Goal: Task Accomplishment & Management: Manage account settings

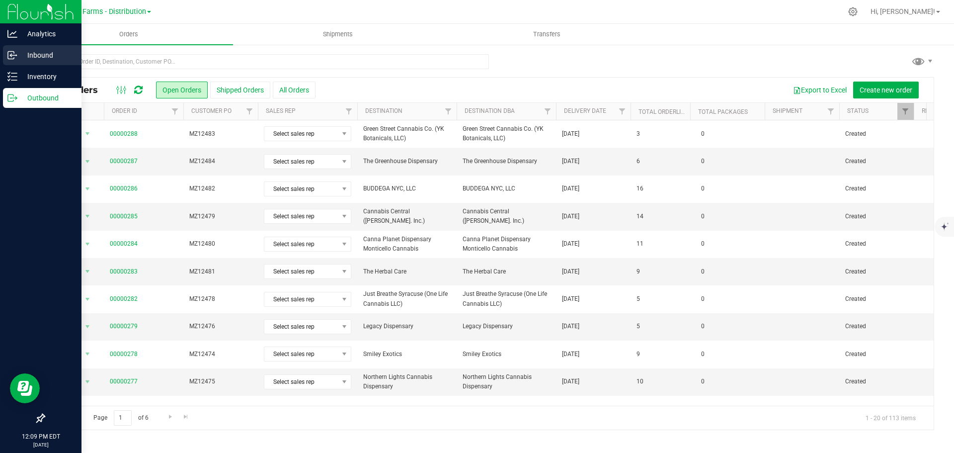
click at [34, 51] on p "Inbound" at bounding box center [47, 55] width 60 height 12
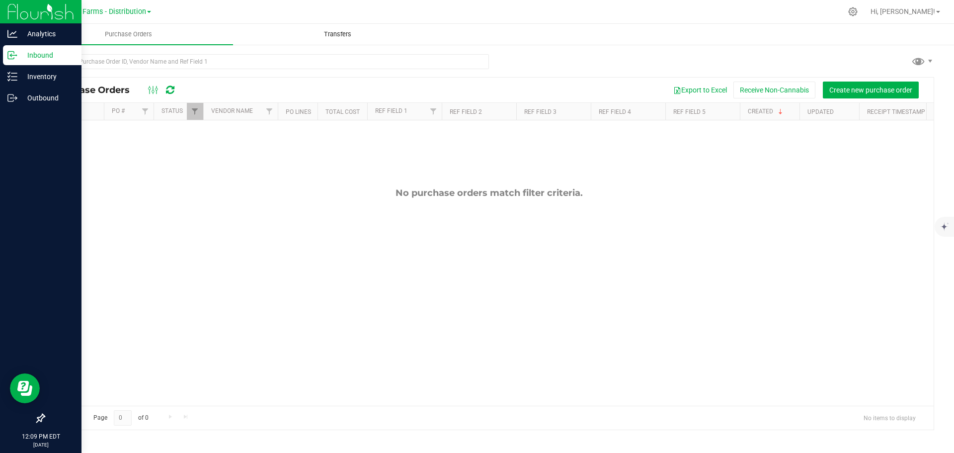
click at [355, 34] on span "Transfers" at bounding box center [337, 34] width 54 height 9
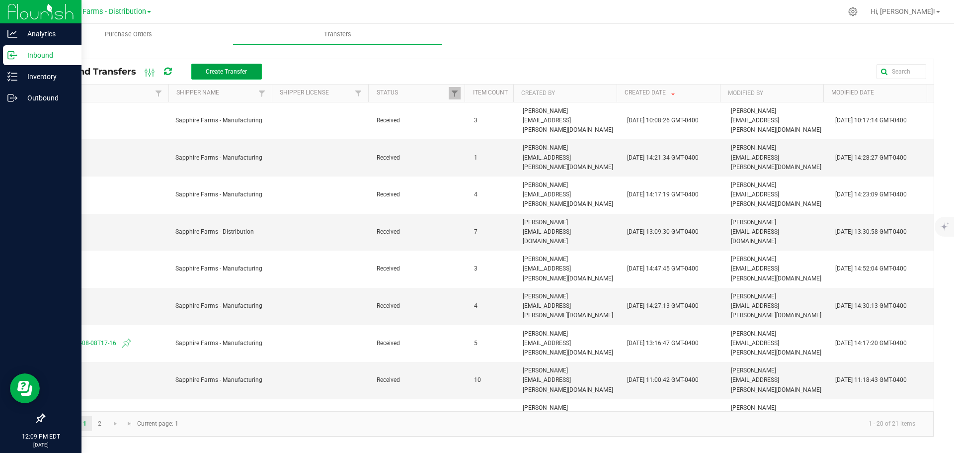
click at [254, 69] on button "Create Transfer" at bounding box center [226, 72] width 71 height 16
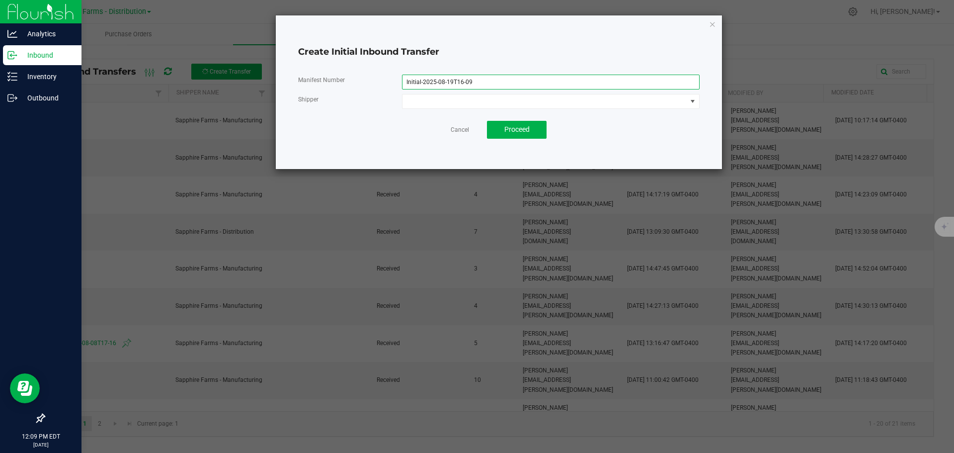
drag, startPoint x: 505, startPoint y: 82, endPoint x: 324, endPoint y: 77, distance: 181.4
click at [324, 77] on div "Manifest Number Initial-2025-08-19T16-09" at bounding box center [499, 82] width 416 height 15
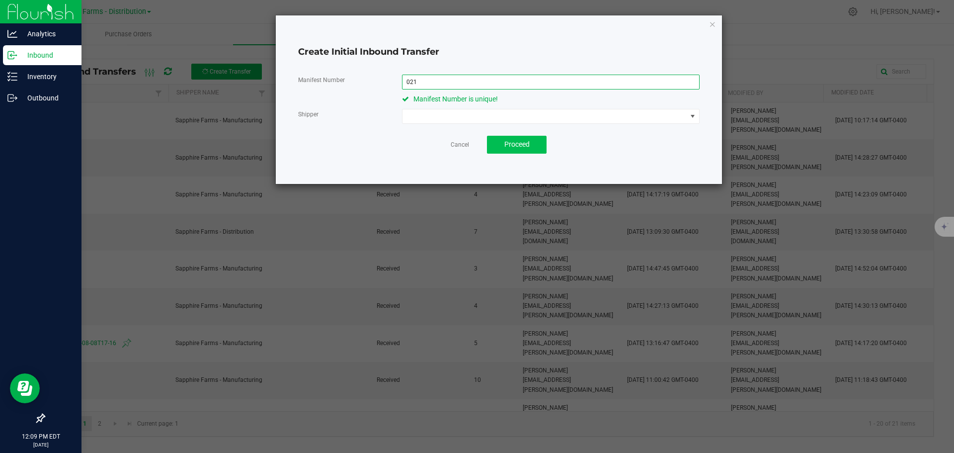
type input "021"
click at [521, 146] on span "Proceed" at bounding box center [516, 144] width 25 height 8
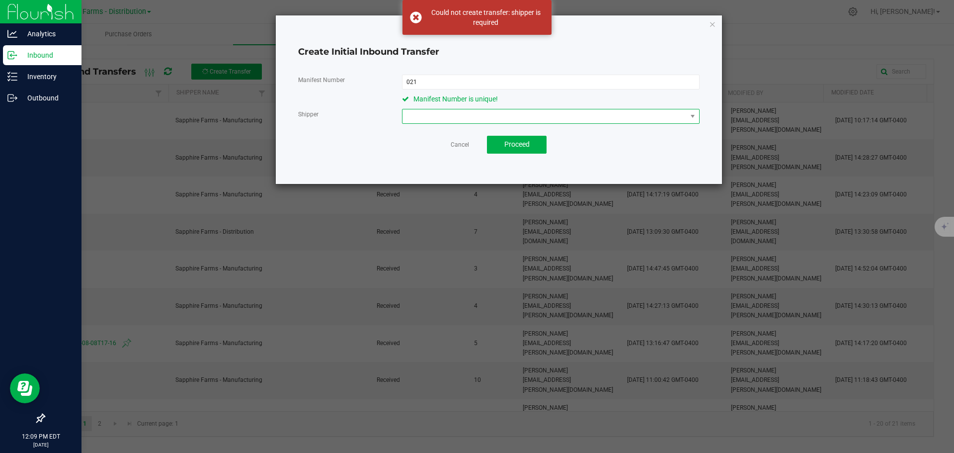
click at [489, 114] on span at bounding box center [544, 116] width 284 height 14
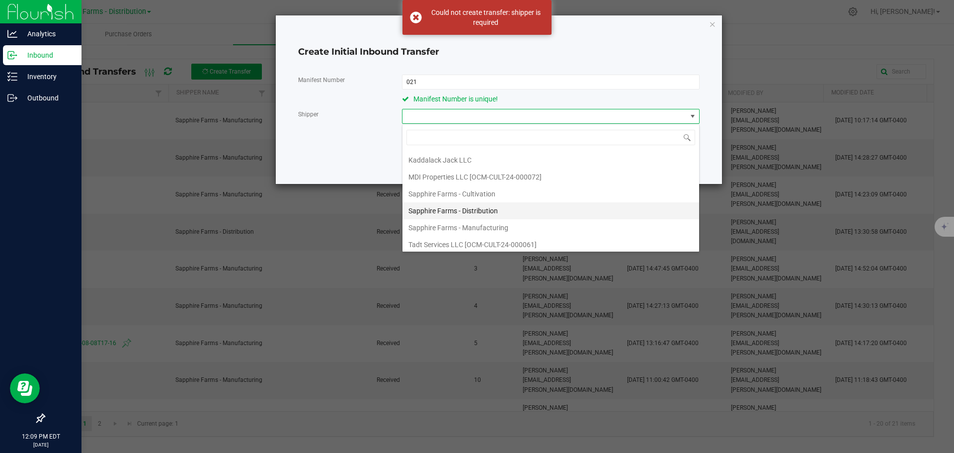
scroll to position [50, 0]
click at [515, 210] on li "Sapphire Farms - Manufacturing" at bounding box center [550, 210] width 297 height 17
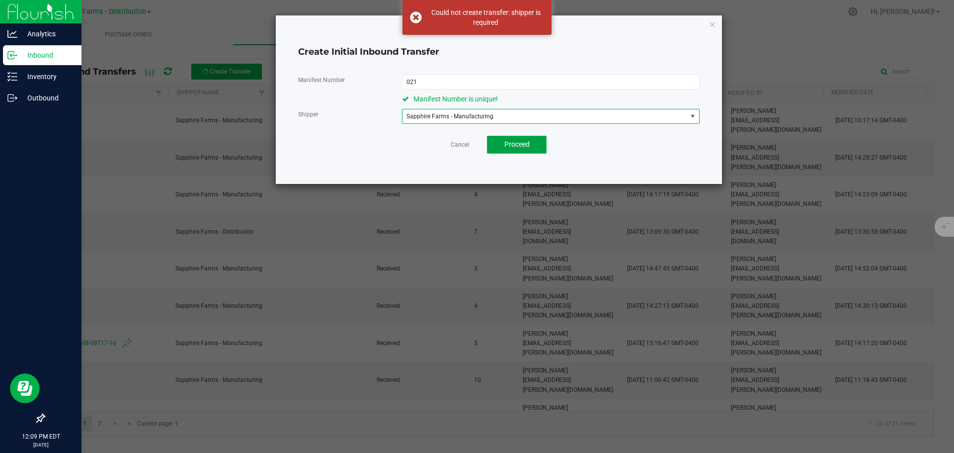
click at [529, 147] on span "Proceed" at bounding box center [516, 144] width 25 height 8
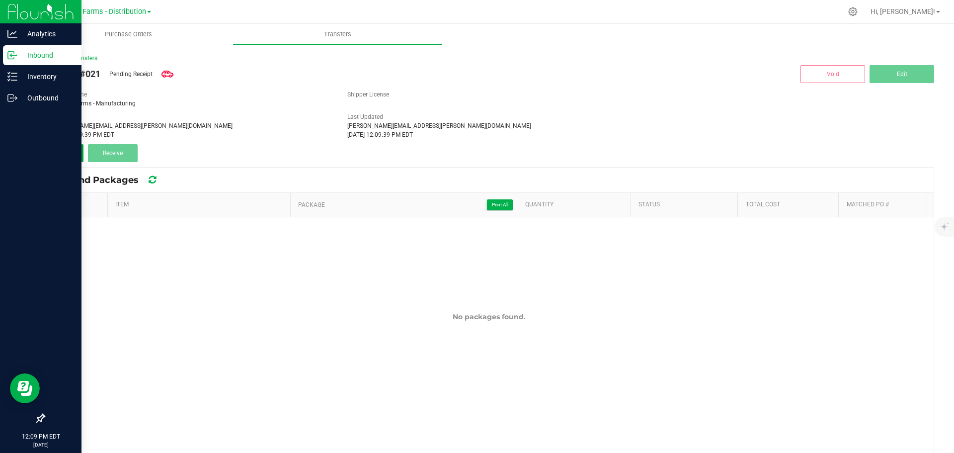
click at [62, 152] on span "Add" at bounding box center [63, 153] width 11 height 7
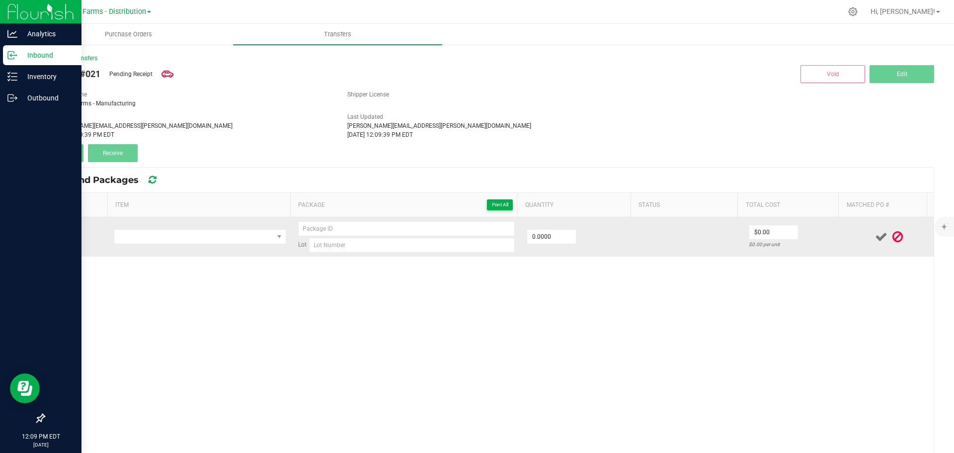
click at [230, 229] on td at bounding box center [200, 236] width 184 height 39
click at [235, 234] on span "NO DATA FOUND" at bounding box center [193, 237] width 159 height 14
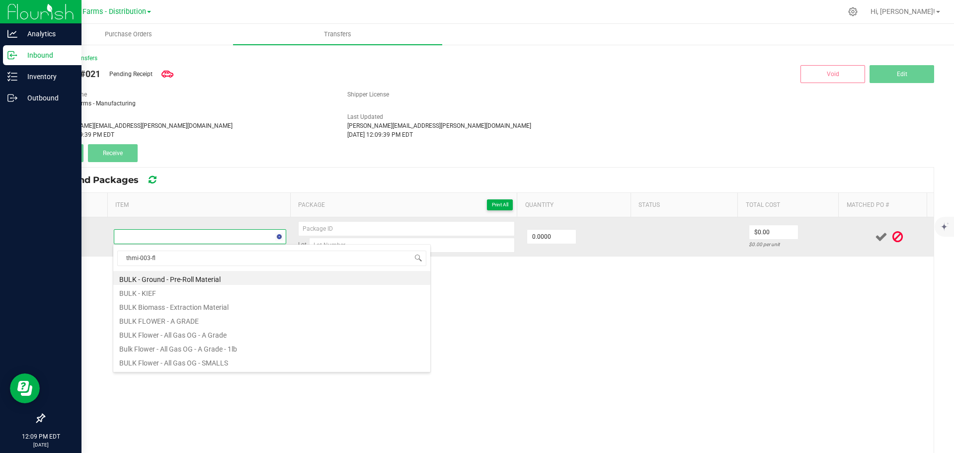
type input "thmi-003-fl1"
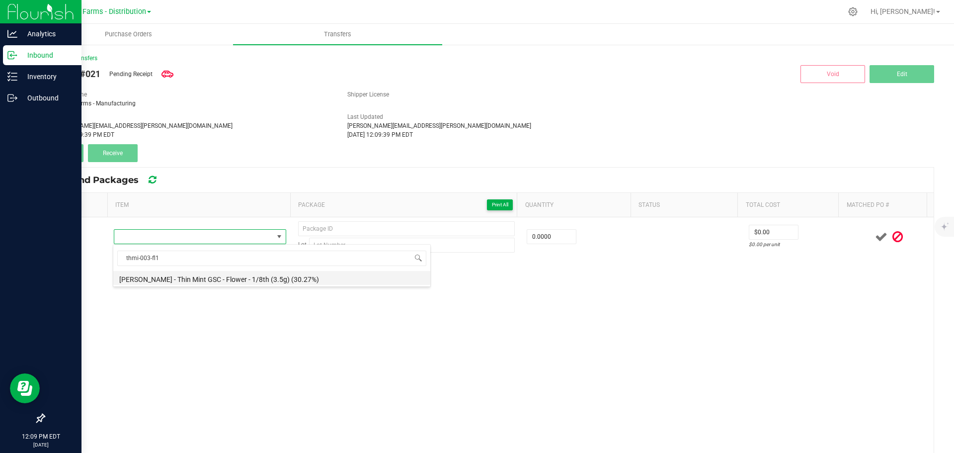
click at [251, 278] on li "[PERSON_NAME] - Thin Mint GSC - Flower - 1/8th (3.5g) (30.27%)" at bounding box center [271, 278] width 317 height 14
type input "0 ea"
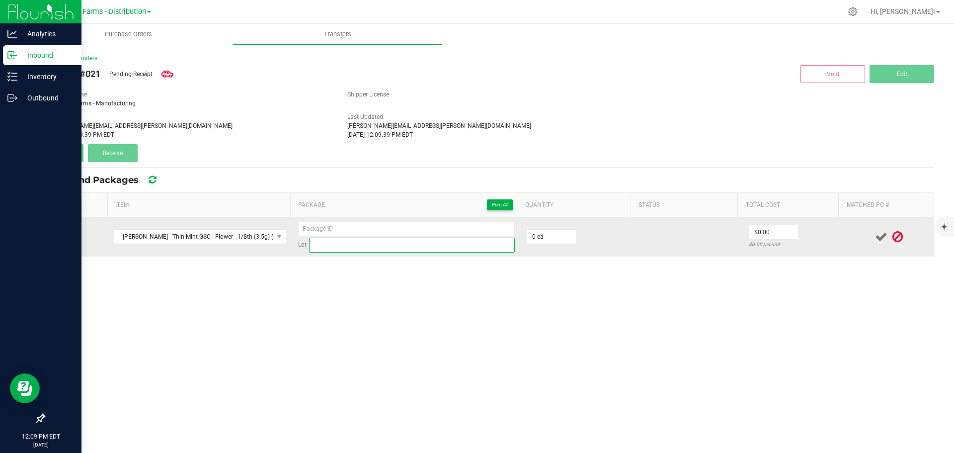
click at [346, 241] on input at bounding box center [412, 244] width 206 height 15
type input "THMI-003-FL1"
click at [358, 229] on input at bounding box center [406, 228] width 217 height 15
type input "250819-1"
click at [550, 237] on input "0" at bounding box center [551, 237] width 49 height 14
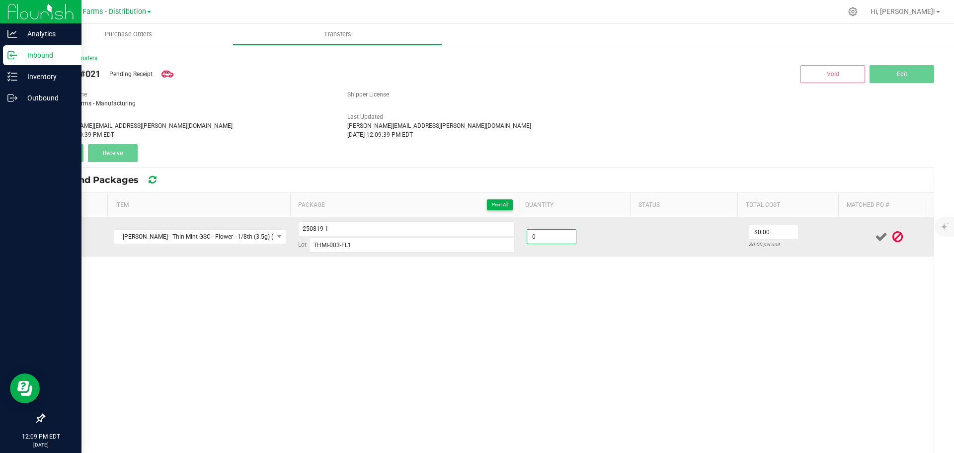
click at [550, 237] on input "0" at bounding box center [551, 237] width 49 height 14
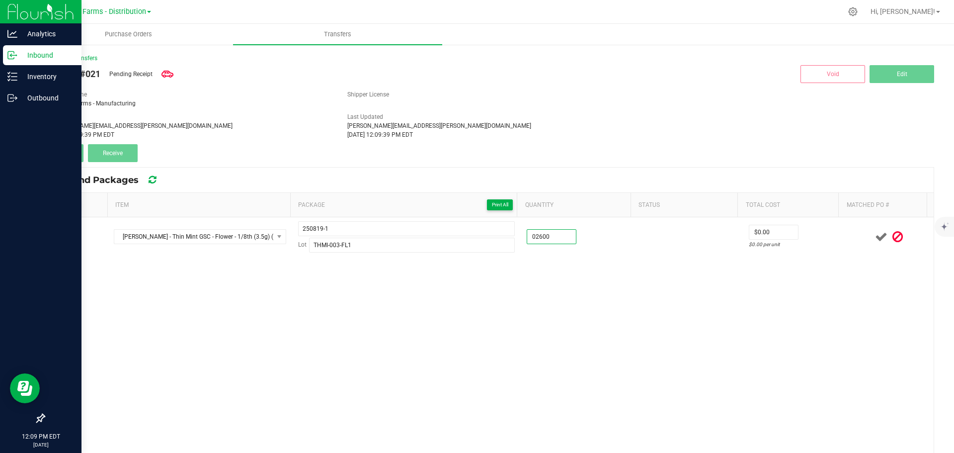
type input "2600 ea"
click at [574, 282] on div "[PERSON_NAME] - Thin Mint GSC - Flower - 1/8th (3.5g) (30.27%) 250819-1 Lot THM…" at bounding box center [488, 385] width 889 height 337
click at [592, 293] on div "[PERSON_NAME] - Thin Mint GSC - Flower - 1/8th (3.5g) (30.27%) 250819-1 Lot THM…" at bounding box center [488, 385] width 889 height 337
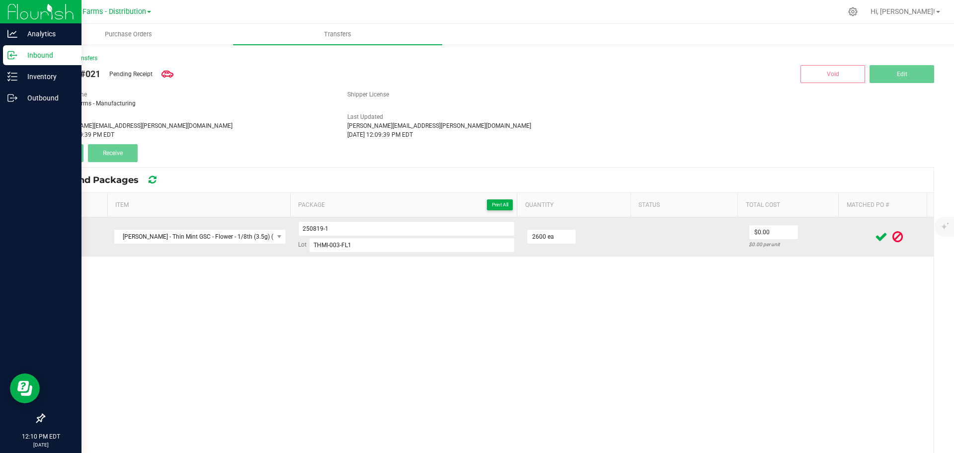
click at [875, 233] on icon at bounding box center [881, 237] width 12 height 12
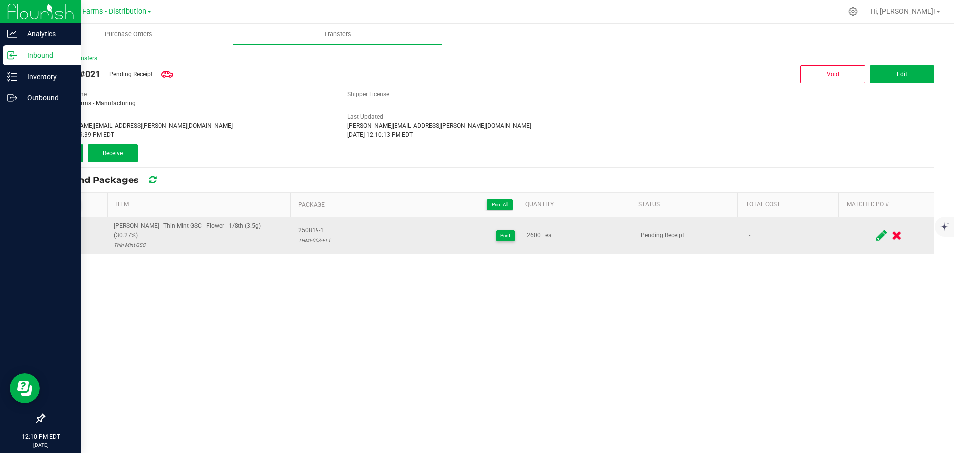
click at [71, 150] on button "Add" at bounding box center [64, 153] width 40 height 18
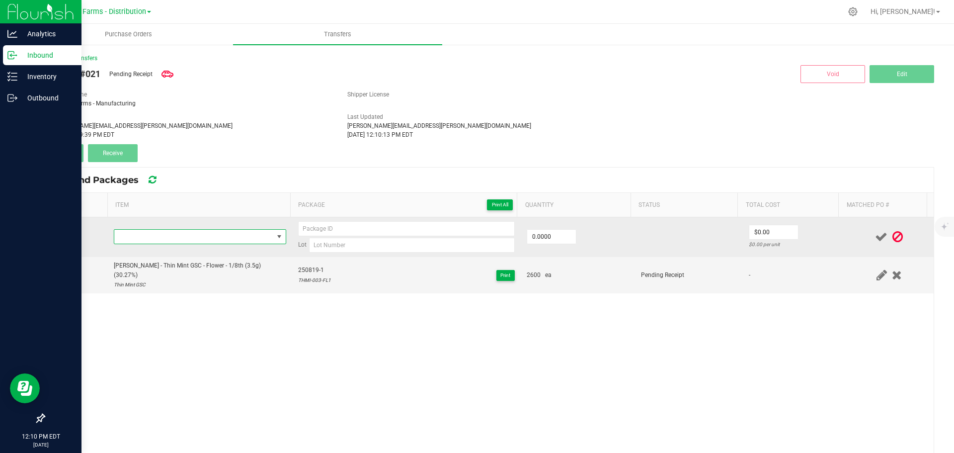
click at [183, 234] on span "NO DATA FOUND" at bounding box center [193, 237] width 159 height 14
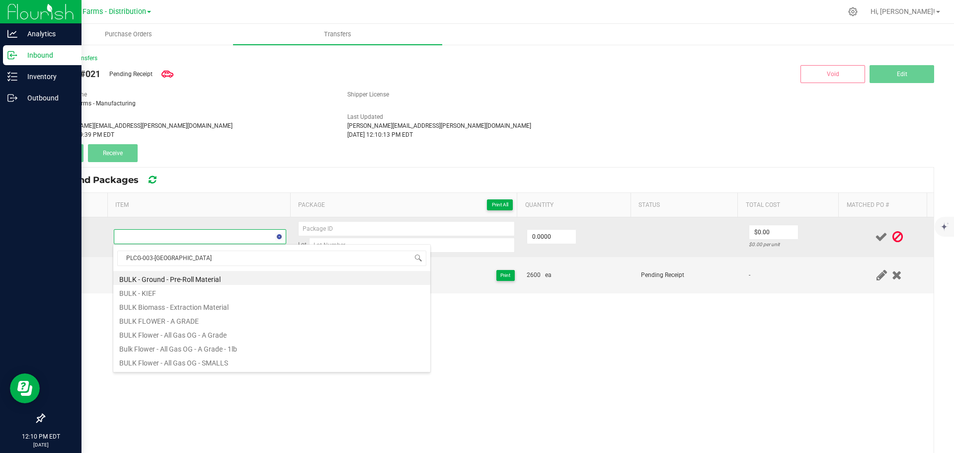
type input "PLCG-003-FL7"
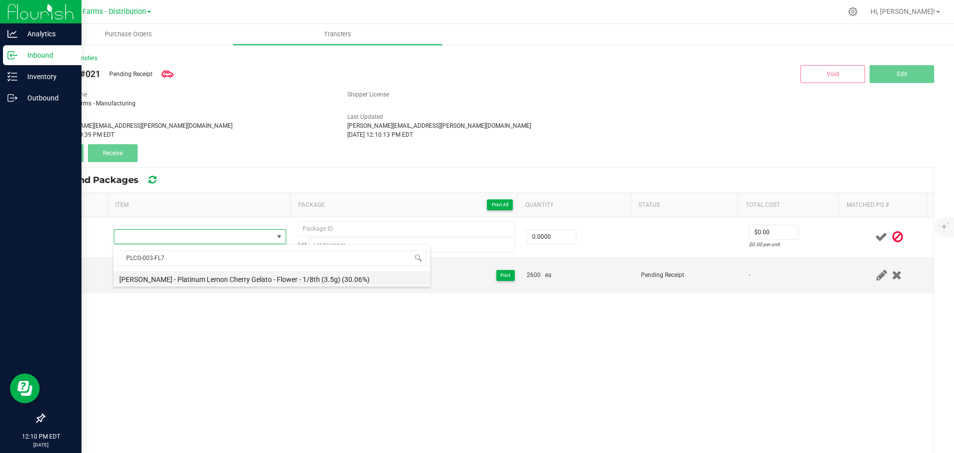
click at [255, 278] on li "[PERSON_NAME] - Platinum Lemon Cherry Gelato - Flower - 1/8th (3.5g) (30.06%)" at bounding box center [271, 278] width 317 height 14
type input "0 ea"
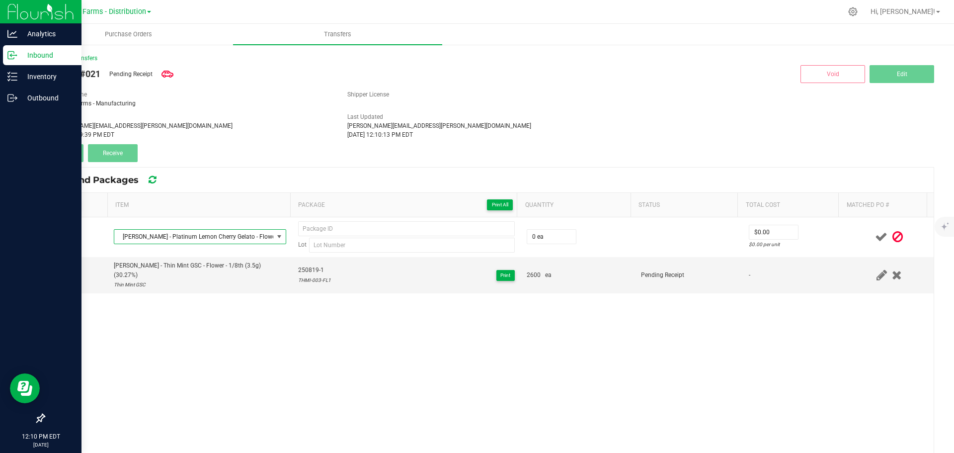
click at [310, 300] on div "[PERSON_NAME] - Platinum Lemon Cherry Gelato - Flower - 1/8th (3.5g) (30.06%) L…" at bounding box center [488, 385] width 889 height 337
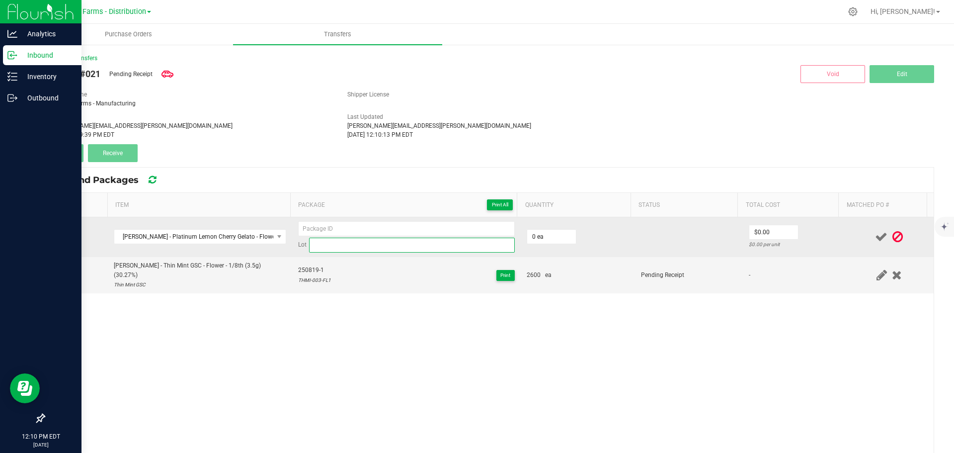
click at [343, 244] on input at bounding box center [412, 244] width 206 height 15
type input "PLCG-003-FL7"
click at [356, 227] on input at bounding box center [406, 228] width 217 height 15
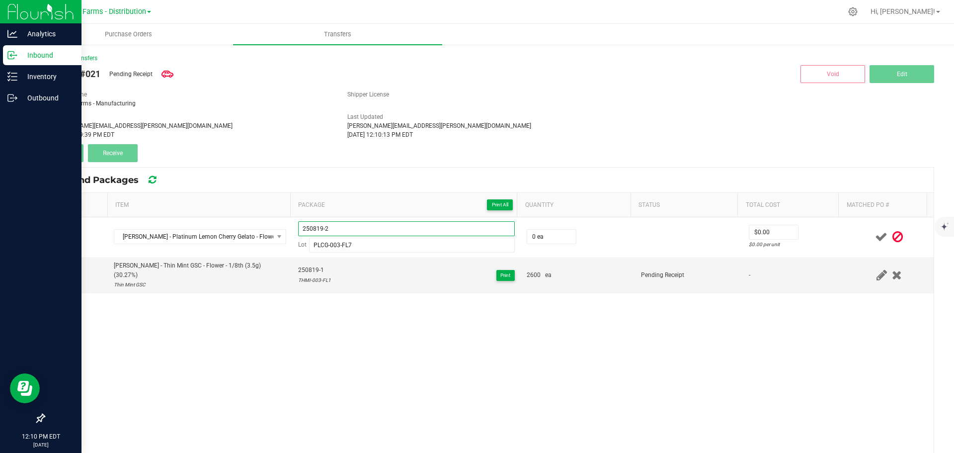
type input "250819-2"
click at [594, 368] on div "[PERSON_NAME] - Platinum Lemon Cherry Gelato - Flower - 1/8th (3.5g) (30.06%) 2…" at bounding box center [488, 385] width 889 height 337
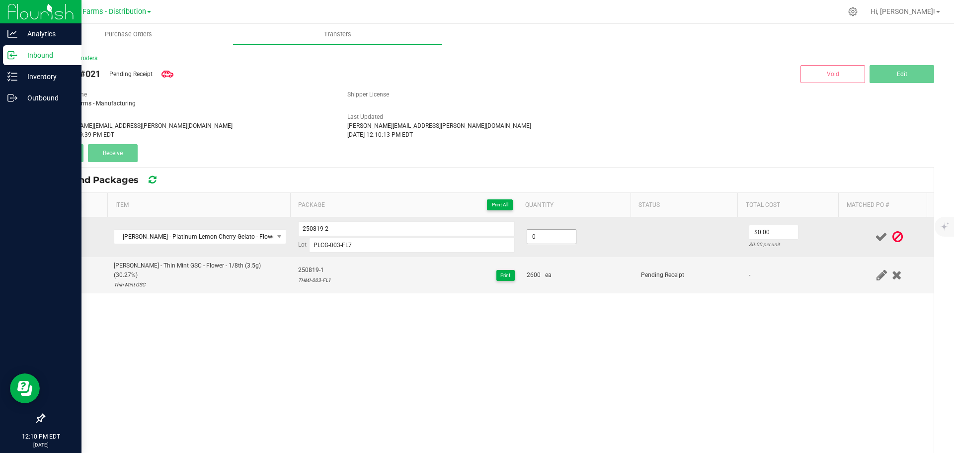
click at [546, 237] on input "0" at bounding box center [551, 237] width 49 height 14
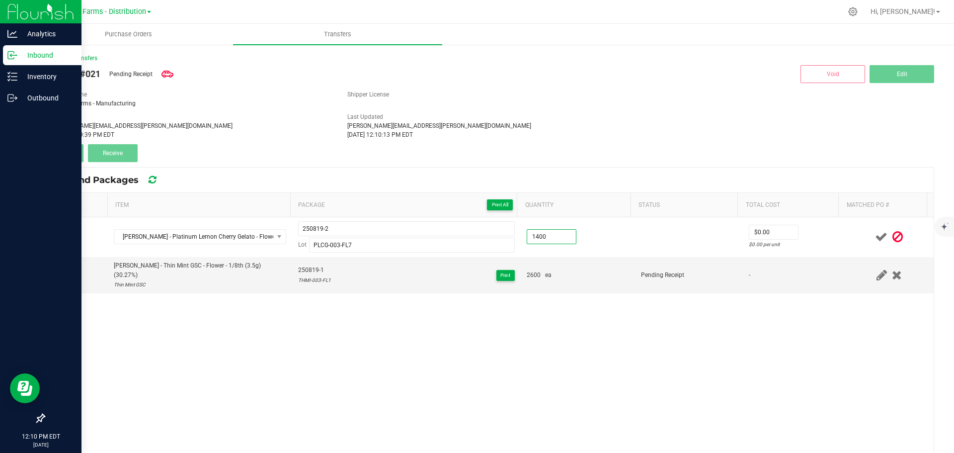
type input "1400 ea"
click at [611, 338] on div "[PERSON_NAME] - Platinum Lemon Cherry Gelato - Flower - 1/8th (3.5g) (30.06%) 2…" at bounding box center [488, 385] width 889 height 337
click at [875, 237] on icon at bounding box center [881, 237] width 12 height 12
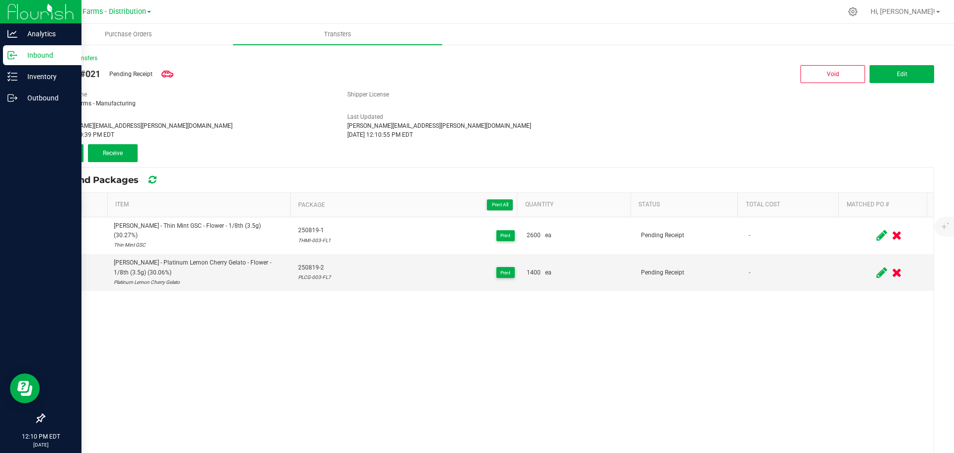
click at [503, 333] on div "[PERSON_NAME] - Thin Mint GSC - Flower - 1/8th (3.5g) (30.27%) Thin Mint GSC 25…" at bounding box center [488, 385] width 889 height 337
click at [75, 153] on button "Add" at bounding box center [64, 153] width 40 height 18
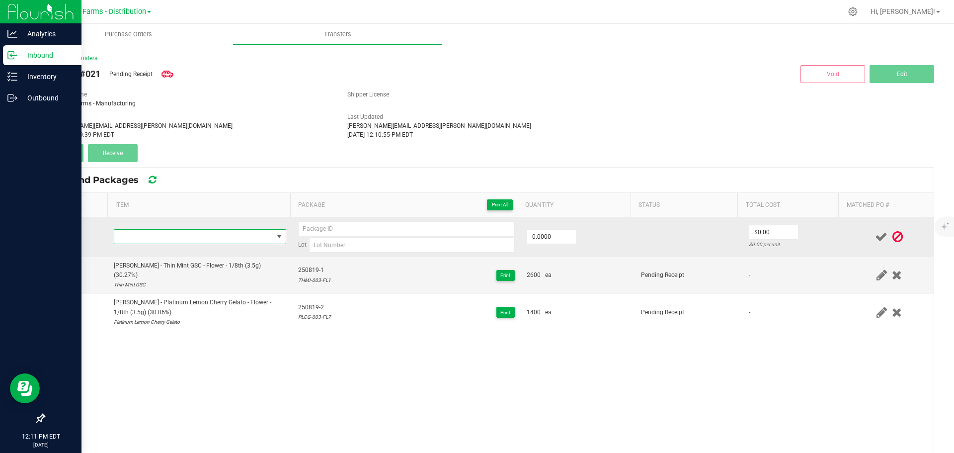
click at [232, 239] on span "NO DATA FOUND" at bounding box center [193, 237] width 159 height 14
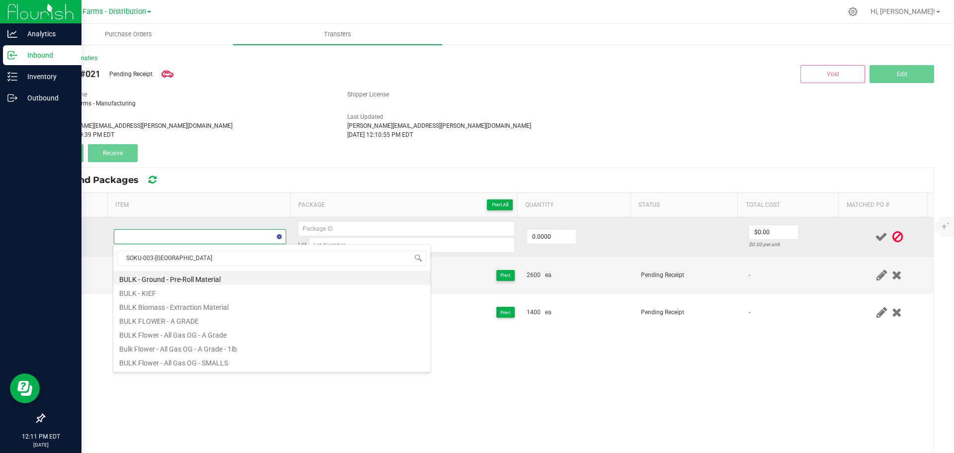
type input "SOKU-003-FL1"
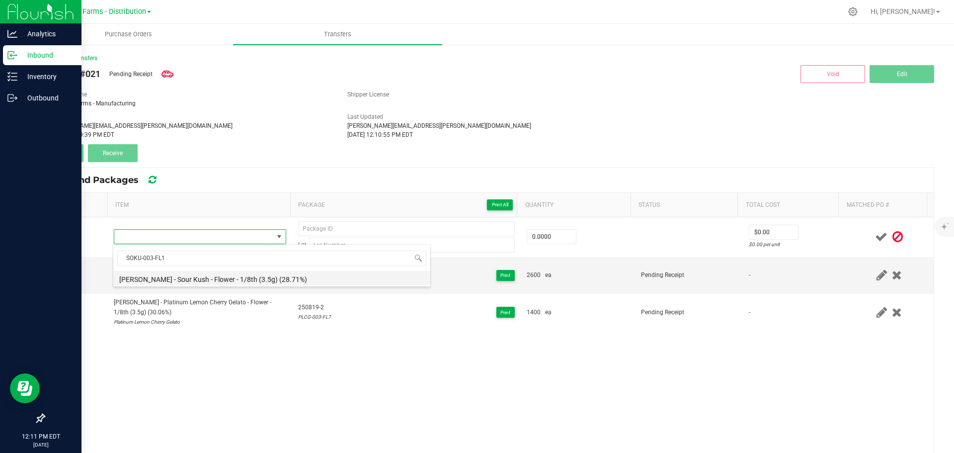
click at [238, 280] on li "[PERSON_NAME] - Sour Kush - Flower - 1/8th (3.5g) (28.71%)" at bounding box center [271, 278] width 317 height 14
type input "0 ea"
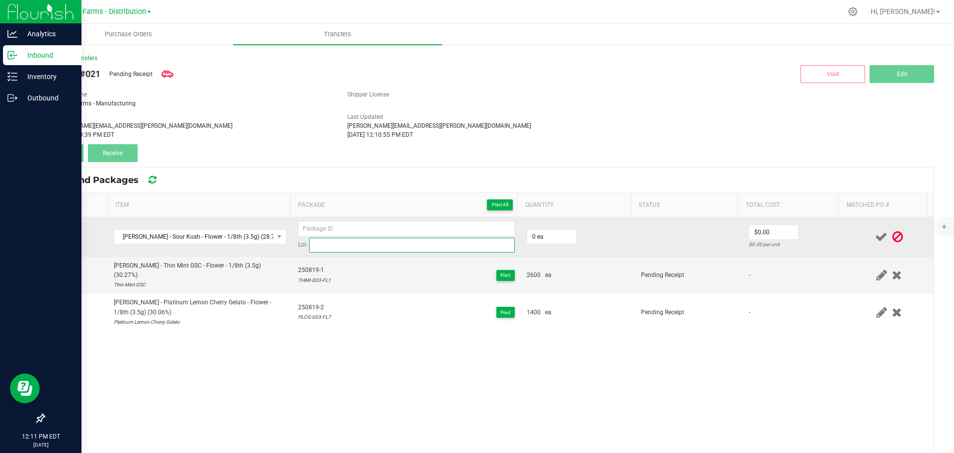
click at [336, 249] on input at bounding box center [412, 244] width 206 height 15
type input "SOKU-003-FL1"
click at [360, 231] on input at bounding box center [406, 228] width 217 height 15
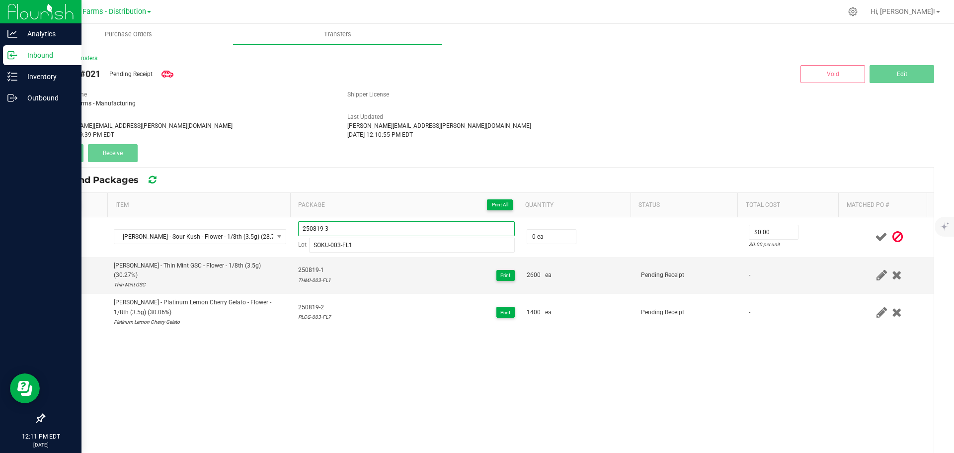
type input "250819-3"
click at [535, 384] on div "[PERSON_NAME] - Sour Kush - Flower - 1/8th (3.5g) (28.71%) 250819-3 Lot SOKU-00…" at bounding box center [488, 385] width 889 height 337
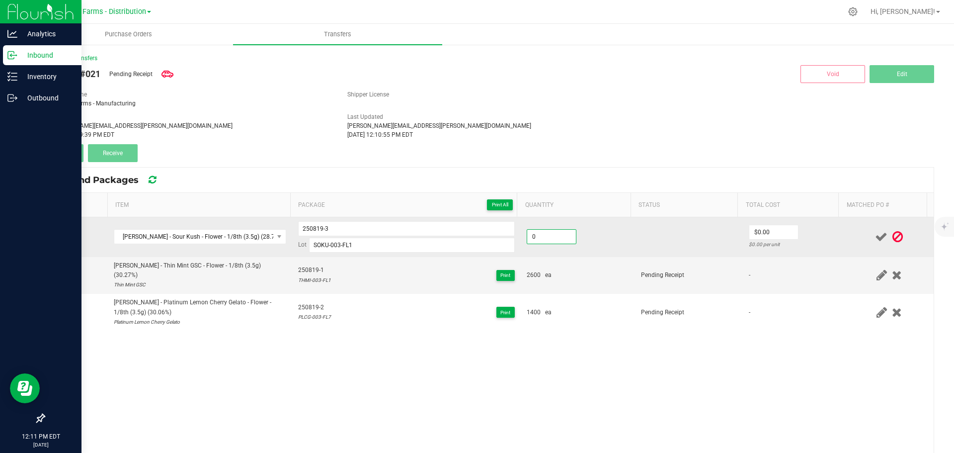
click at [548, 234] on input "0" at bounding box center [551, 237] width 49 height 14
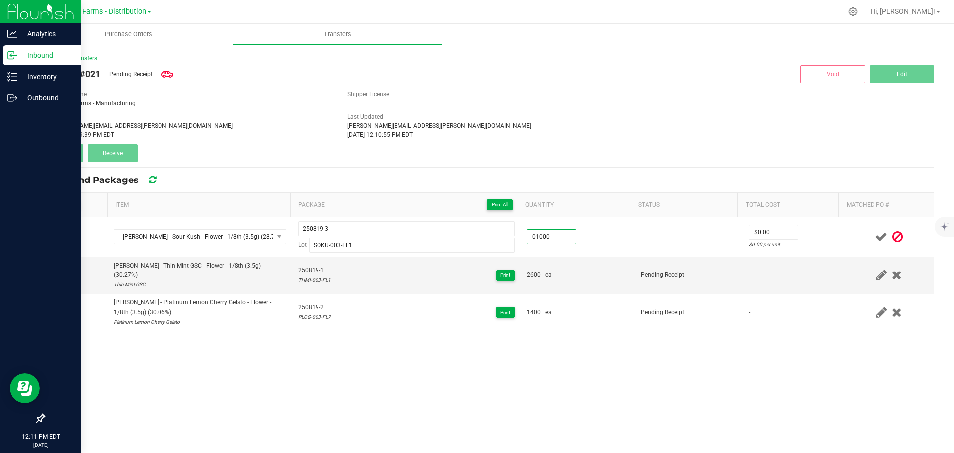
type input "1000 ea"
click at [573, 331] on div "[PERSON_NAME] - Sour Kush - Flower - 1/8th (3.5g) (28.71%) 250819-3 Lot SOKU-00…" at bounding box center [488, 385] width 889 height 337
click at [875, 234] on icon at bounding box center [881, 237] width 12 height 12
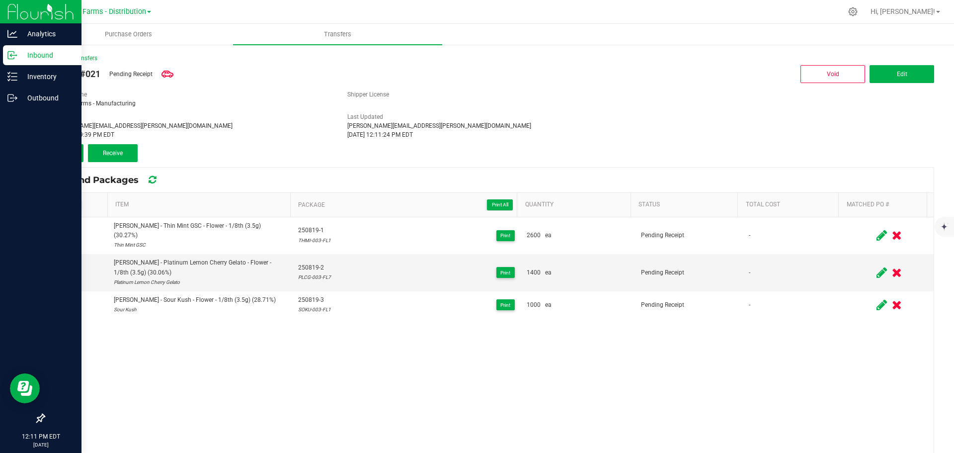
click at [798, 355] on div "[PERSON_NAME] - Thin Mint GSC - Flower - 1/8th (3.5g) (30.27%) Thin Mint GSC 25…" at bounding box center [488, 385] width 889 height 337
click at [77, 205] on icon at bounding box center [75, 205] width 6 height 0
click at [0, 0] on input "checkbox" at bounding box center [0, 0] width 0 height 0
click at [104, 143] on div "Transfer #021 Pending Receipt Void Edit Shipper Name Sapphire Farms - Manufactu…" at bounding box center [489, 112] width 890 height 99
click at [109, 154] on span "Receive (3)" at bounding box center [112, 153] width 29 height 7
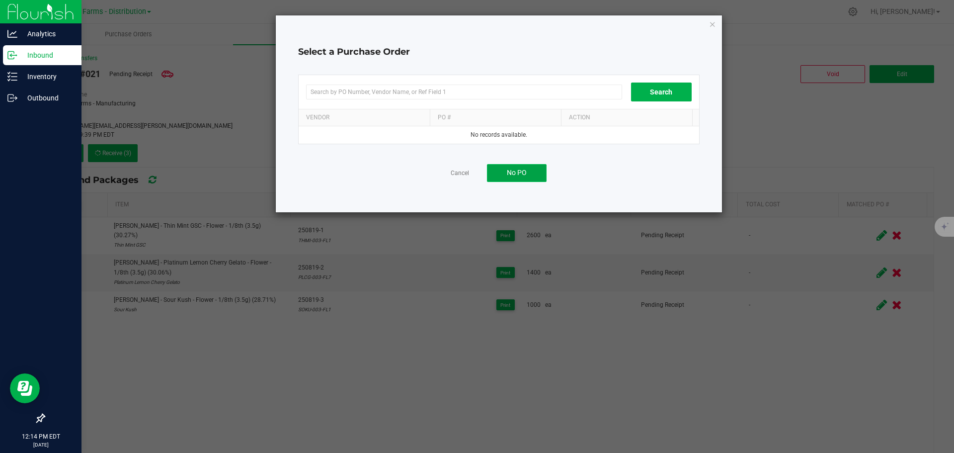
click at [533, 174] on button "No PO" at bounding box center [517, 173] width 60 height 18
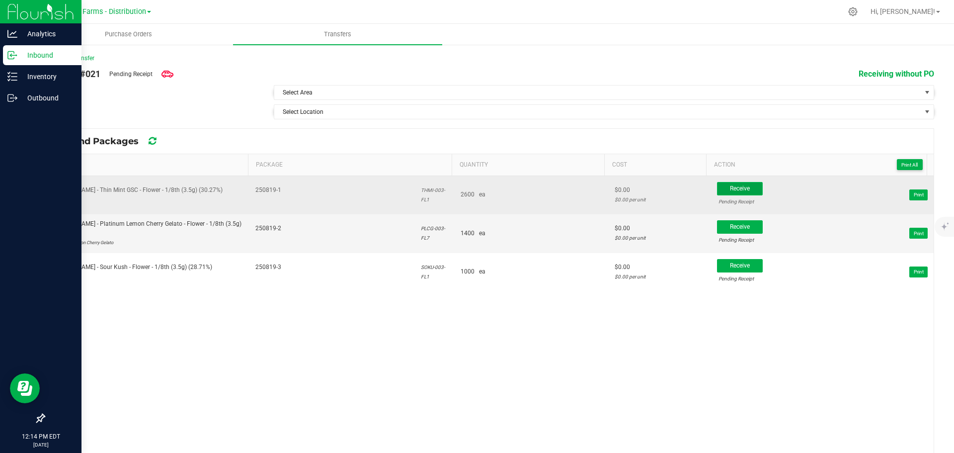
click at [730, 189] on span "Receive" at bounding box center [740, 188] width 20 height 7
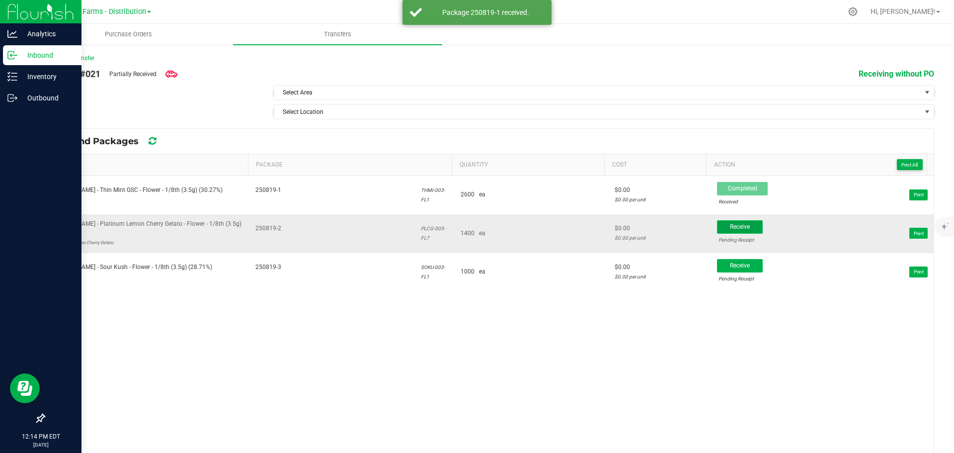
click at [730, 227] on span "Receive" at bounding box center [740, 226] width 20 height 7
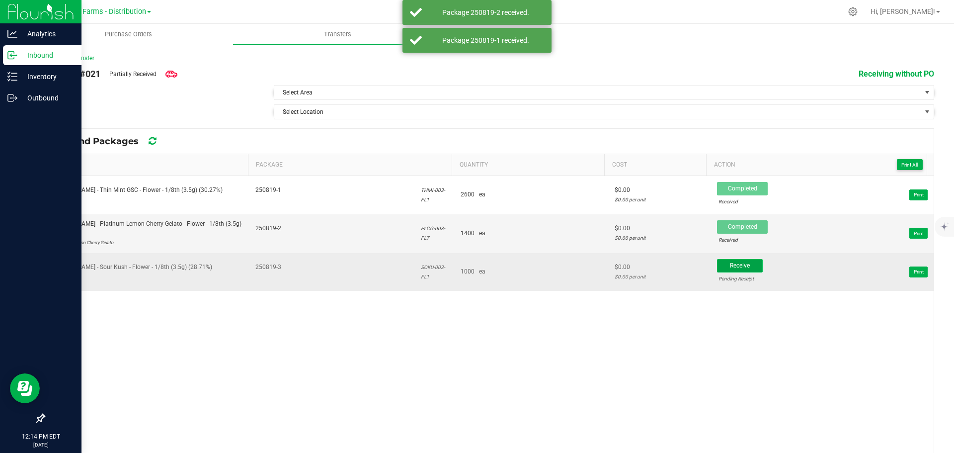
click at [729, 269] on button "Receive" at bounding box center [740, 265] width 46 height 13
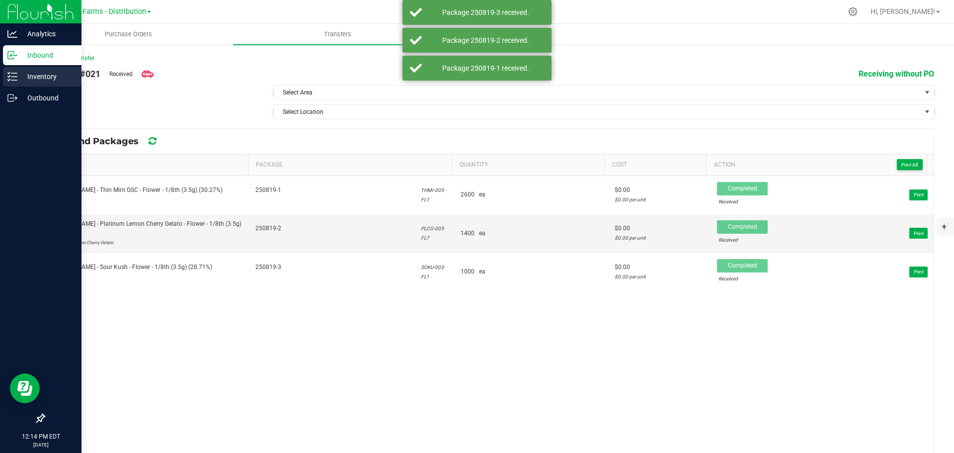
click at [31, 74] on p "Inventory" at bounding box center [47, 77] width 60 height 12
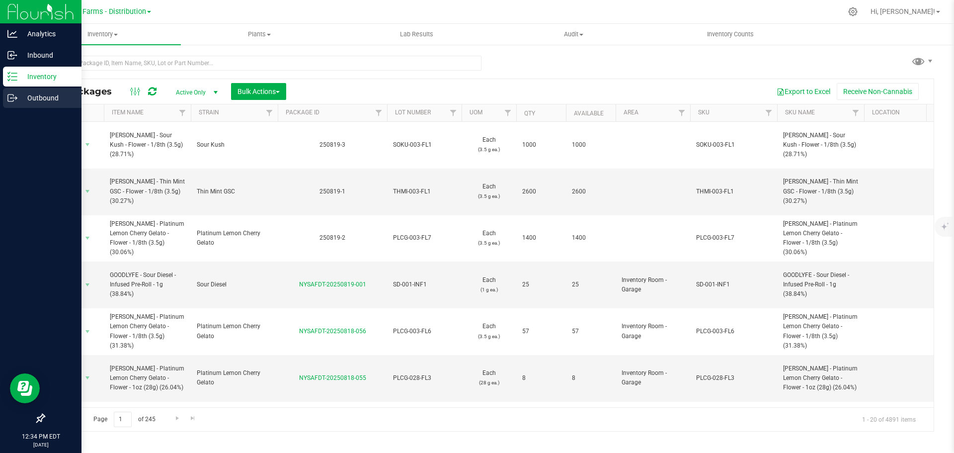
click at [45, 106] on div "Outbound" at bounding box center [42, 98] width 78 height 20
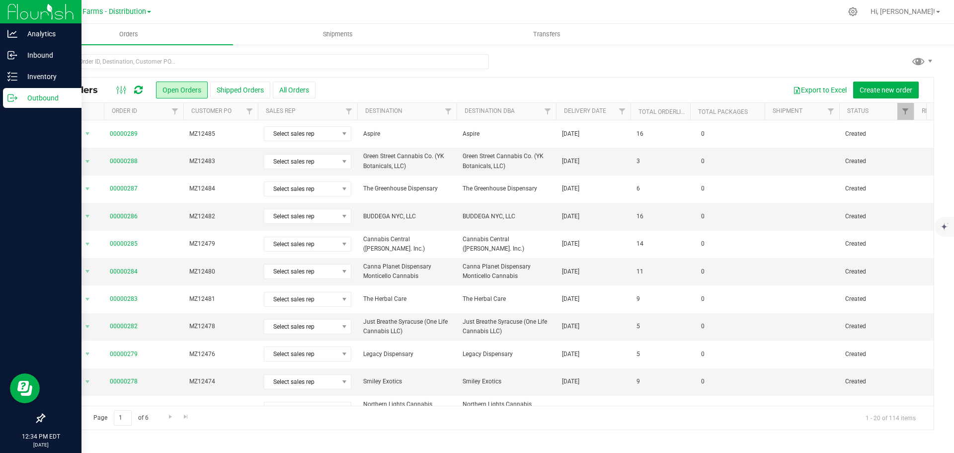
click at [565, 117] on th "Delivery Date" at bounding box center [593, 111] width 75 height 17
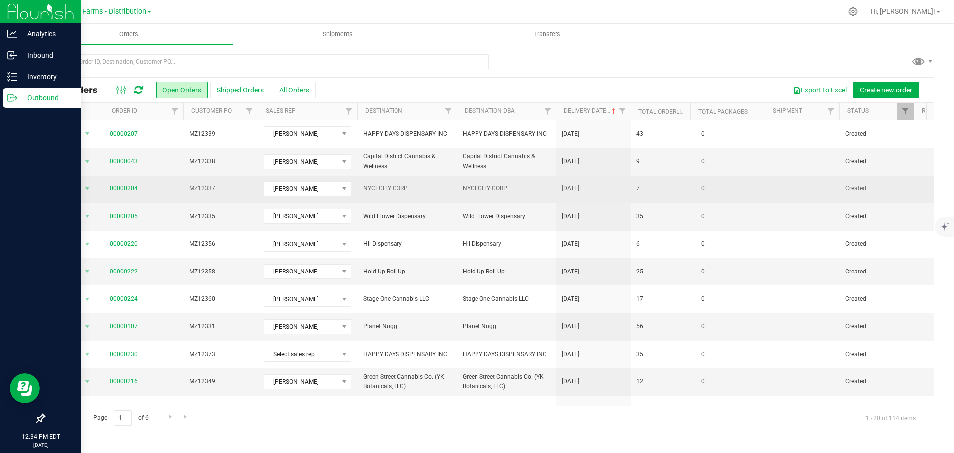
click at [543, 196] on td "NYCECITY CORP" at bounding box center [506, 188] width 99 height 27
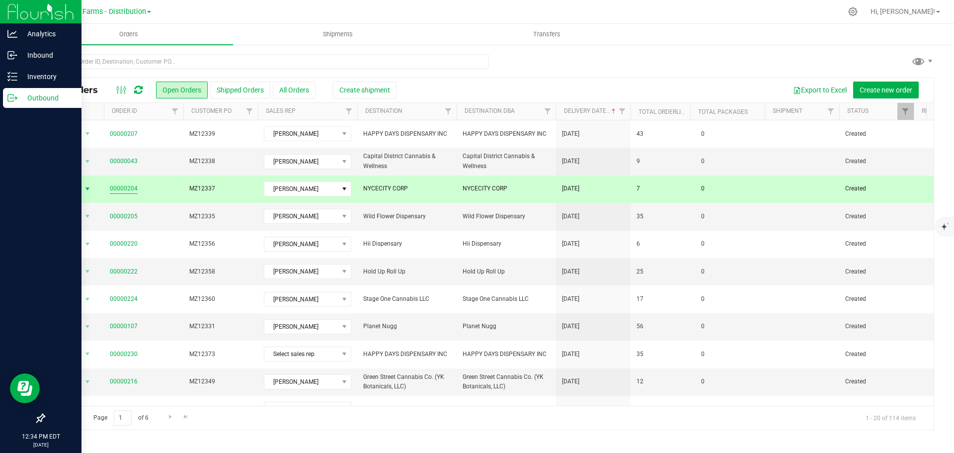
click at [119, 186] on link "00000204" at bounding box center [124, 188] width 28 height 9
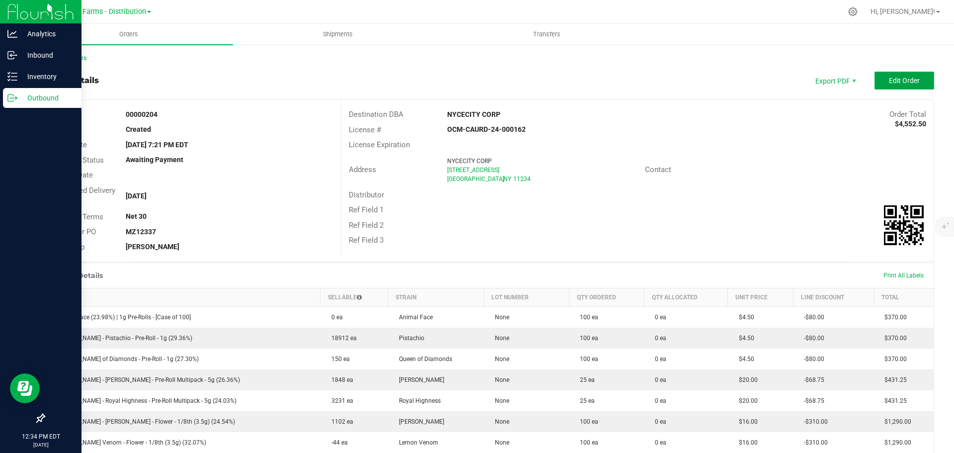
click at [904, 84] on span "Edit Order" at bounding box center [904, 81] width 31 height 8
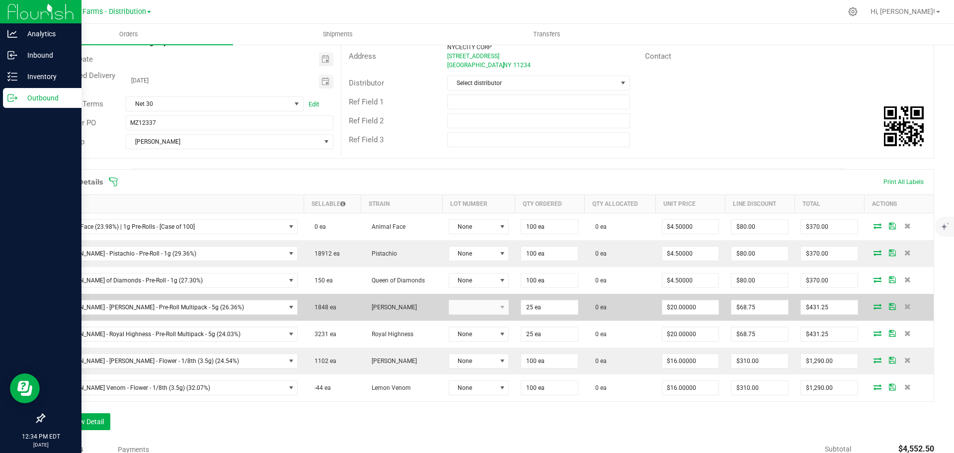
scroll to position [149, 0]
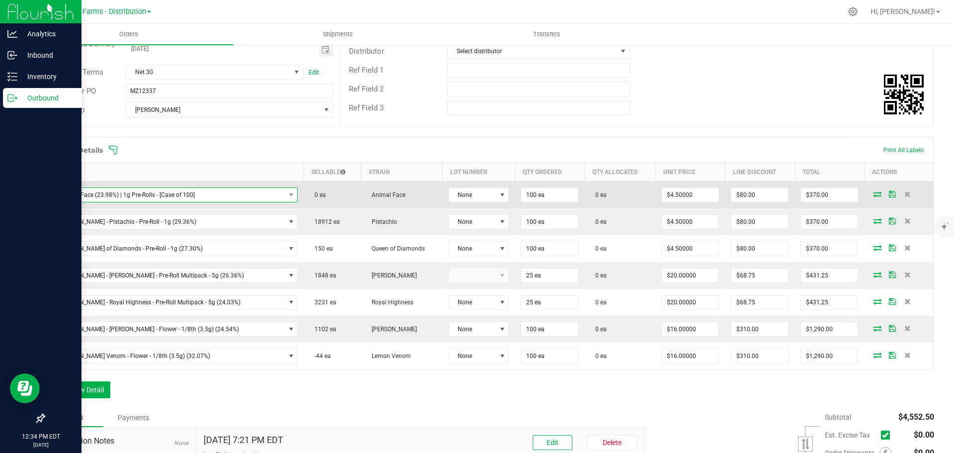
click at [205, 198] on span "Animal Face (23.98%) | 1g Pre-Rolls - [Case of 100]" at bounding box center [168, 195] width 234 height 14
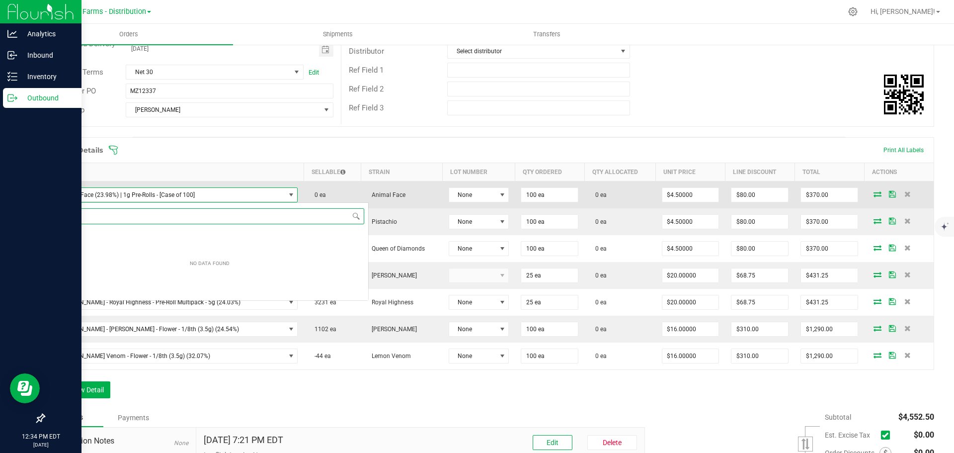
scroll to position [15, 214]
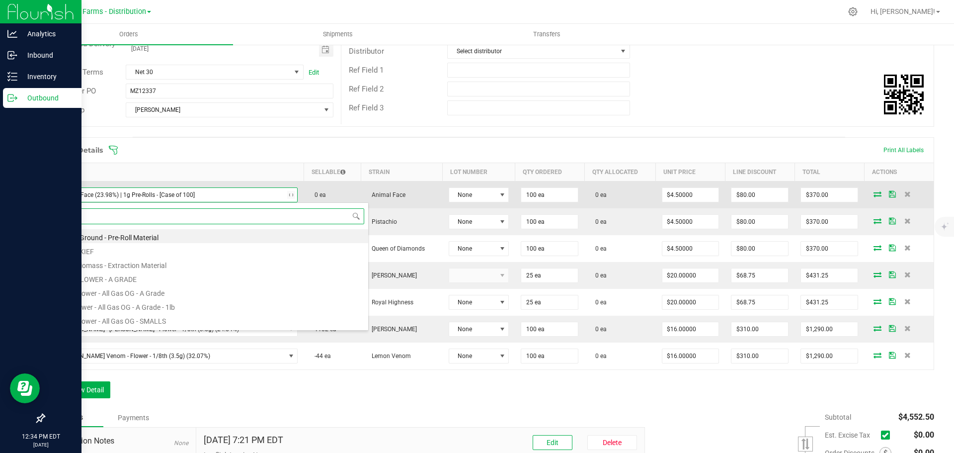
type input "animal"
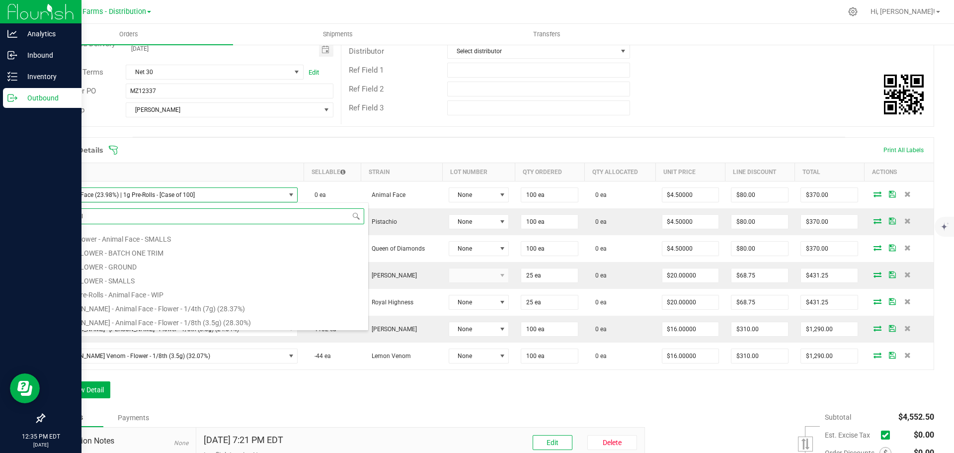
scroll to position [81, 0]
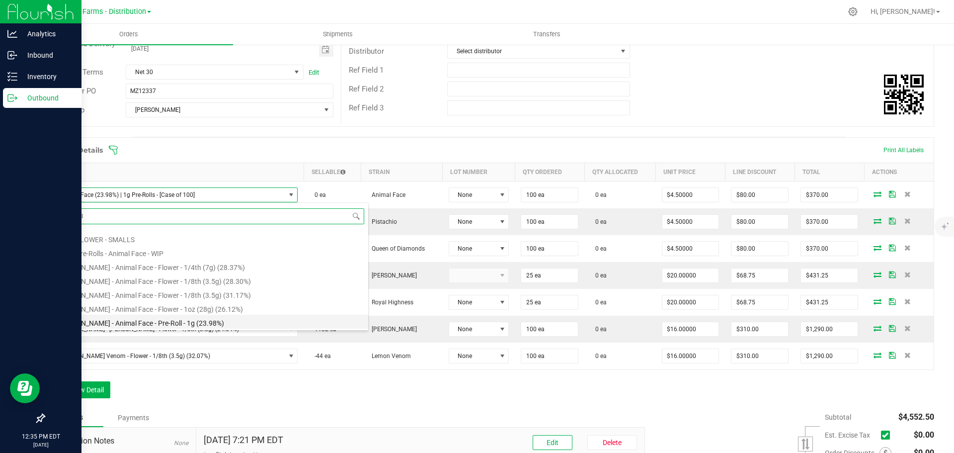
click at [227, 325] on li "[PERSON_NAME] - Animal Face - Pre-Roll - 1g (23.98%)" at bounding box center [209, 321] width 317 height 14
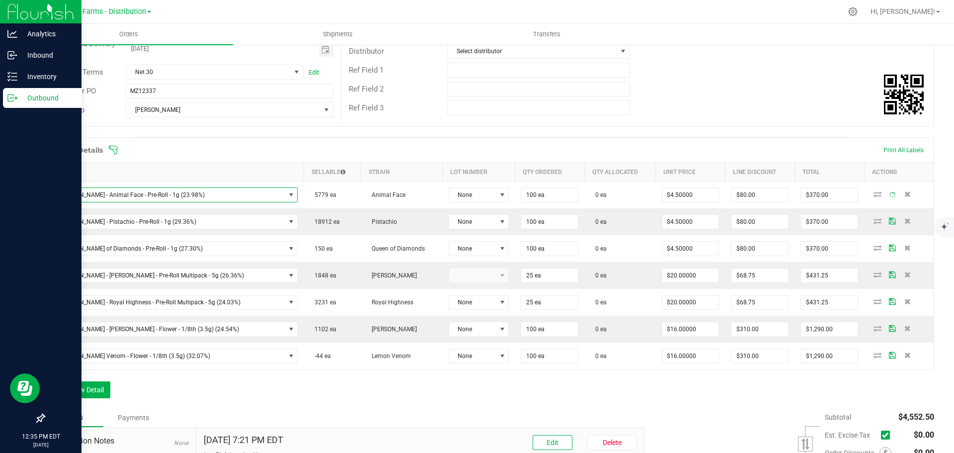
click at [685, 75] on div "Ref Field 1" at bounding box center [637, 70] width 592 height 19
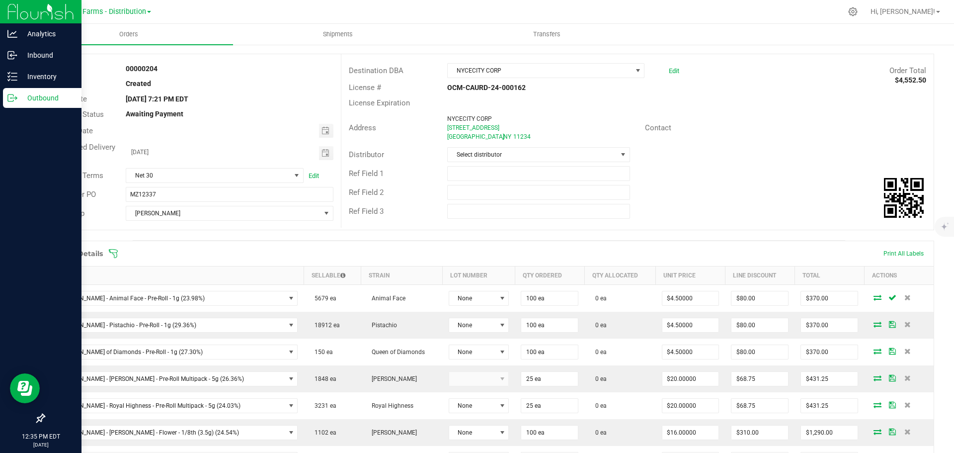
scroll to position [0, 0]
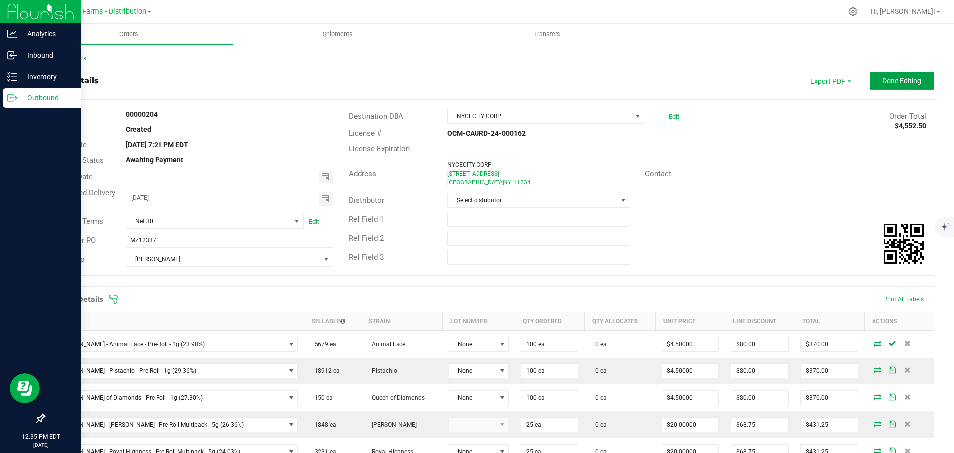
click at [882, 79] on span "Done Editing" at bounding box center [901, 81] width 39 height 8
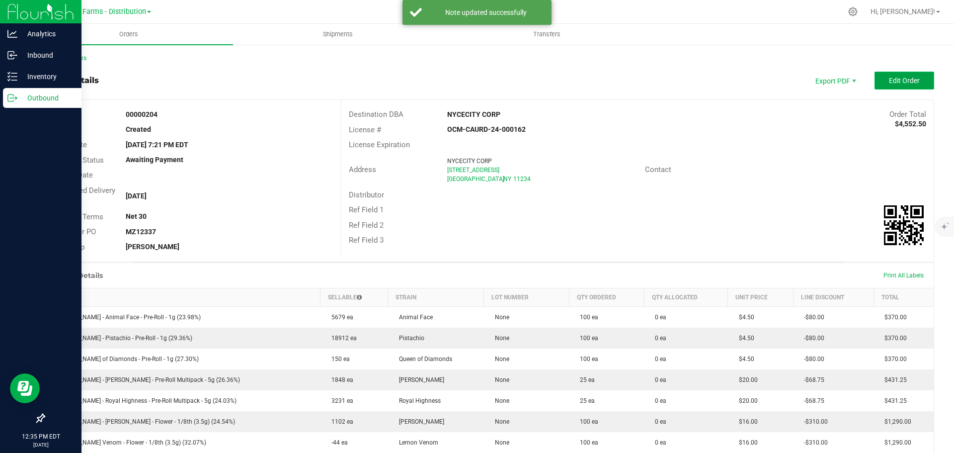
click at [889, 80] on span "Edit Order" at bounding box center [904, 81] width 31 height 8
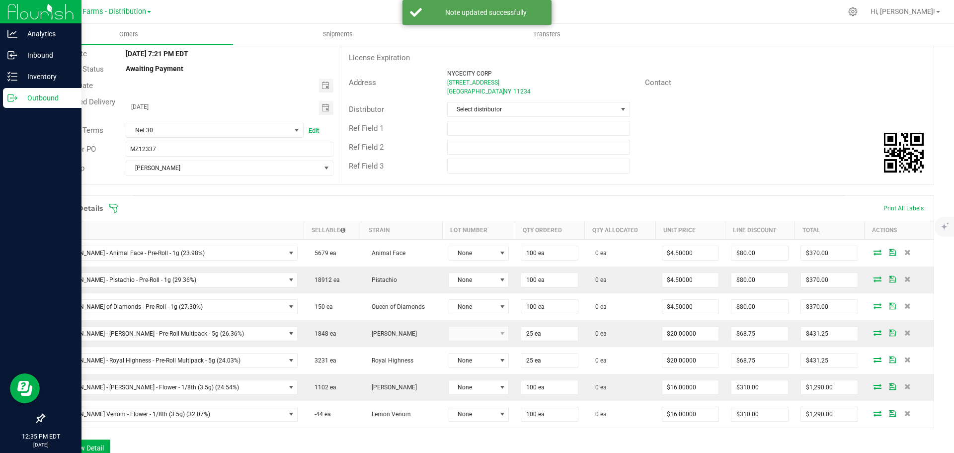
scroll to position [99, 0]
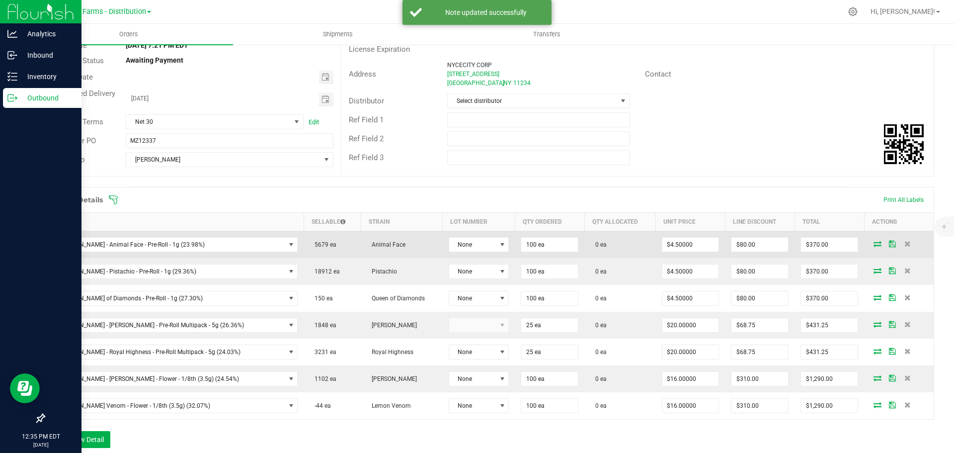
click at [889, 246] on icon at bounding box center [892, 243] width 7 height 6
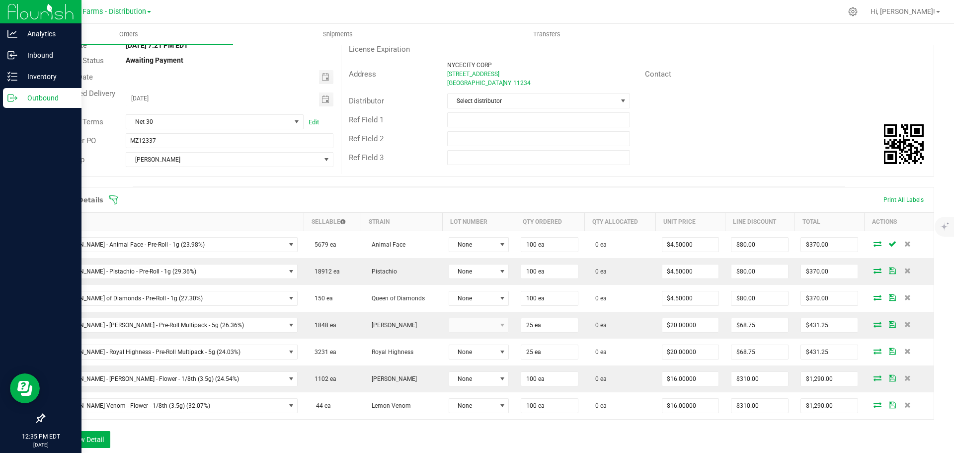
click at [851, 130] on div "Ref Field 2" at bounding box center [637, 138] width 592 height 19
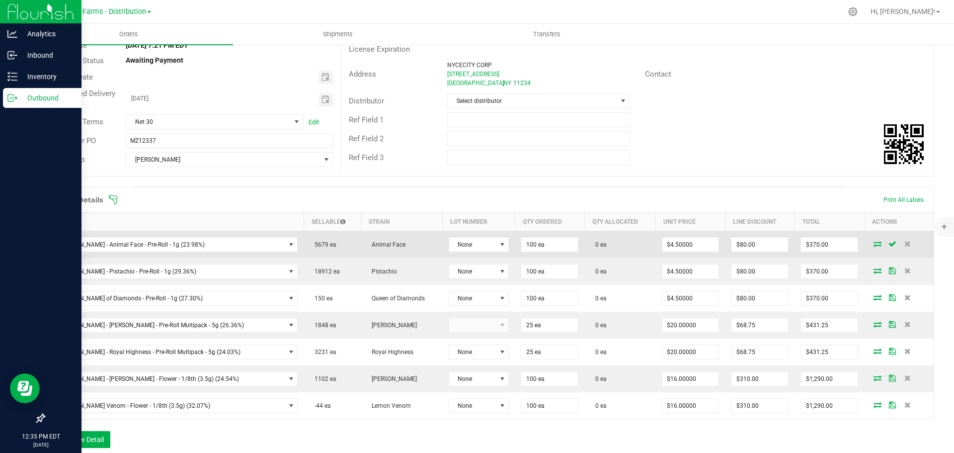
click at [873, 244] on icon at bounding box center [877, 243] width 8 height 6
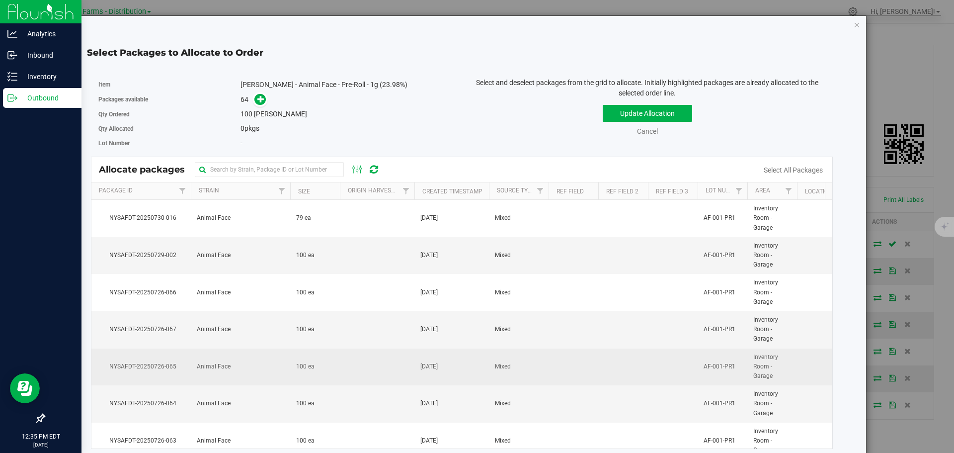
click at [325, 350] on td "100 ea" at bounding box center [315, 366] width 50 height 37
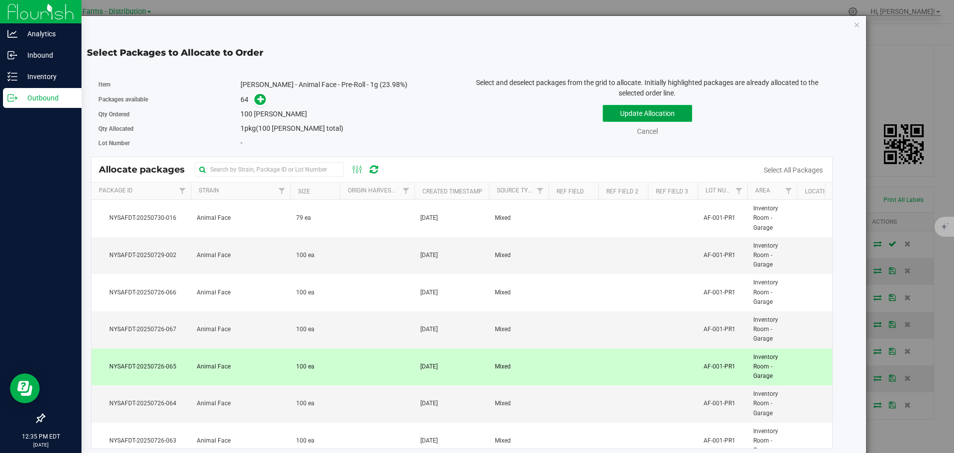
click at [607, 115] on button "Update Allocation" at bounding box center [647, 113] width 89 height 17
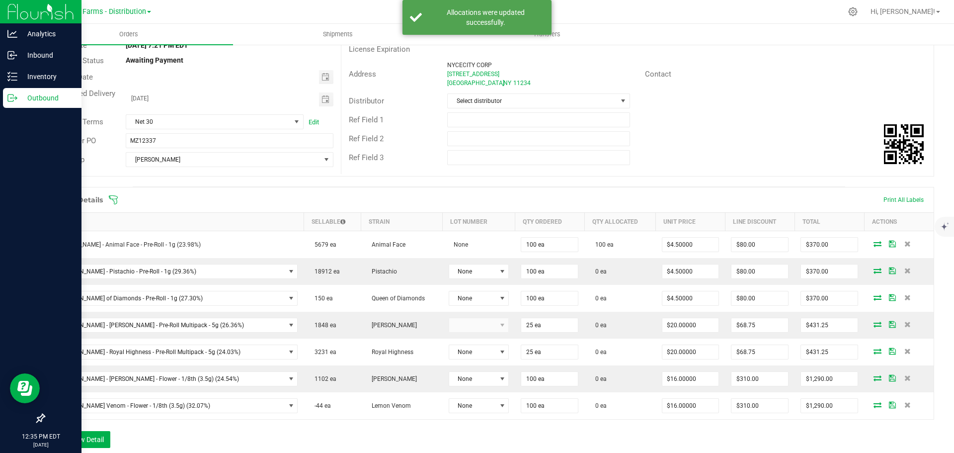
click at [774, 78] on div "Contact" at bounding box center [785, 74] width 296 height 15
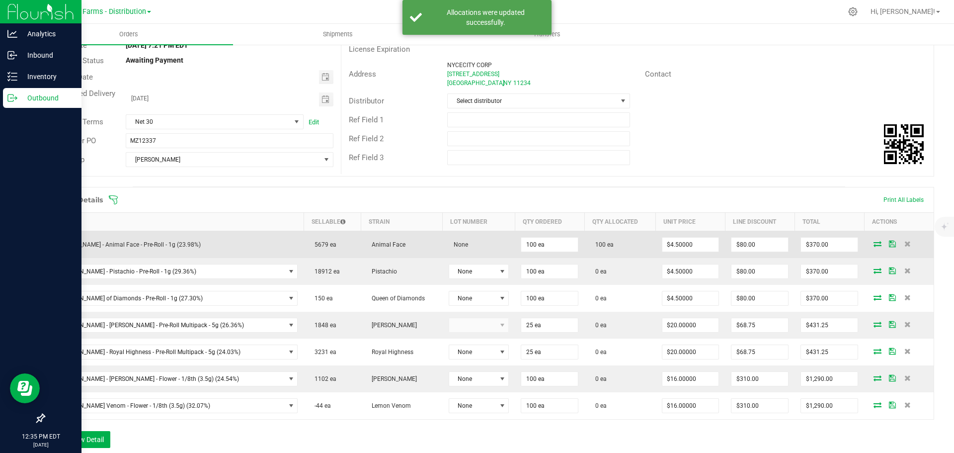
click at [889, 241] on icon at bounding box center [892, 243] width 7 height 6
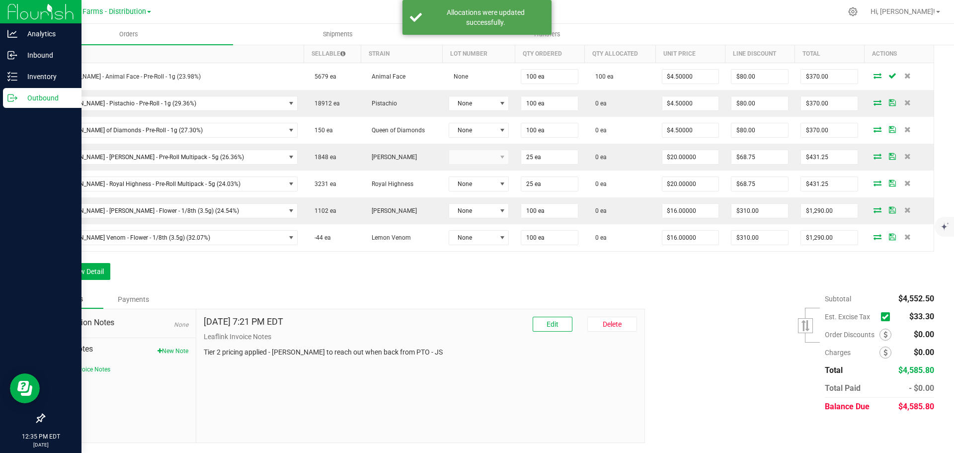
scroll to position [19, 0]
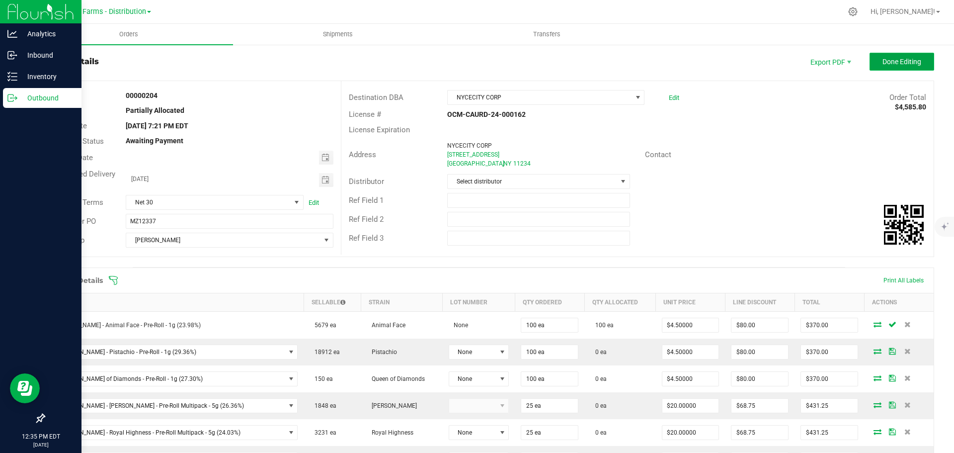
click at [892, 62] on span "Done Editing" at bounding box center [901, 62] width 39 height 8
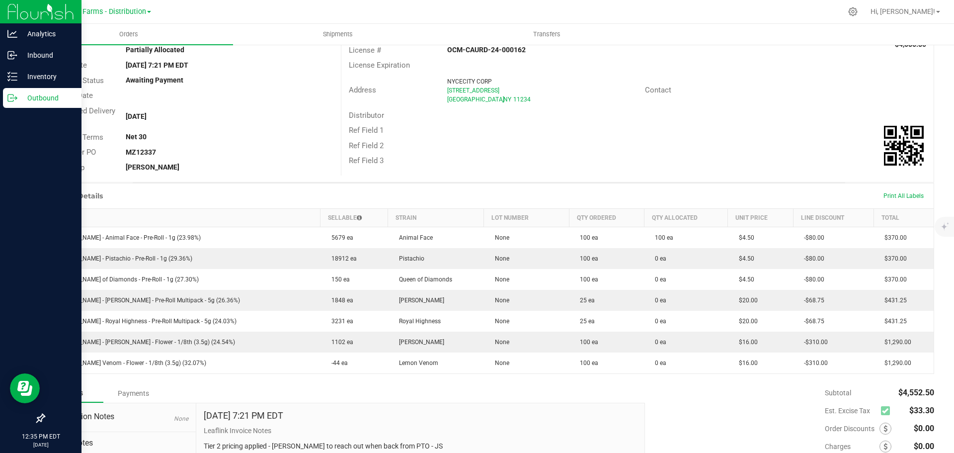
scroll to position [19, 0]
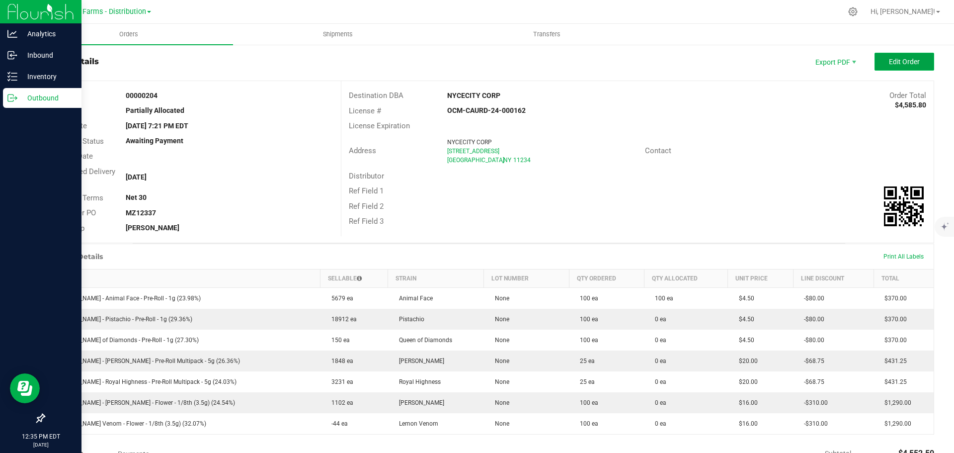
click at [906, 60] on span "Edit Order" at bounding box center [904, 62] width 31 height 8
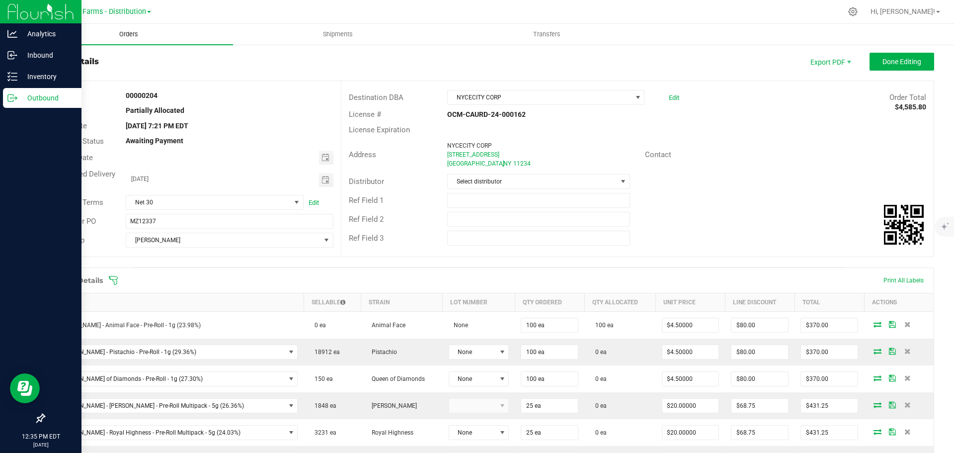
click at [124, 32] on span "Orders" at bounding box center [129, 34] width 46 height 9
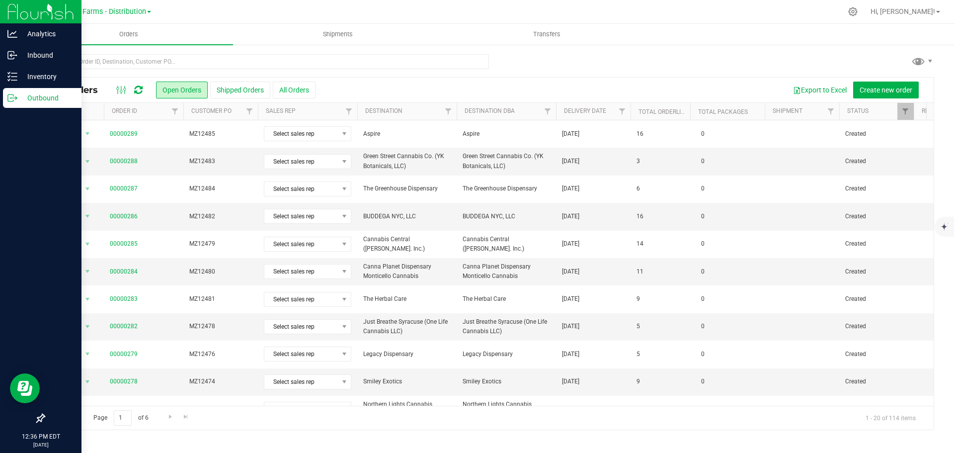
click at [562, 114] on th "Delivery Date" at bounding box center [593, 111] width 75 height 17
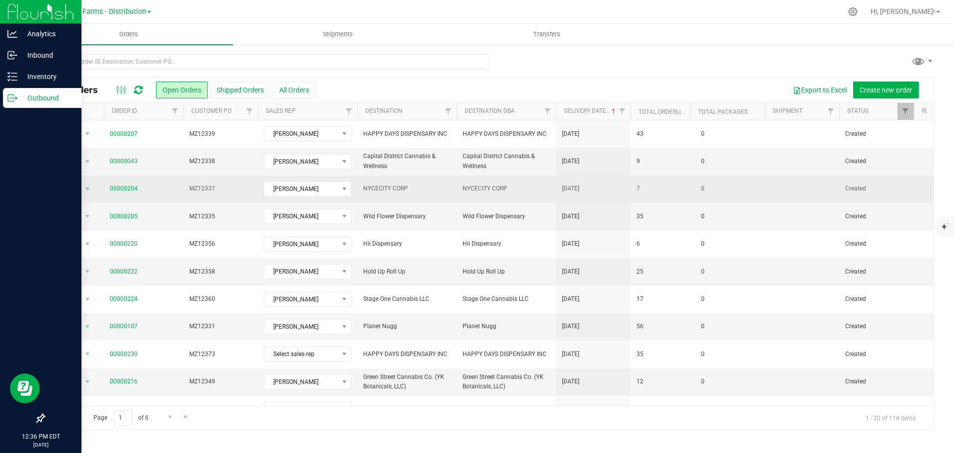
click at [565, 189] on span "[DATE]" at bounding box center [570, 188] width 17 height 9
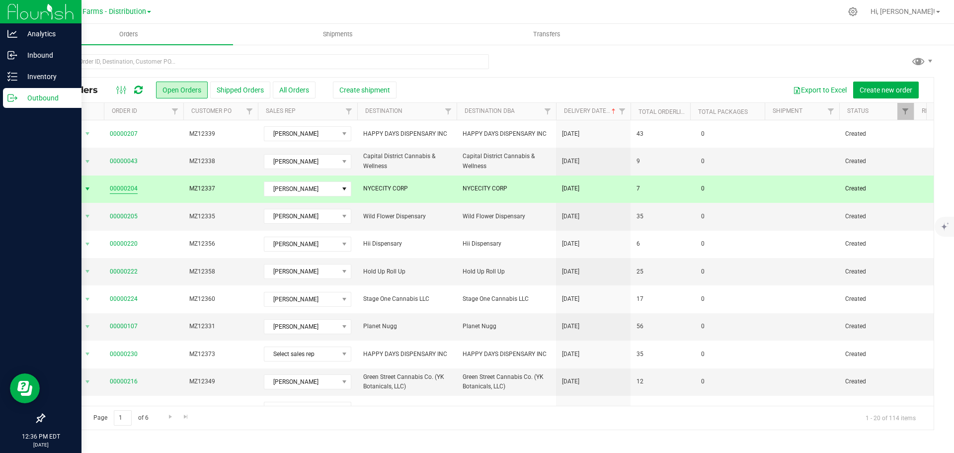
click at [129, 188] on link "00000204" at bounding box center [124, 188] width 28 height 9
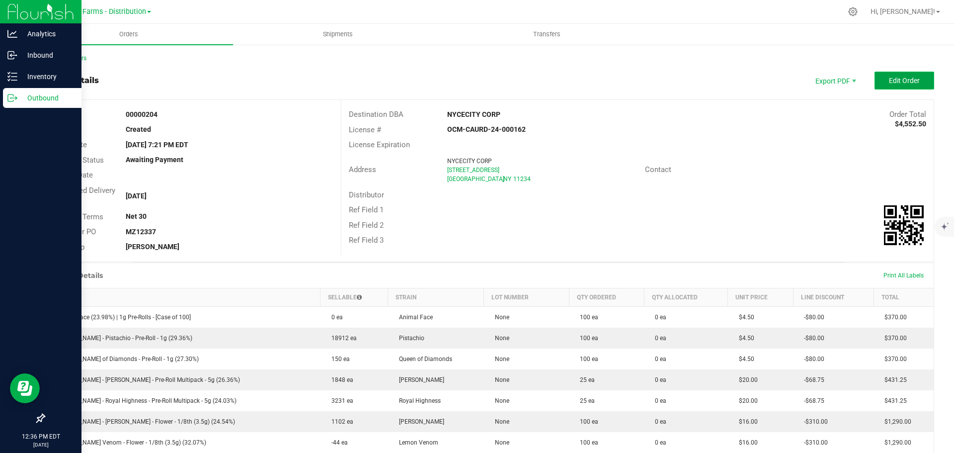
click at [877, 77] on button "Edit Order" at bounding box center [904, 81] width 60 height 18
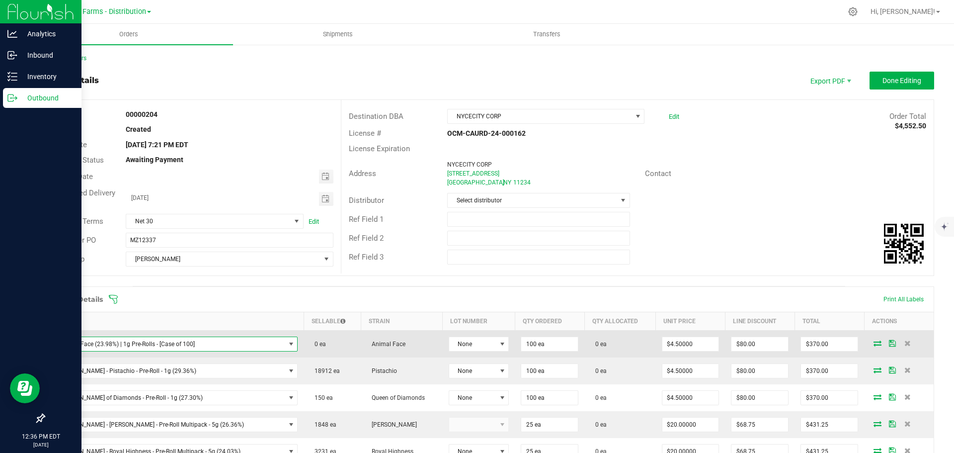
click at [221, 348] on span "Animal Face (23.98%) | 1g Pre-Rolls - [Case of 100]" at bounding box center [168, 344] width 234 height 14
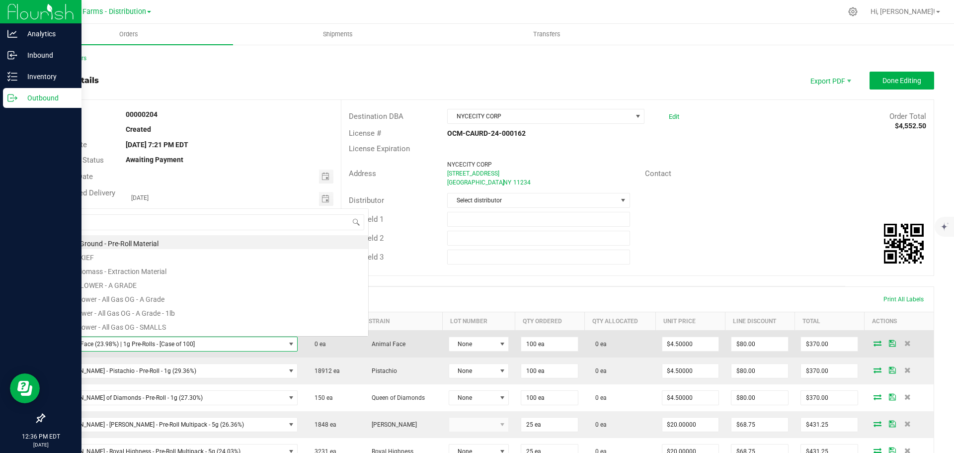
scroll to position [15, 212]
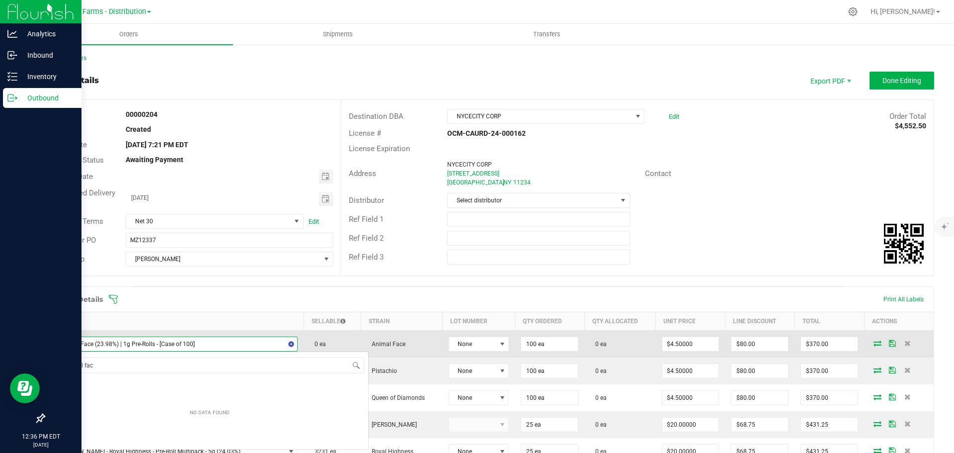
type input "animal face"
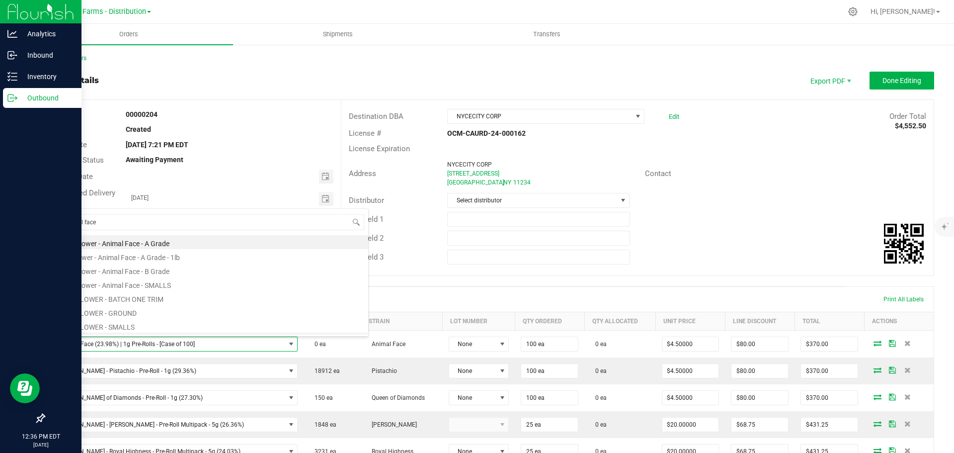
scroll to position [81, 0]
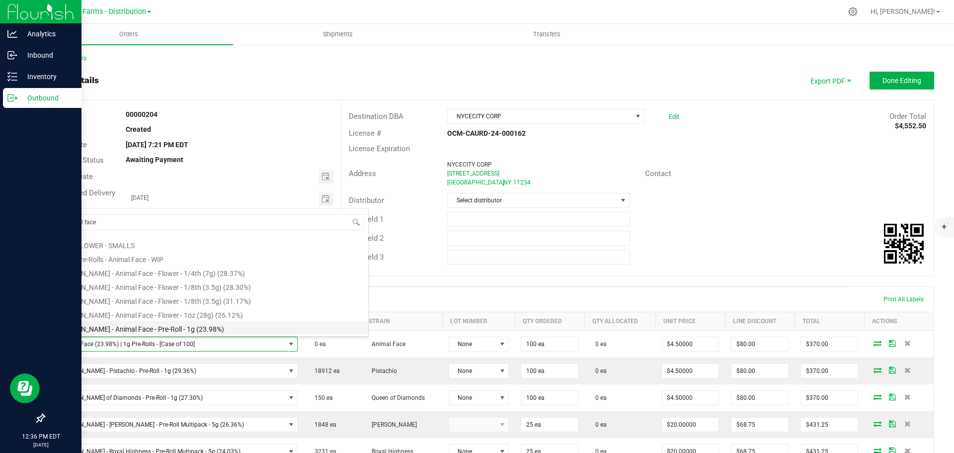
click at [198, 328] on li "[PERSON_NAME] - Animal Face - Pre-Roll - 1g (23.98%)" at bounding box center [209, 327] width 317 height 14
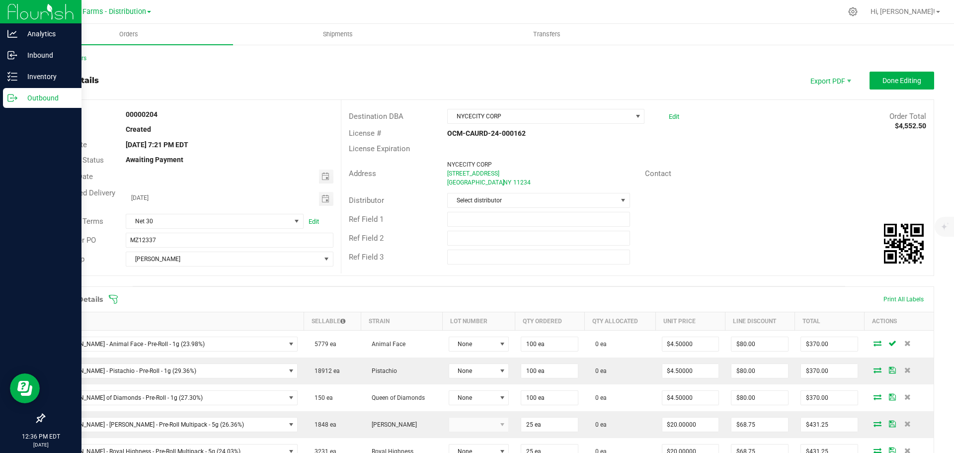
click at [710, 226] on div "Ref Field 1" at bounding box center [637, 219] width 592 height 19
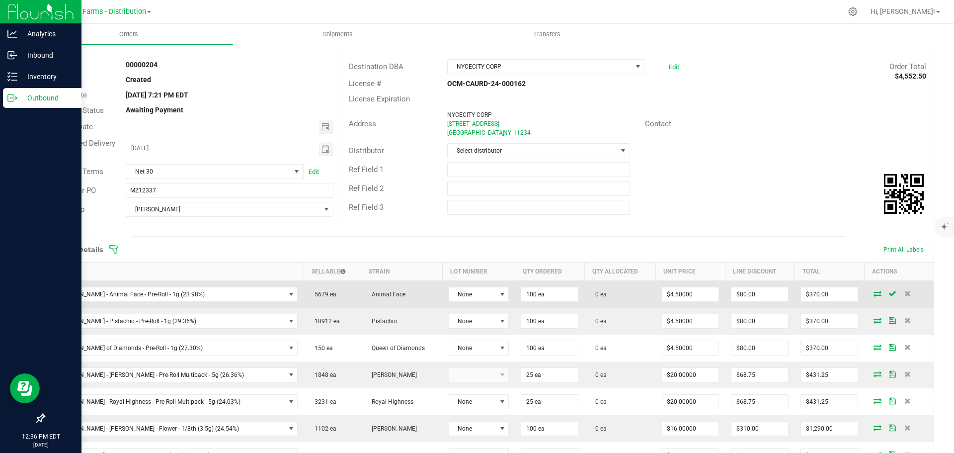
click at [873, 294] on icon at bounding box center [877, 293] width 8 height 6
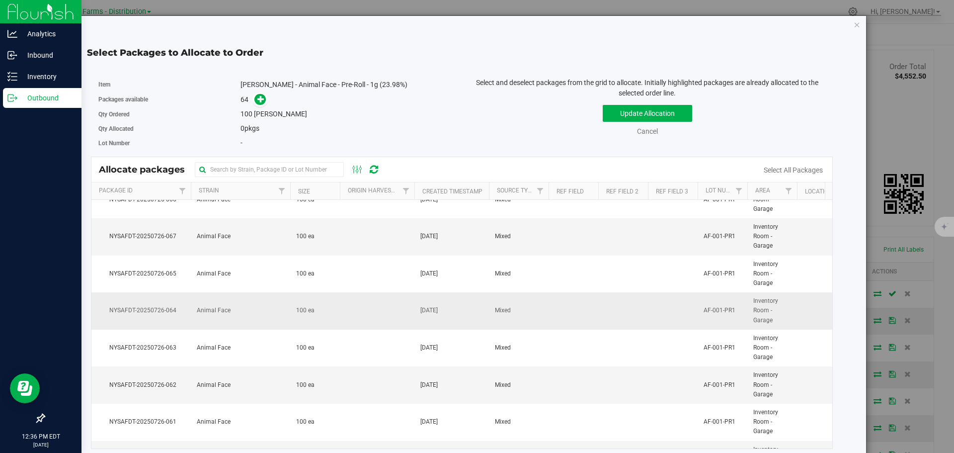
scroll to position [99, 0]
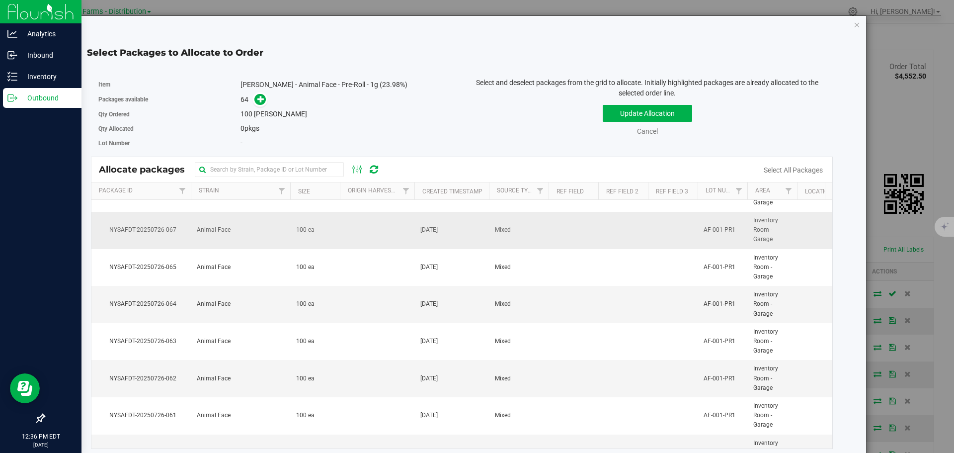
click at [278, 238] on td "Animal Face" at bounding box center [240, 230] width 99 height 37
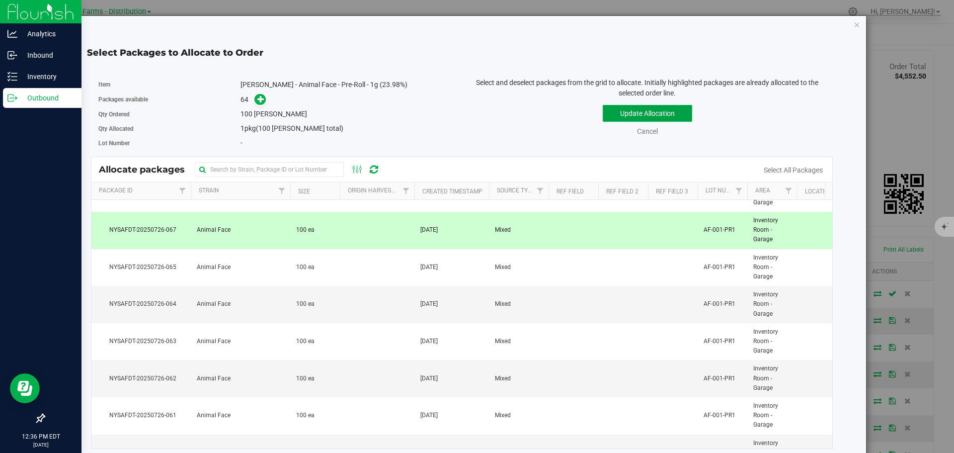
click at [618, 119] on button "Update Allocation" at bounding box center [647, 113] width 89 height 17
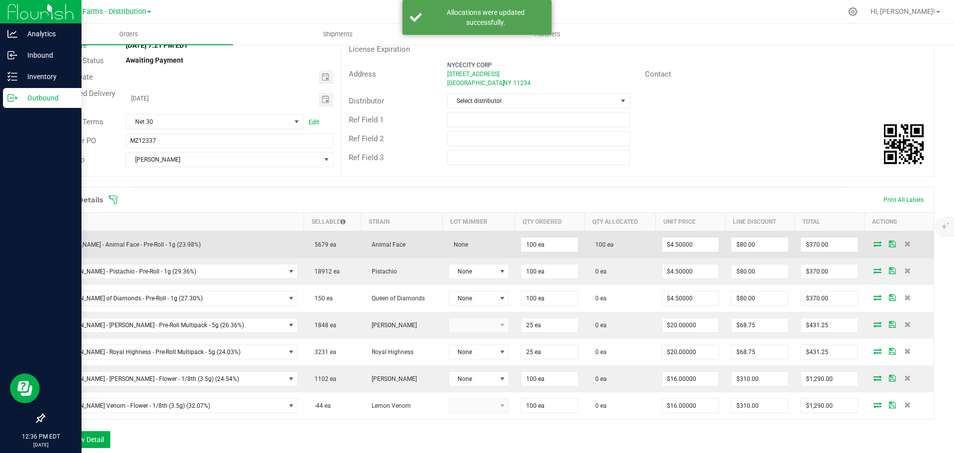
click at [889, 244] on icon at bounding box center [892, 243] width 7 height 6
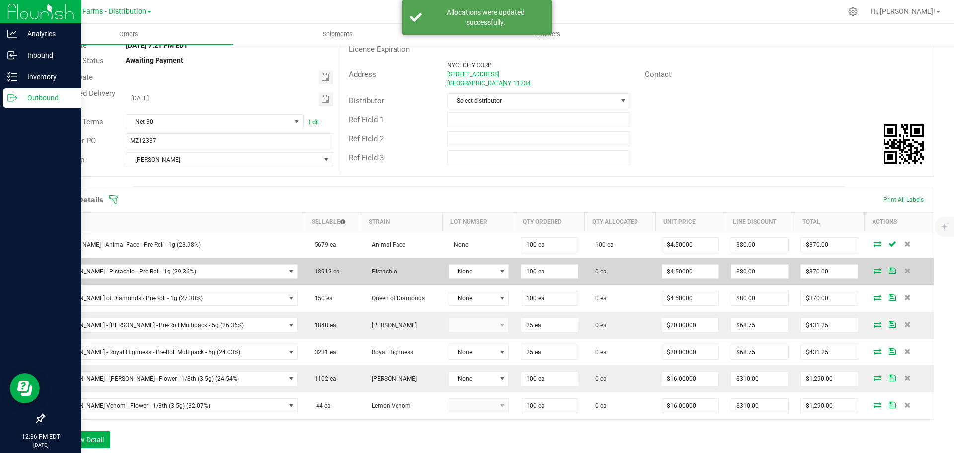
click at [873, 270] on icon at bounding box center [877, 270] width 8 height 6
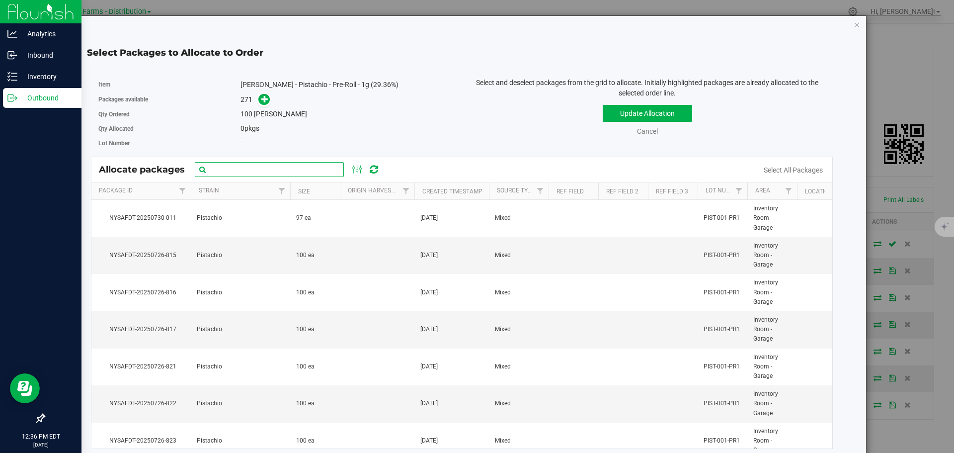
click at [288, 170] on input "text" at bounding box center [269, 169] width 149 height 15
paste input "NYSAFDT-20250726-816"
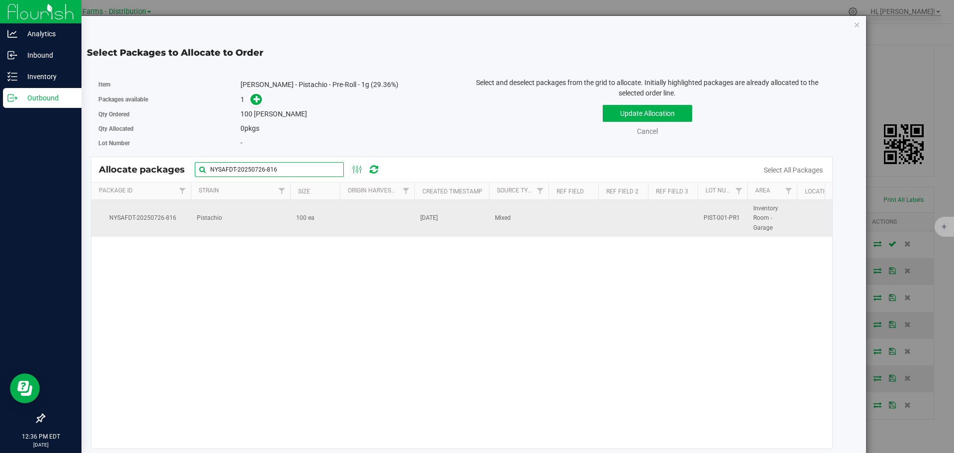
type input "NYSAFDT-20250726-816"
click at [369, 222] on td at bounding box center [377, 218] width 75 height 37
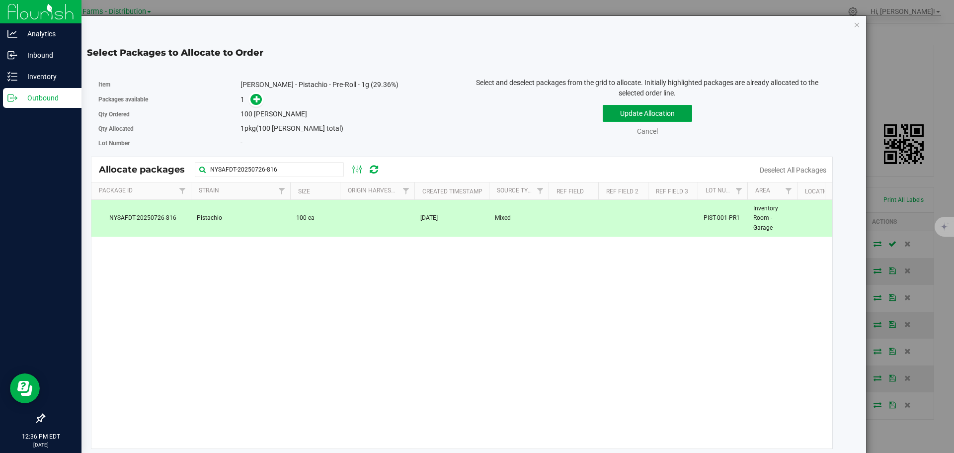
click at [625, 117] on button "Update Allocation" at bounding box center [647, 113] width 89 height 17
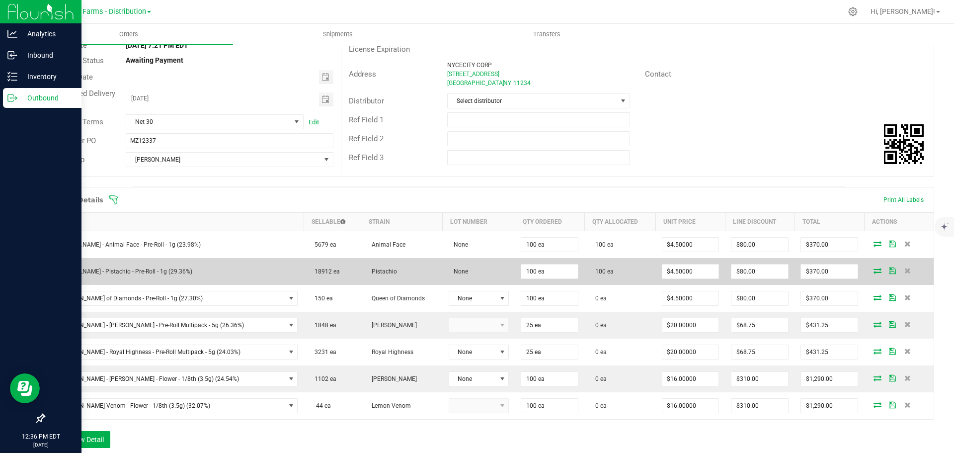
click at [884, 274] on td at bounding box center [899, 271] width 70 height 27
click at [889, 269] on icon at bounding box center [892, 270] width 7 height 6
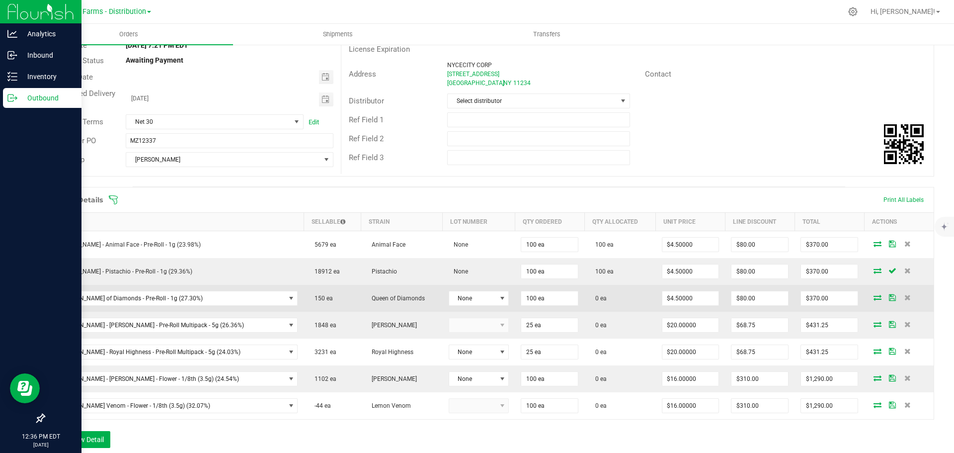
click at [873, 300] on icon at bounding box center [877, 297] width 8 height 6
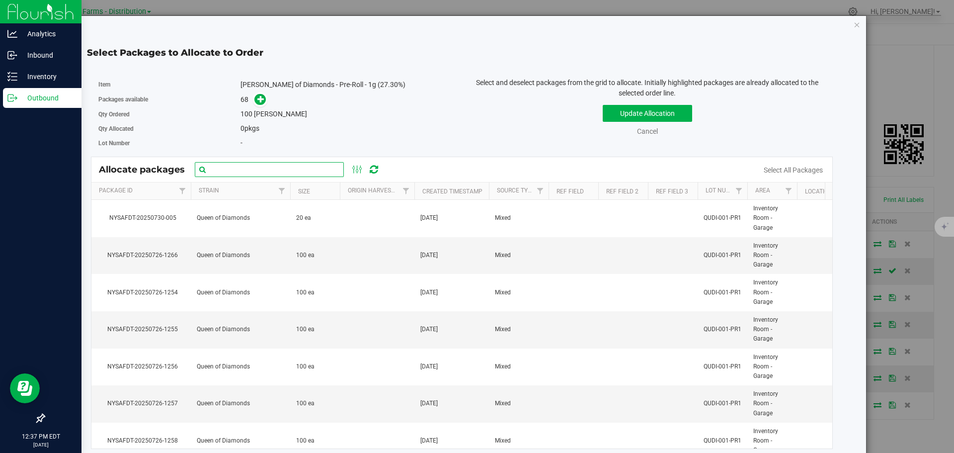
click at [270, 171] on input "text" at bounding box center [269, 169] width 149 height 15
paste input "NYSAFDT-20250726-1225"
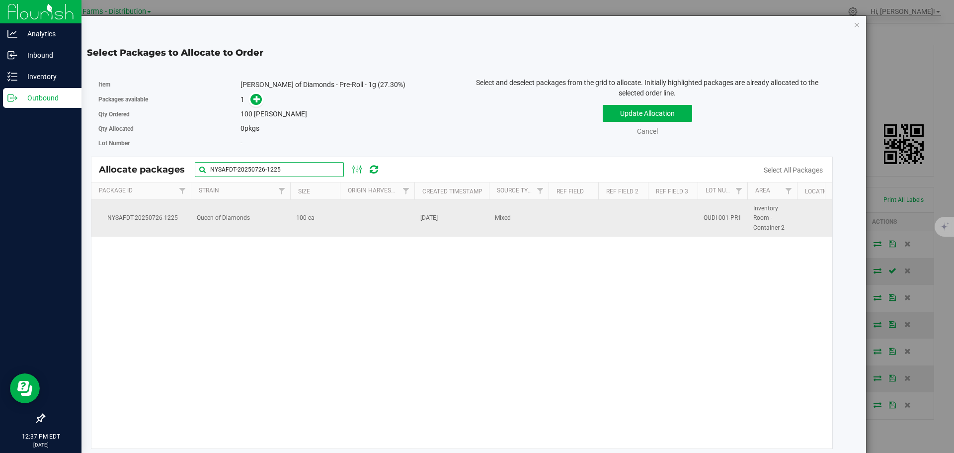
type input "NYSAFDT-20250726-1225"
click at [405, 217] on td at bounding box center [377, 218] width 75 height 37
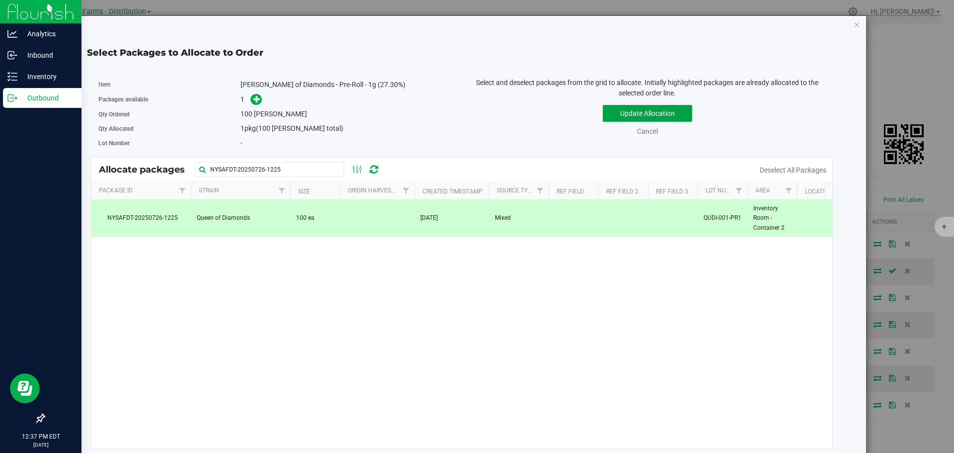
click at [637, 109] on button "Update Allocation" at bounding box center [647, 113] width 89 height 17
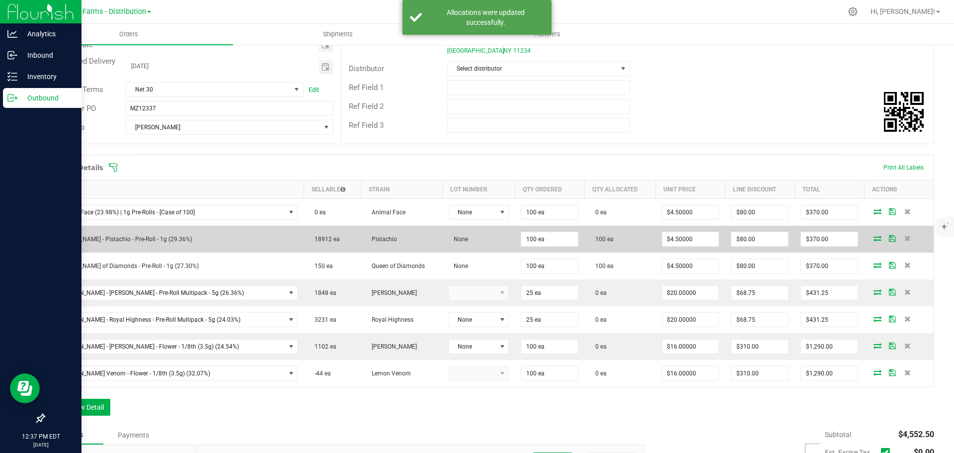
scroll to position [149, 0]
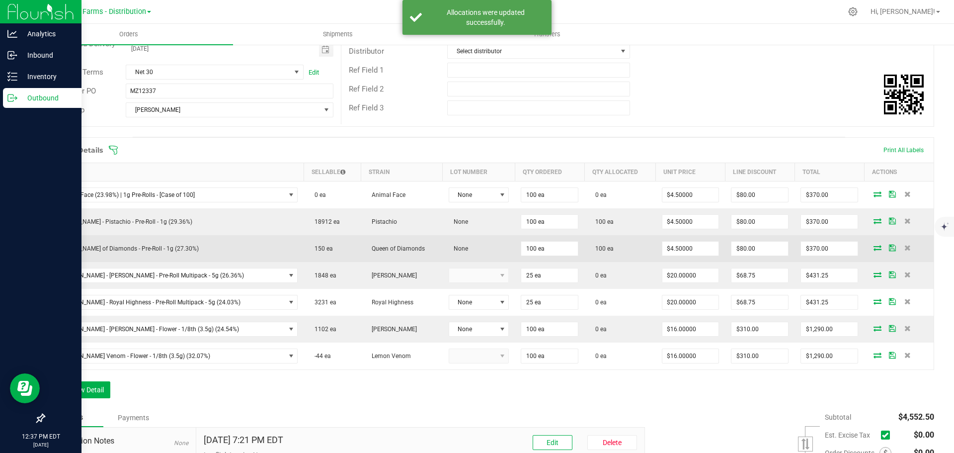
click at [889, 250] on icon at bounding box center [892, 247] width 7 height 6
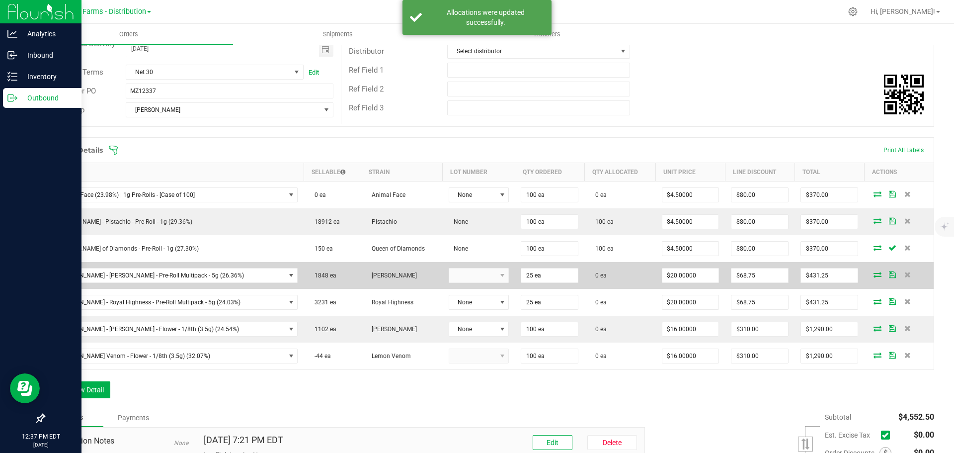
click at [873, 276] on icon at bounding box center [877, 274] width 8 height 6
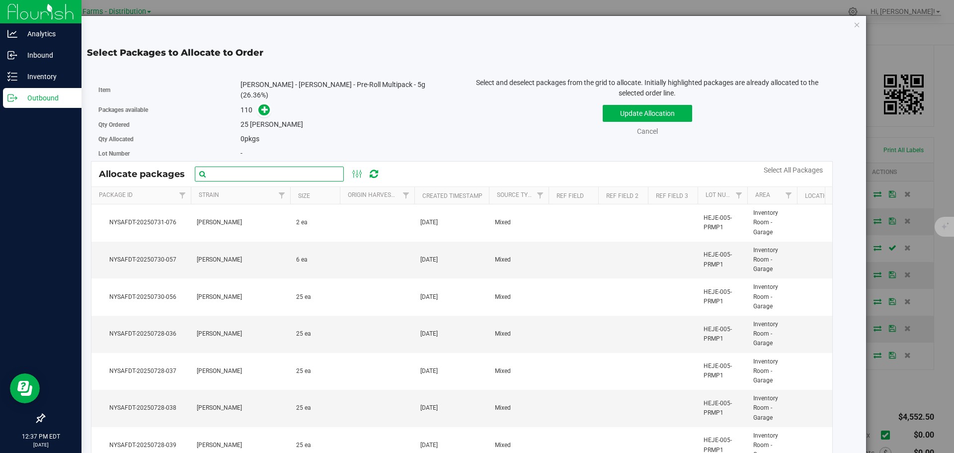
click at [276, 166] on input "text" at bounding box center [269, 173] width 149 height 15
paste input "NYSAFDT-20250726-2946"
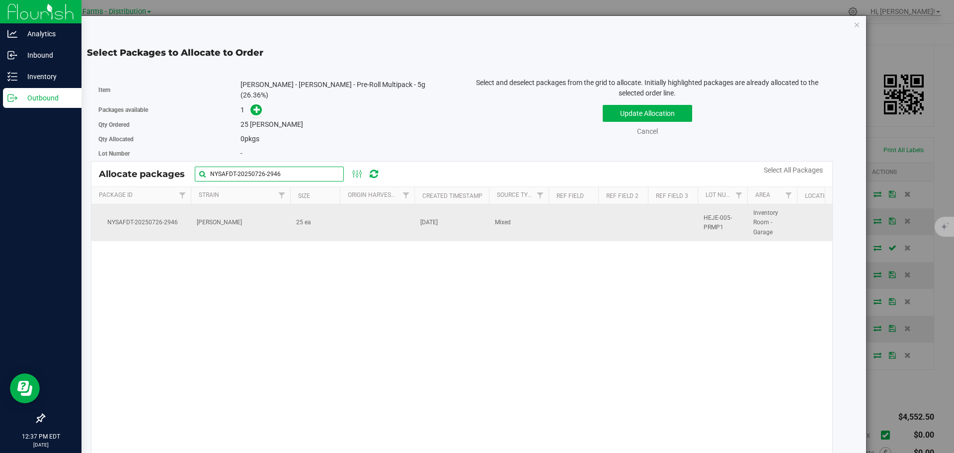
type input "NYSAFDT-20250726-2946"
click at [403, 210] on td at bounding box center [377, 222] width 75 height 37
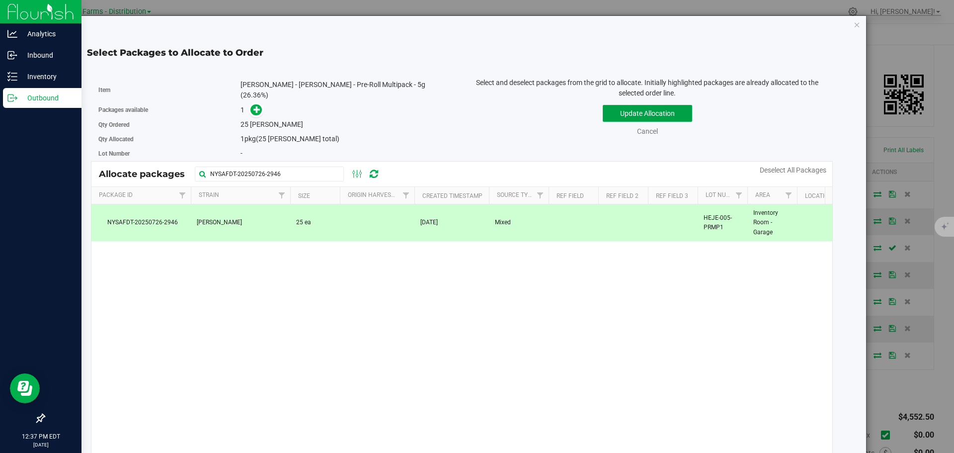
click at [626, 109] on button "Update Allocation" at bounding box center [647, 113] width 89 height 17
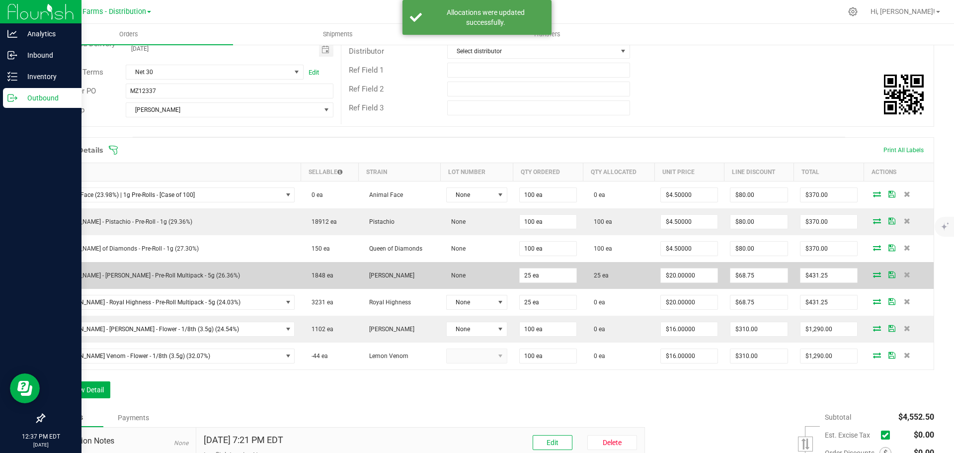
click at [888, 274] on icon at bounding box center [891, 274] width 7 height 6
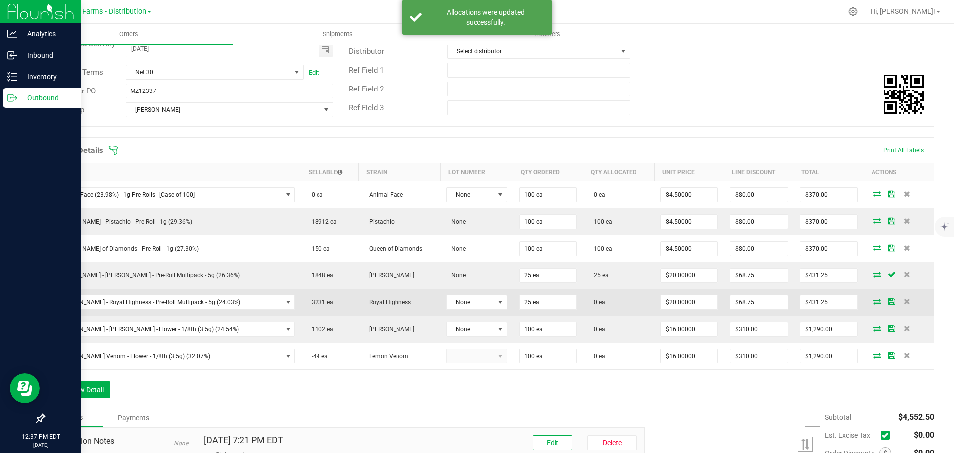
click at [873, 304] on icon at bounding box center [877, 301] width 8 height 6
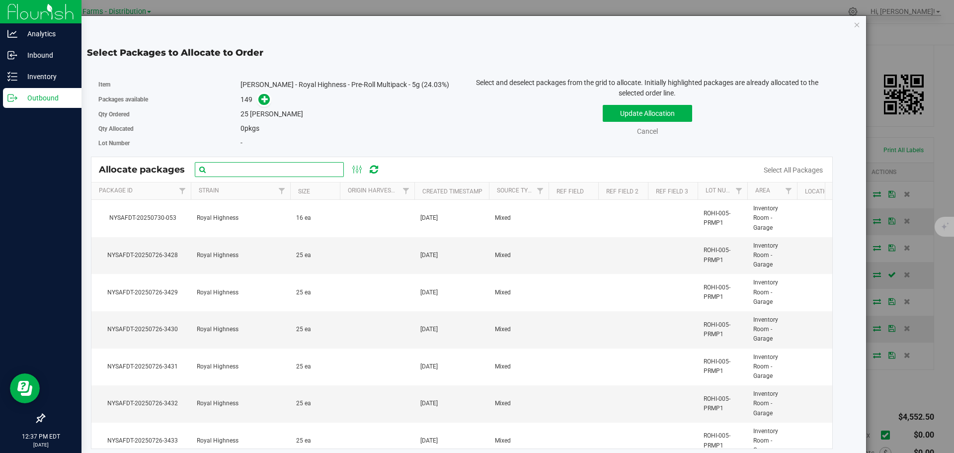
click at [328, 166] on input "text" at bounding box center [269, 169] width 149 height 15
paste input "NYSAFDT-20250726-3437"
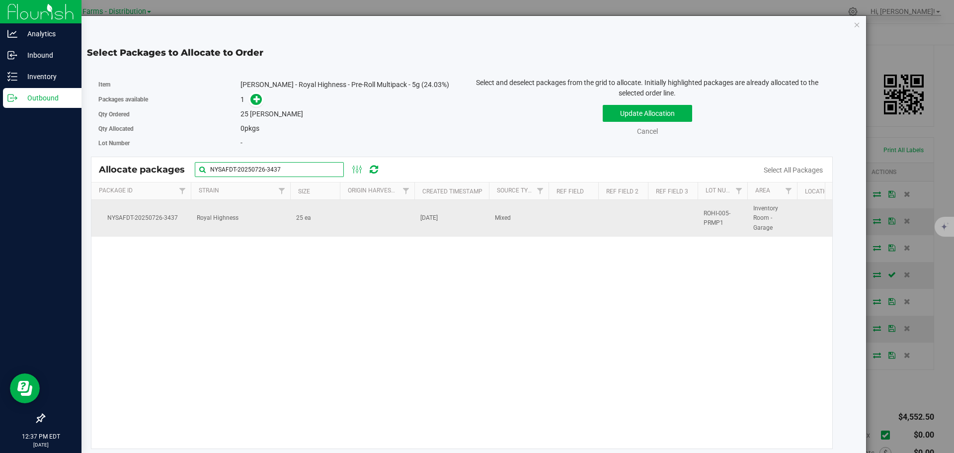
type input "NYSAFDT-20250726-3437"
click at [378, 215] on td at bounding box center [377, 218] width 75 height 37
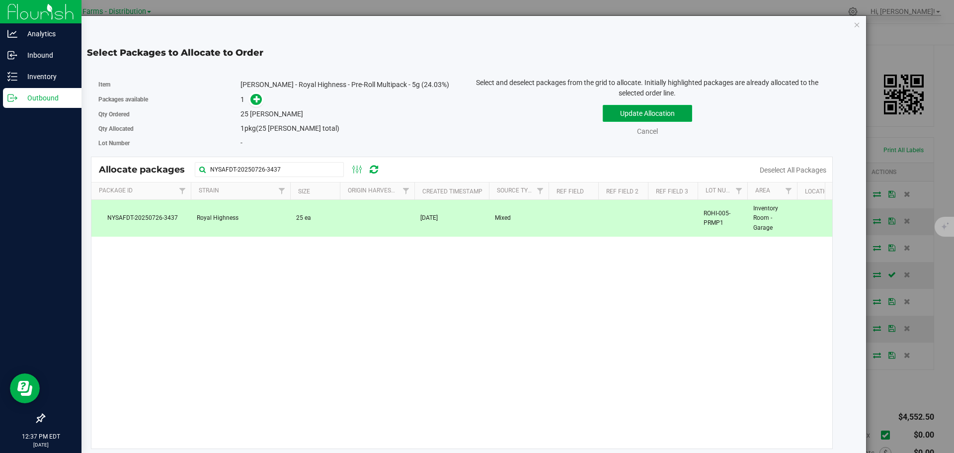
click at [607, 118] on button "Update Allocation" at bounding box center [647, 113] width 89 height 17
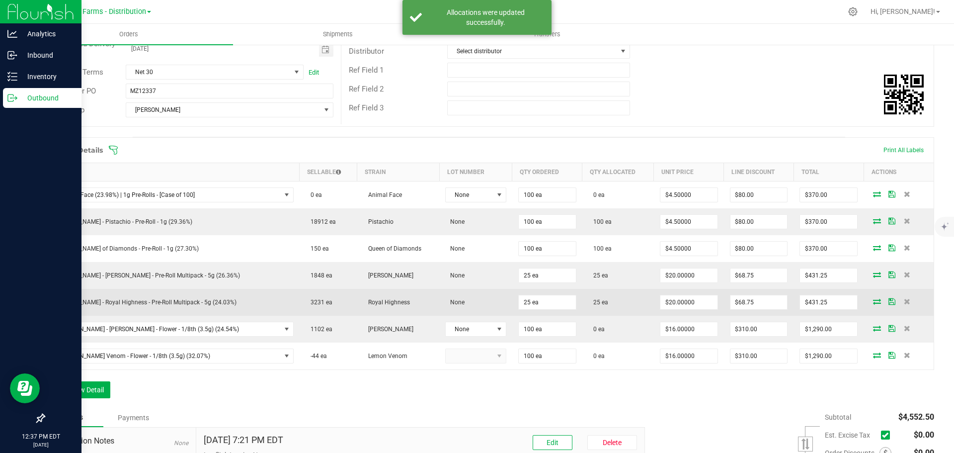
click at [888, 301] on icon at bounding box center [891, 301] width 7 height 6
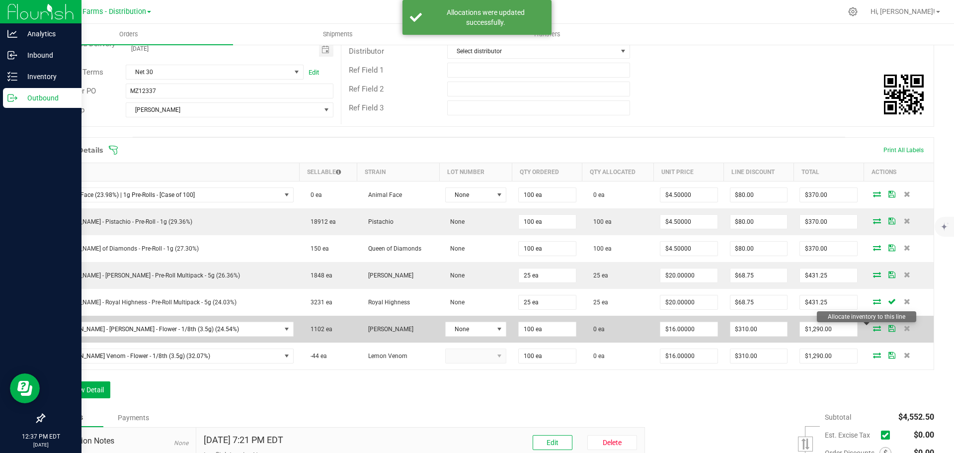
click at [873, 329] on icon at bounding box center [877, 328] width 8 height 6
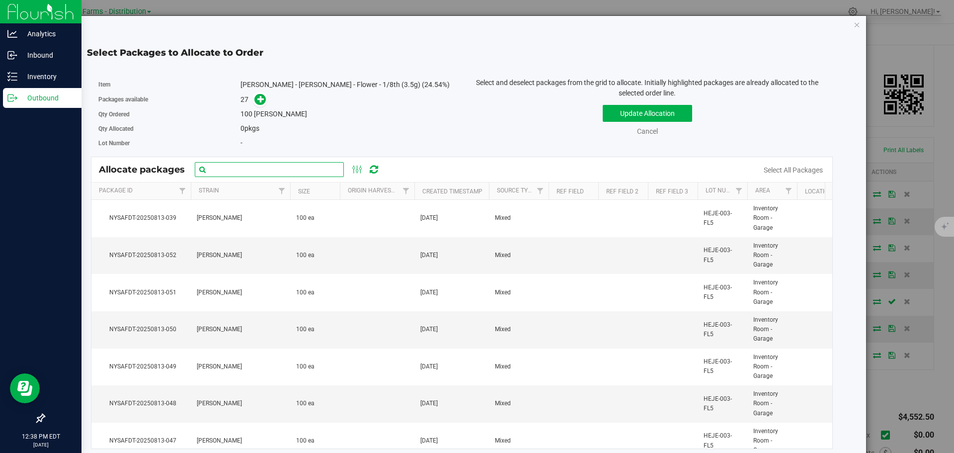
click at [280, 164] on input "text" at bounding box center [269, 169] width 149 height 15
paste input "Nysafdt-20250726-2303"
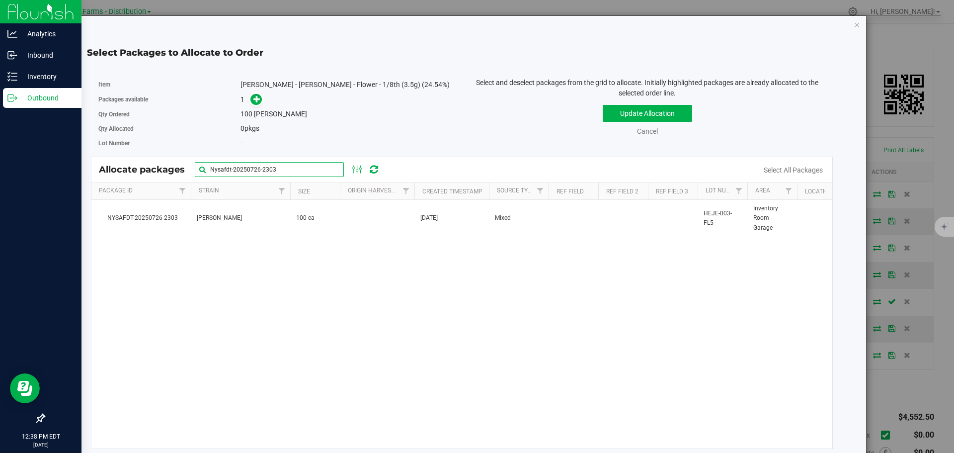
type input "Nysafdt-20250726-2303"
click at [396, 254] on div "NYSAFDT-20250726-2303 [PERSON_NAME] 100 ea [DATE] Mixed HEJE-003-FL5 Inventory …" at bounding box center [461, 324] width 741 height 248
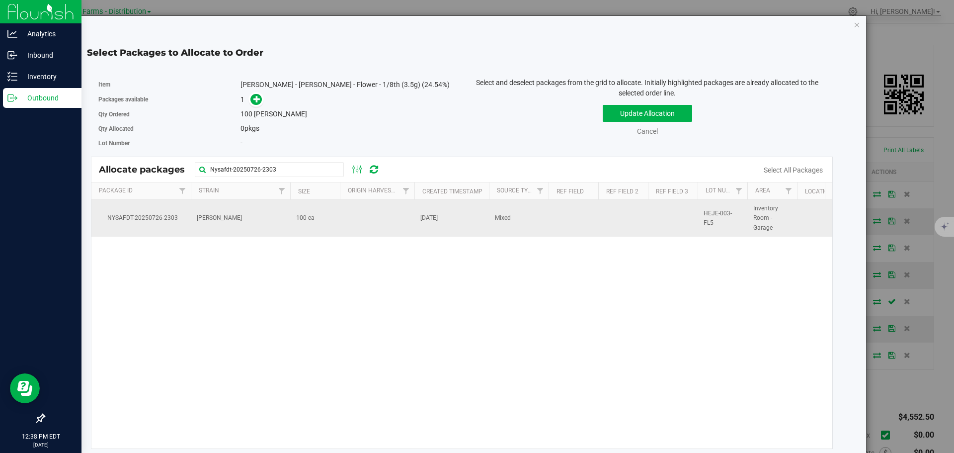
click at [396, 223] on td at bounding box center [377, 218] width 75 height 37
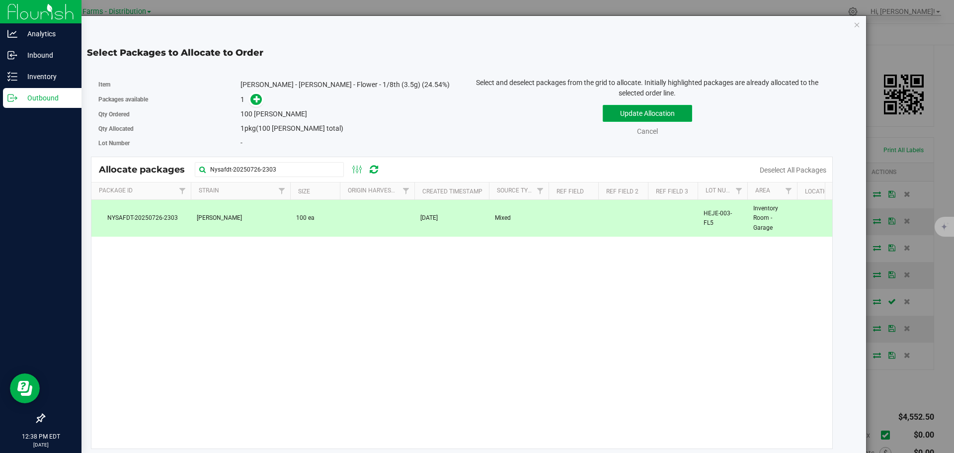
click at [623, 116] on button "Update Allocation" at bounding box center [647, 113] width 89 height 17
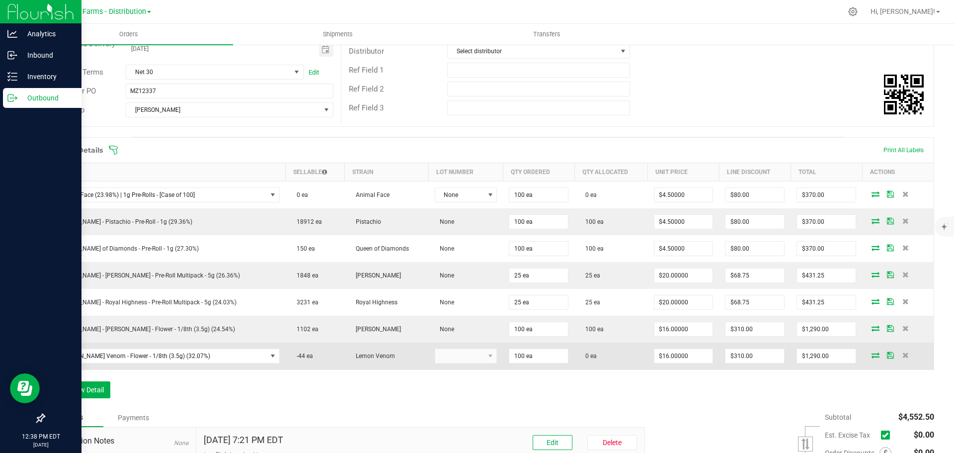
click at [871, 356] on icon at bounding box center [875, 355] width 8 height 6
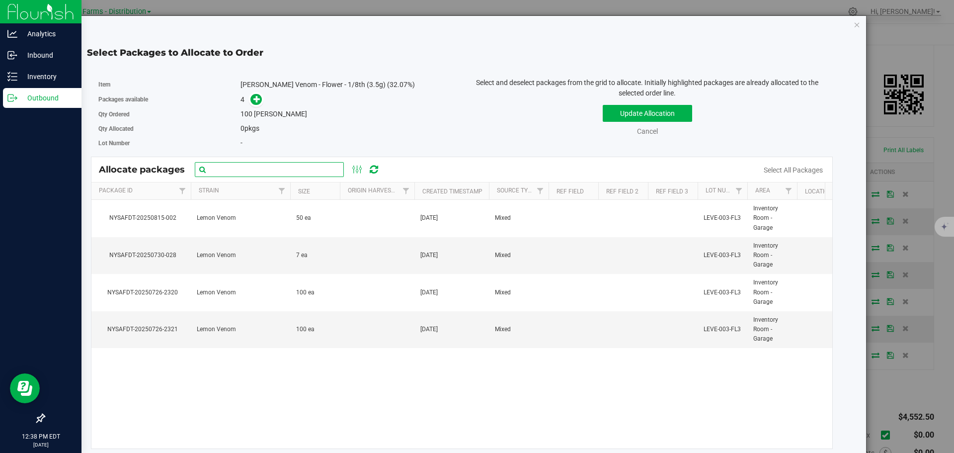
click at [330, 172] on input "text" at bounding box center [269, 169] width 149 height 15
paste input "Nysafdt-20250726-2320"
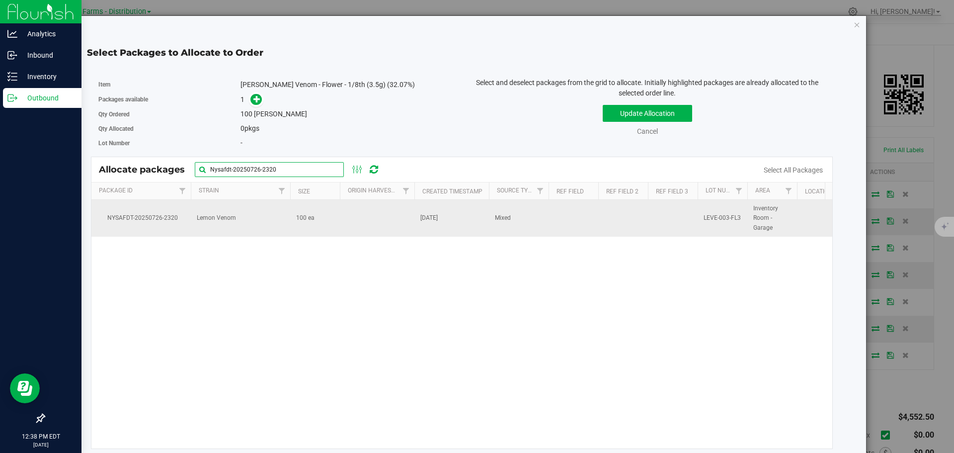
type input "Nysafdt-20250726-2320"
click at [396, 215] on td at bounding box center [377, 218] width 75 height 37
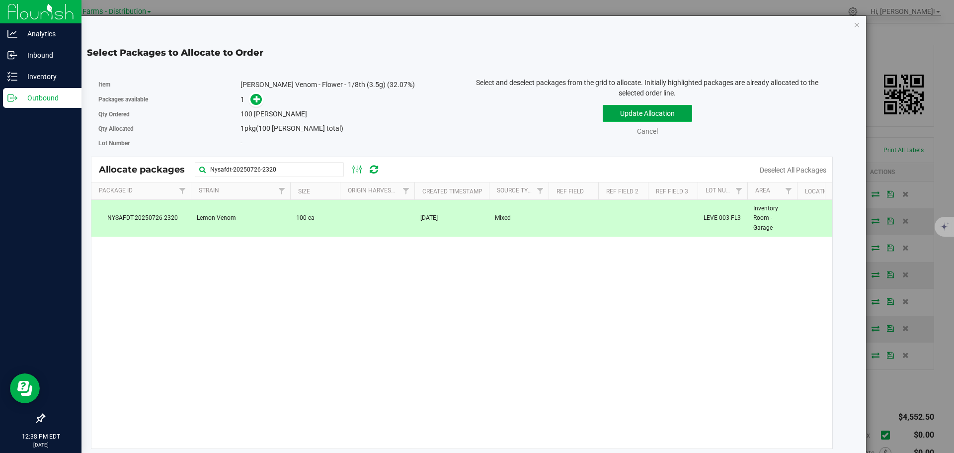
click at [619, 117] on button "Update Allocation" at bounding box center [647, 113] width 89 height 17
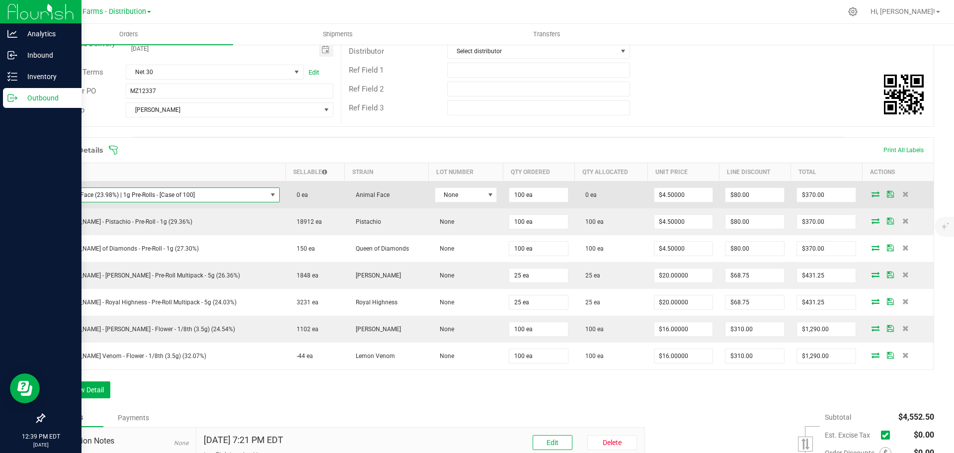
click at [222, 198] on span "Animal Face (23.98%) | 1g Pre-Rolls - [Case of 100]" at bounding box center [159, 195] width 216 height 14
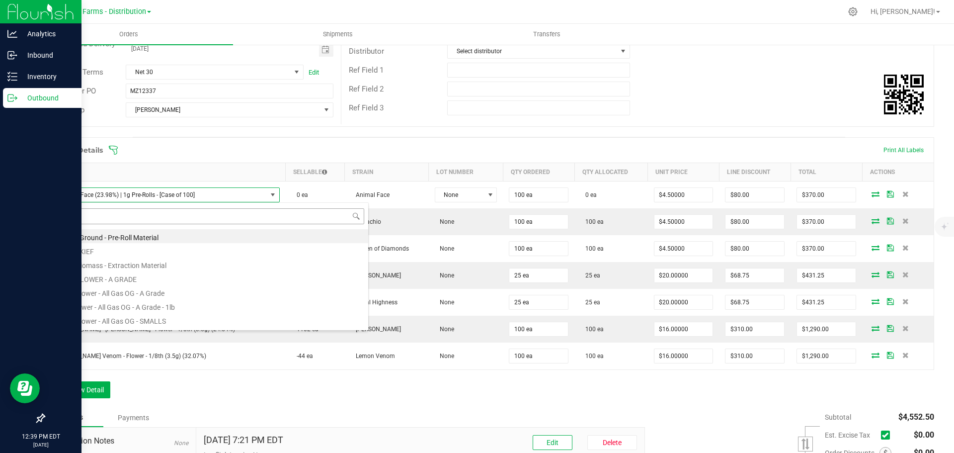
scroll to position [15, 201]
type input "animal"
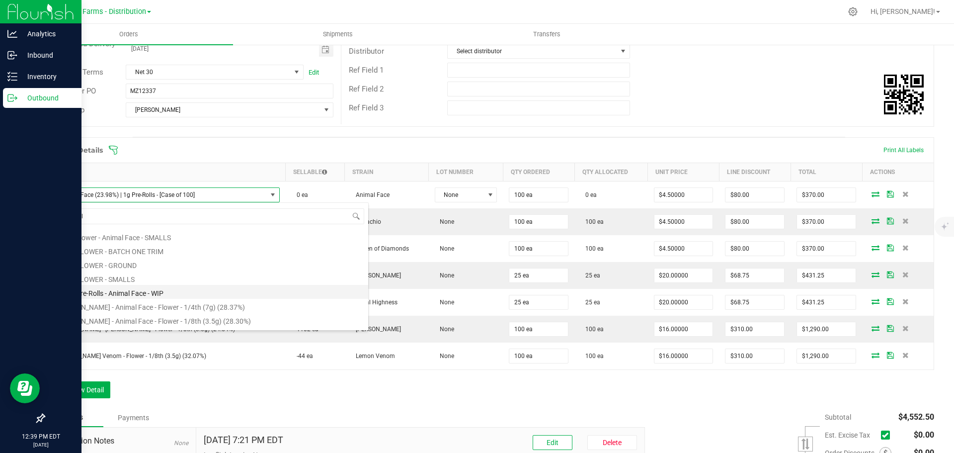
scroll to position [81, 0]
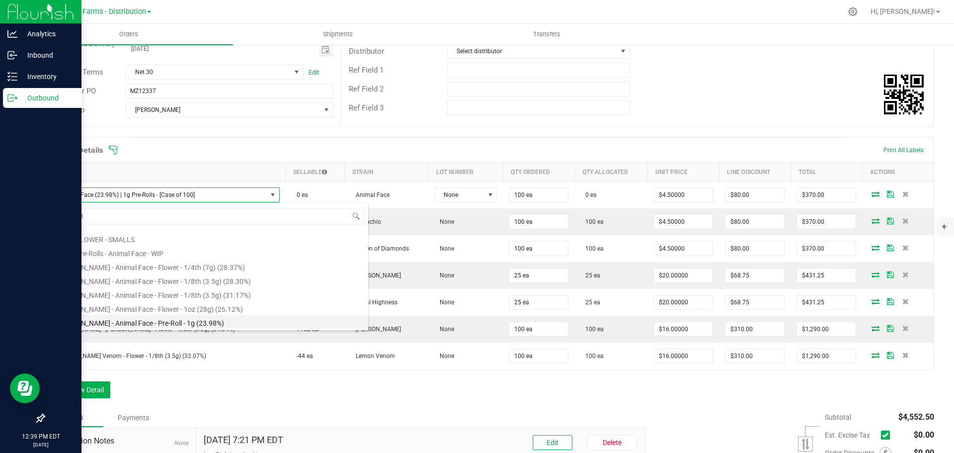
click at [231, 319] on li "[PERSON_NAME] - Animal Face - Pre-Roll - 1g (23.98%)" at bounding box center [209, 321] width 317 height 14
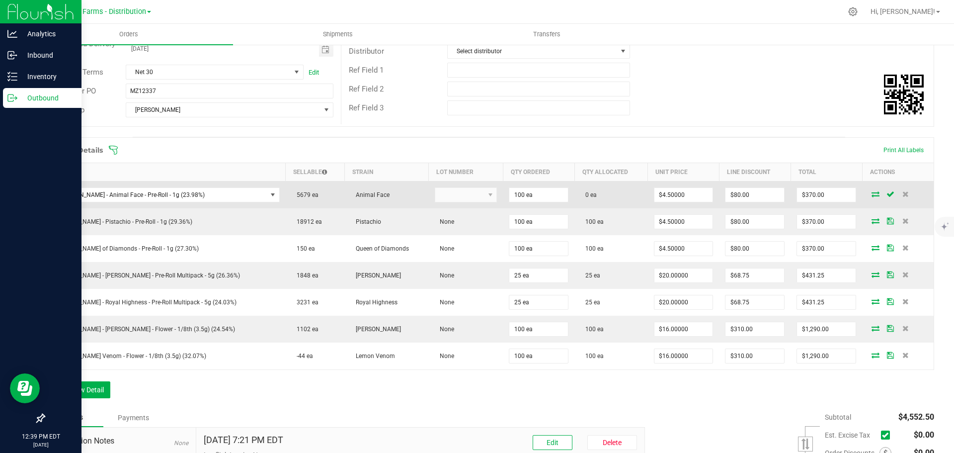
click at [871, 193] on icon at bounding box center [875, 194] width 8 height 6
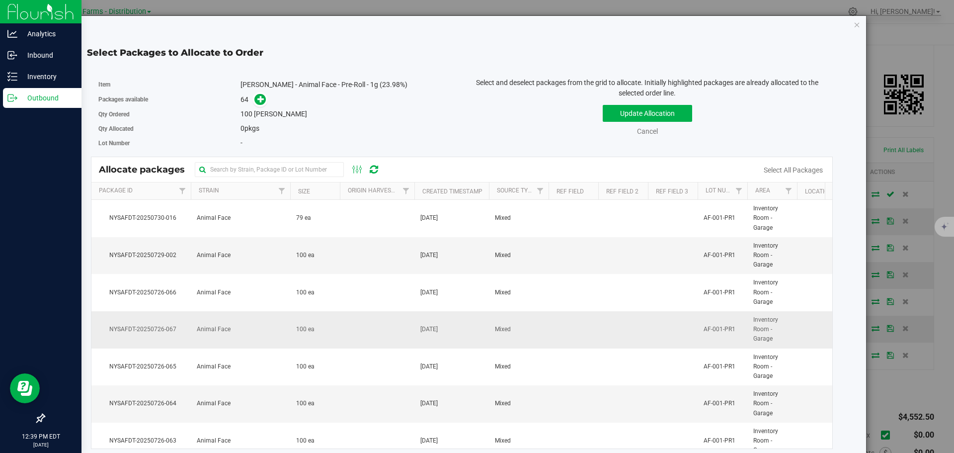
click at [280, 342] on td "Animal Face" at bounding box center [240, 329] width 99 height 37
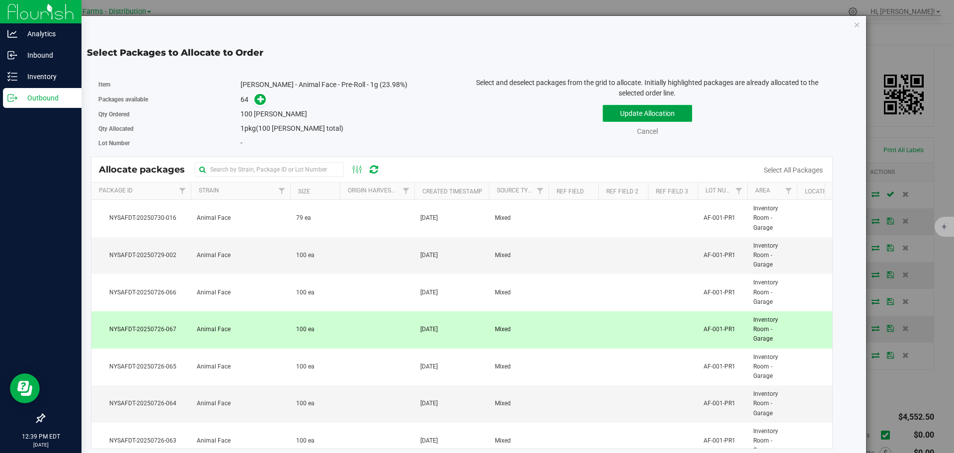
click at [645, 108] on button "Update Allocation" at bounding box center [647, 113] width 89 height 17
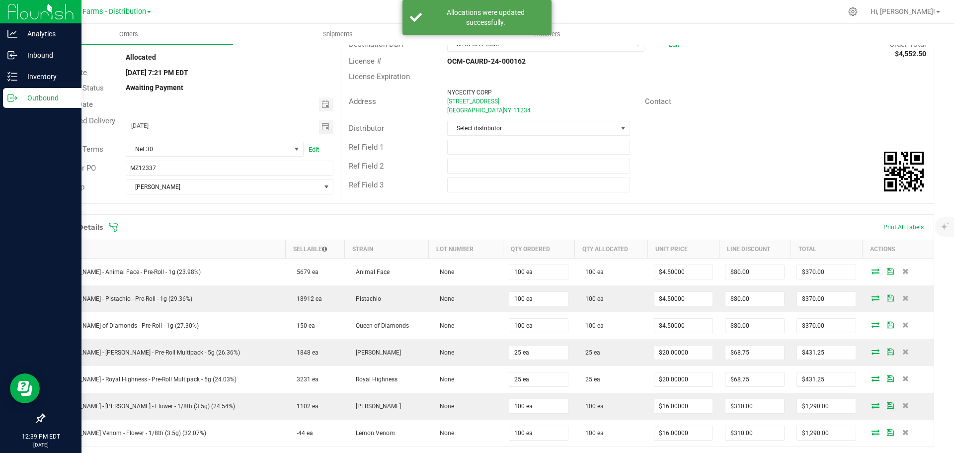
scroll to position [0, 0]
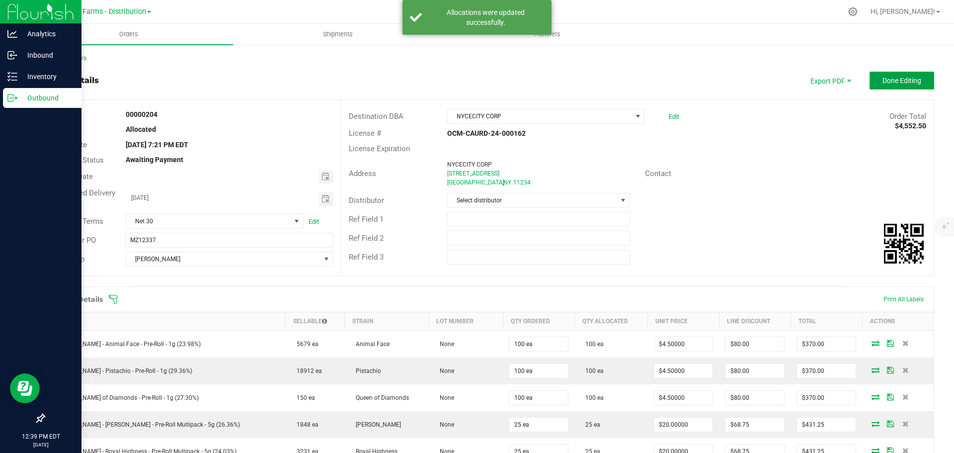
click at [885, 82] on span "Done Editing" at bounding box center [901, 81] width 39 height 8
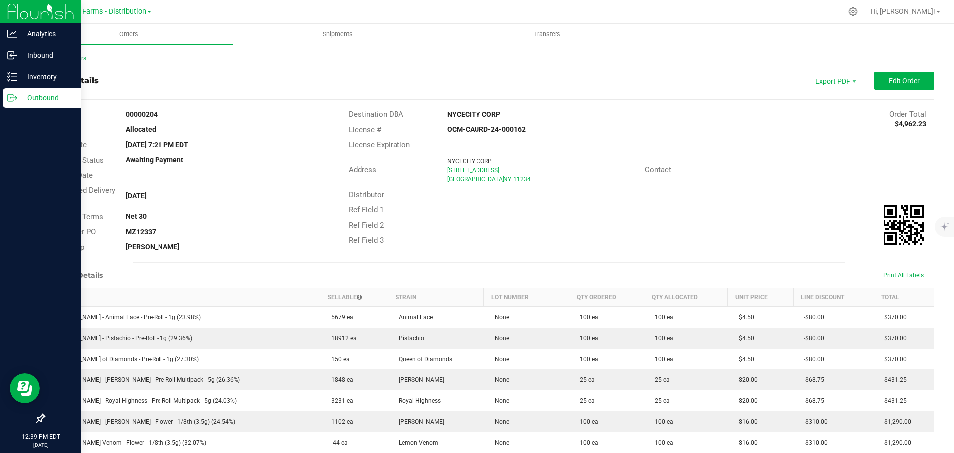
click at [76, 59] on link "Back to Orders" at bounding box center [65, 58] width 43 height 7
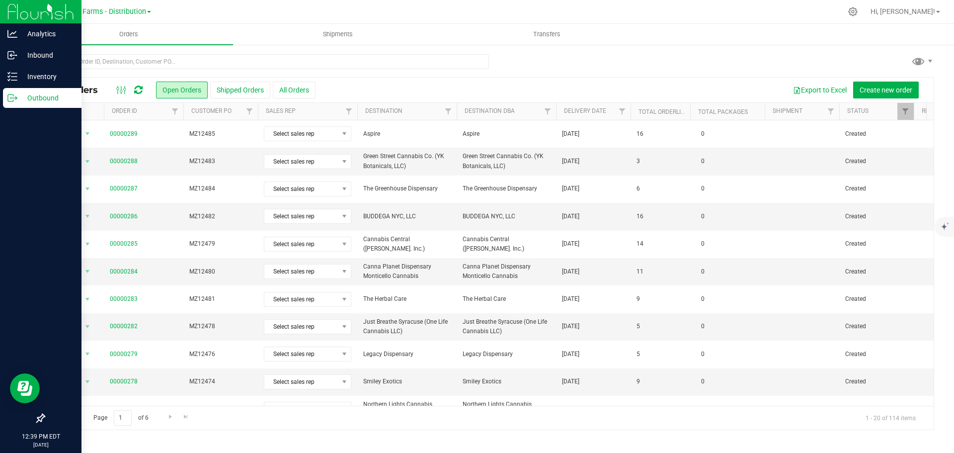
click at [563, 116] on th "Delivery Date" at bounding box center [593, 111] width 75 height 17
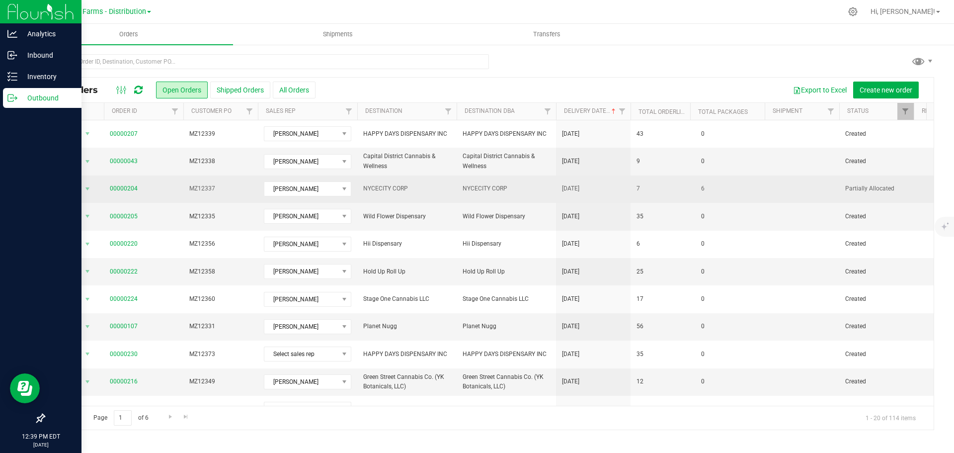
click at [814, 191] on td at bounding box center [802, 188] width 75 height 27
click at [876, 190] on span "Partially Allocated" at bounding box center [876, 188] width 63 height 9
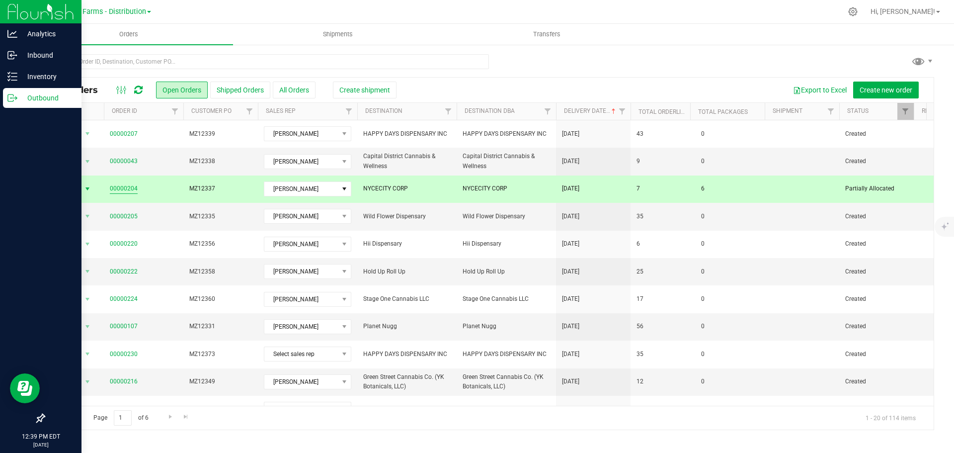
click at [119, 188] on link "00000204" at bounding box center [124, 188] width 28 height 9
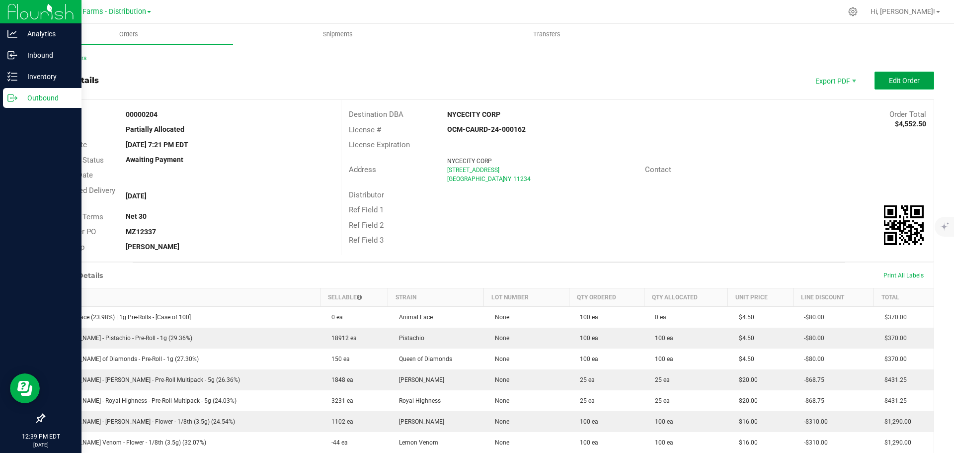
click at [889, 80] on span "Edit Order" at bounding box center [904, 81] width 31 height 8
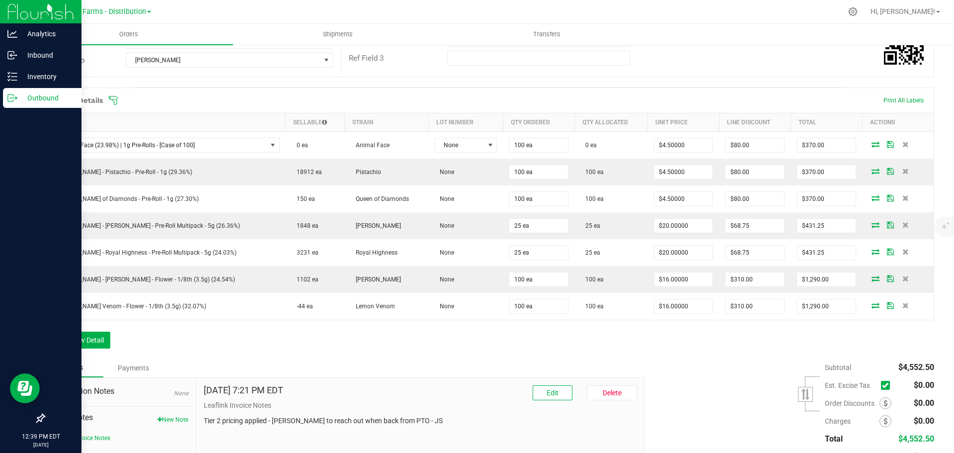
scroll to position [149, 0]
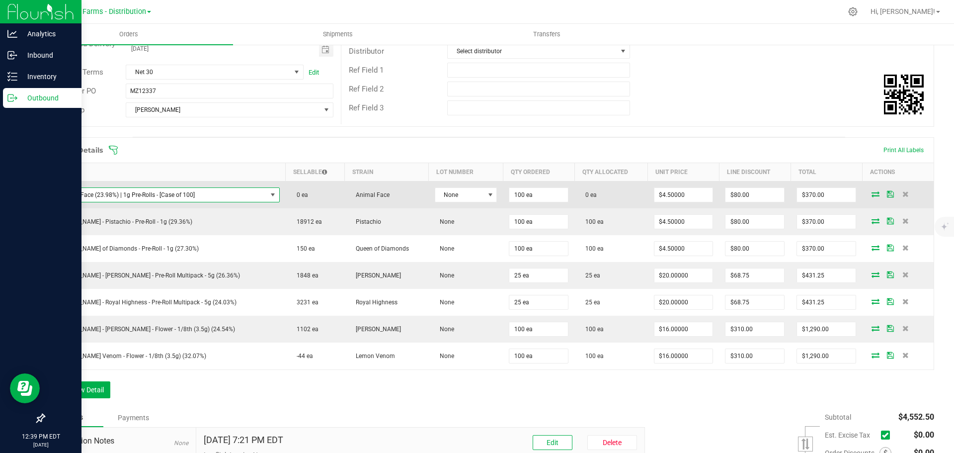
click at [206, 190] on span "Animal Face (23.98%) | 1g Pre-Rolls - [Case of 100]" at bounding box center [159, 195] width 216 height 14
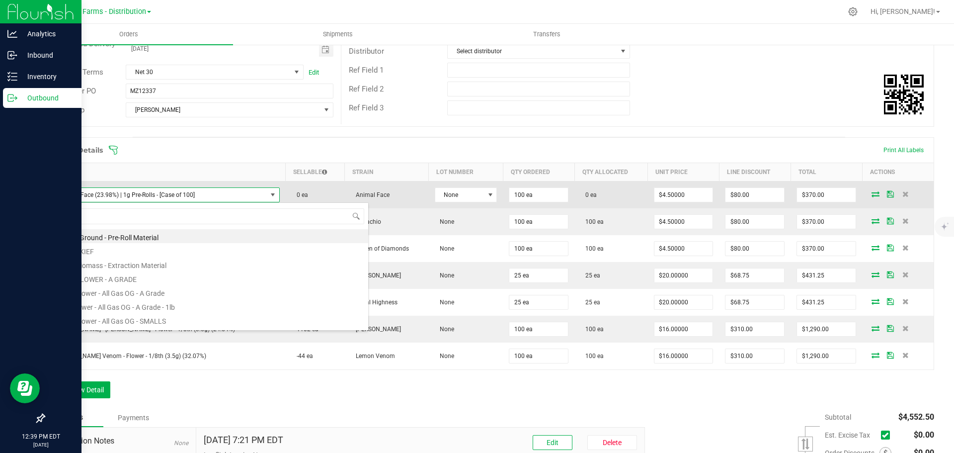
scroll to position [15, 201]
type input "animal"
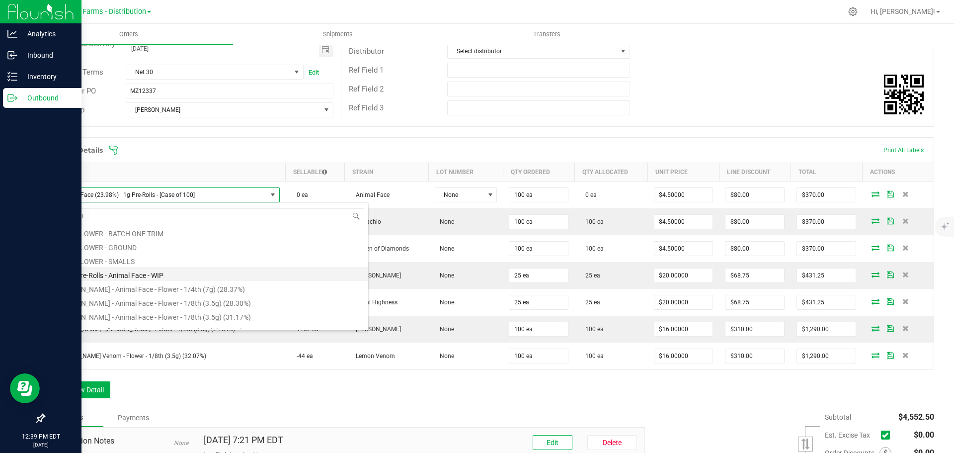
scroll to position [81, 0]
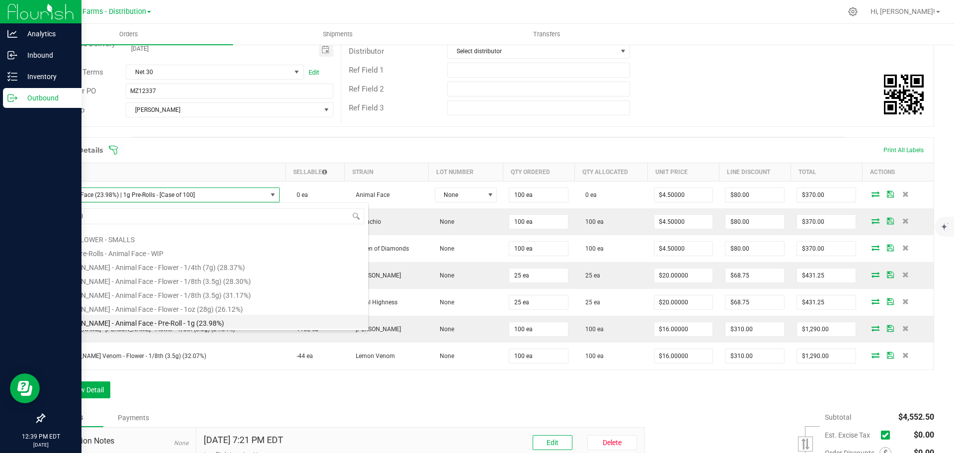
click at [213, 317] on li "[PERSON_NAME] - Animal Face - Pre-Roll - 1g (23.98%)" at bounding box center [209, 321] width 317 height 14
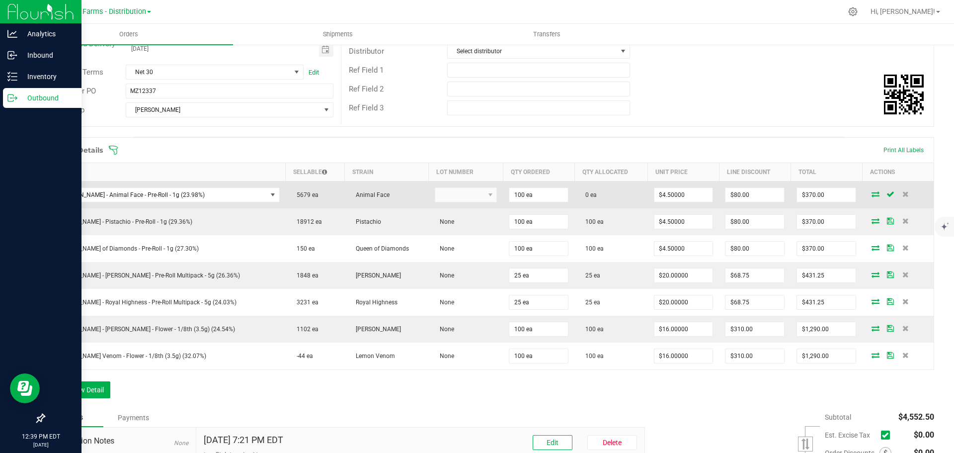
click at [871, 191] on icon at bounding box center [875, 194] width 8 height 6
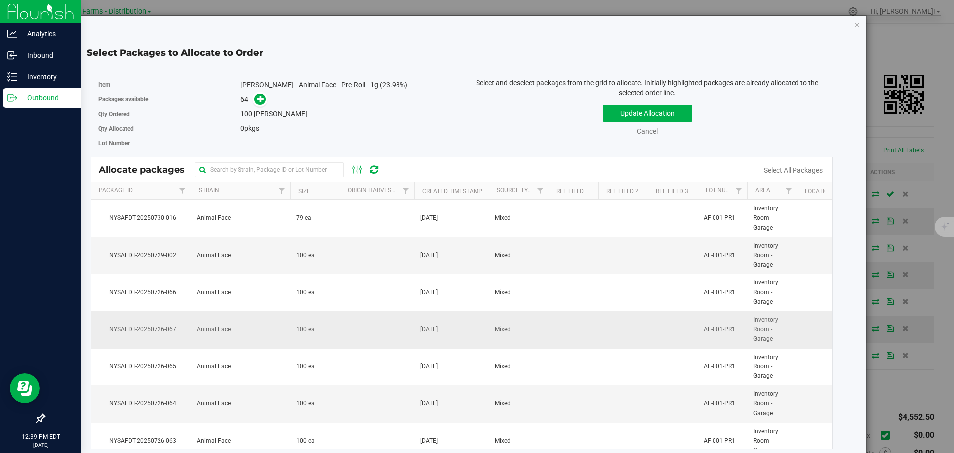
click at [393, 338] on td at bounding box center [377, 329] width 75 height 37
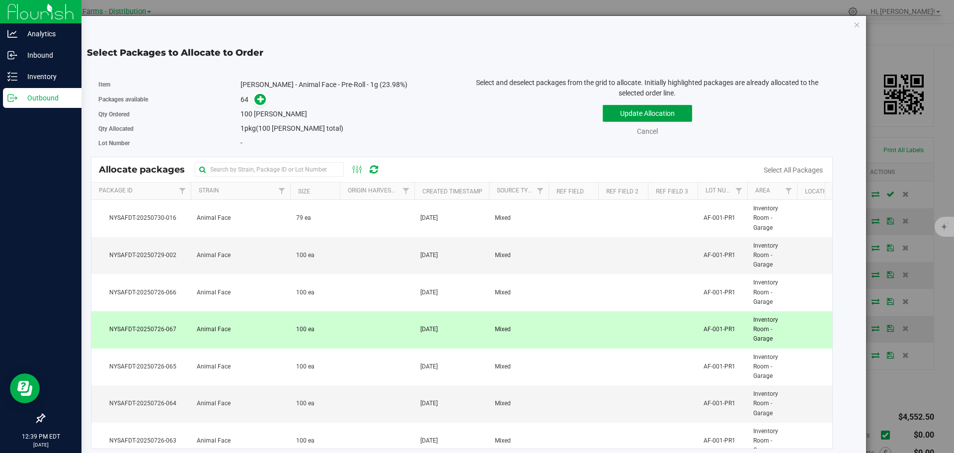
click at [657, 107] on button "Update Allocation" at bounding box center [647, 113] width 89 height 17
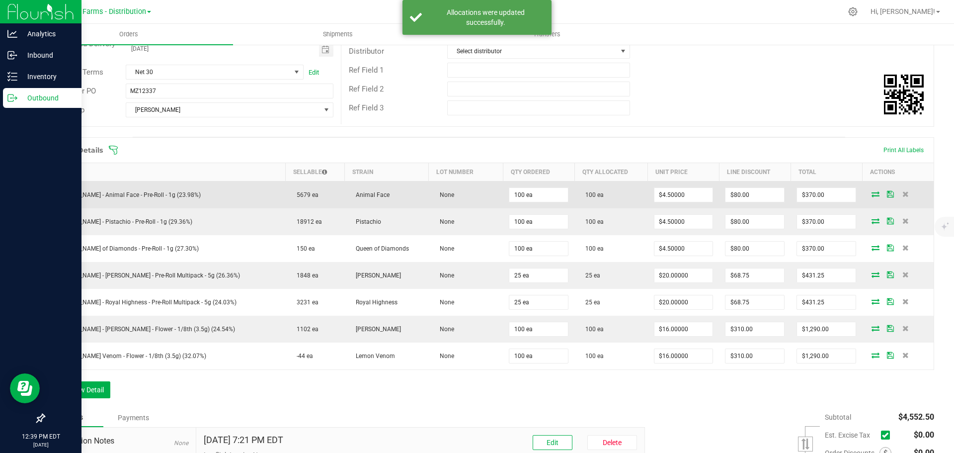
click at [887, 195] on icon at bounding box center [890, 194] width 7 height 6
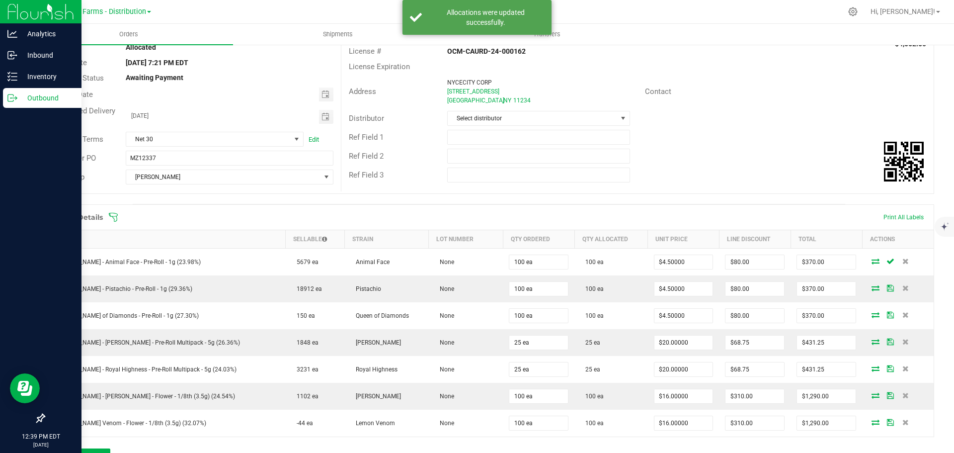
scroll to position [0, 0]
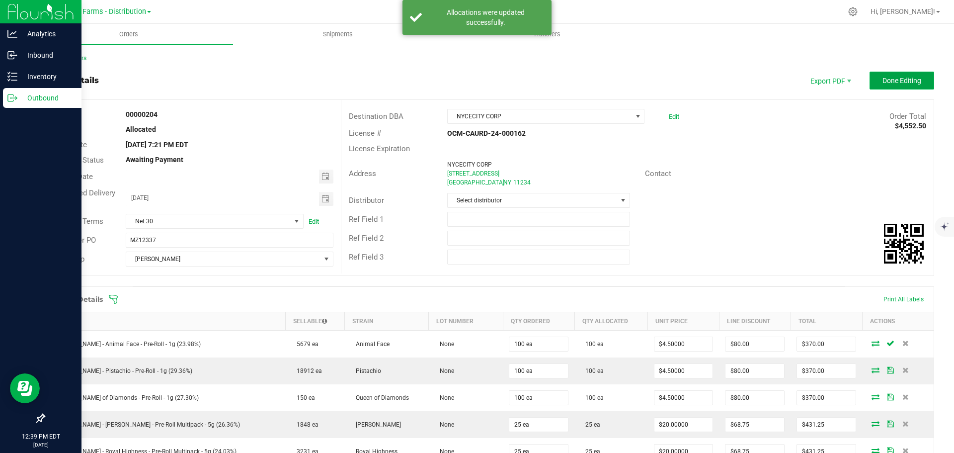
click at [882, 81] on span "Done Editing" at bounding box center [901, 81] width 39 height 8
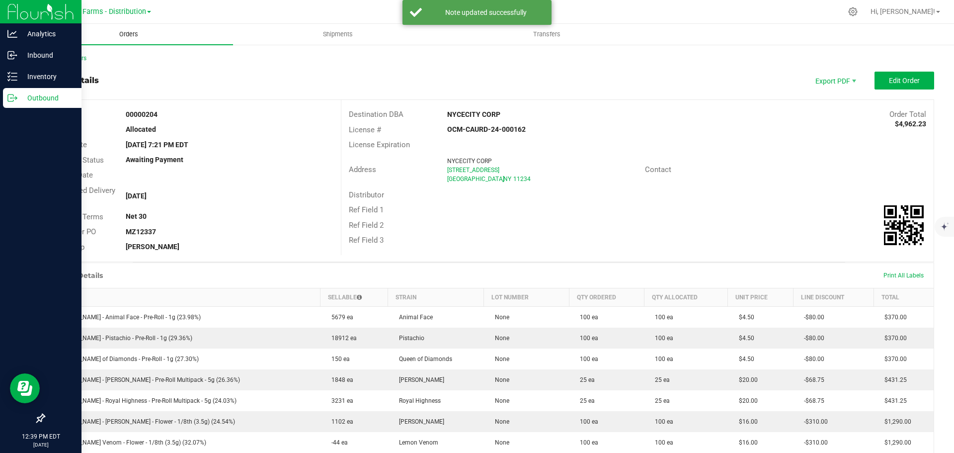
click at [124, 37] on span "Orders" at bounding box center [129, 34] width 46 height 9
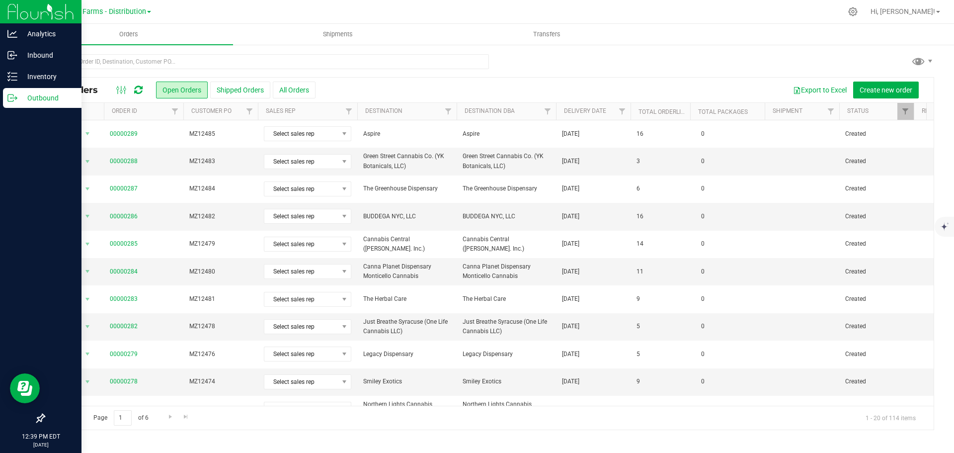
click at [562, 115] on th "Delivery Date" at bounding box center [593, 111] width 75 height 17
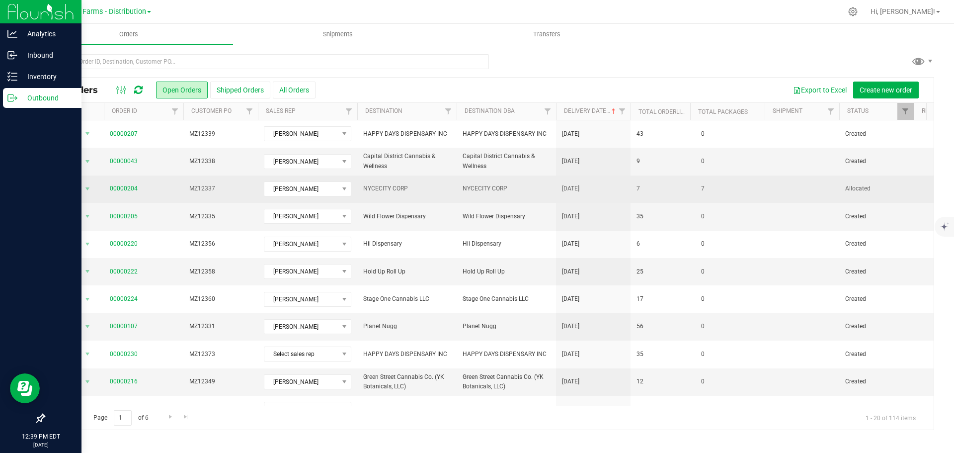
click at [718, 188] on td "7" at bounding box center [727, 188] width 75 height 27
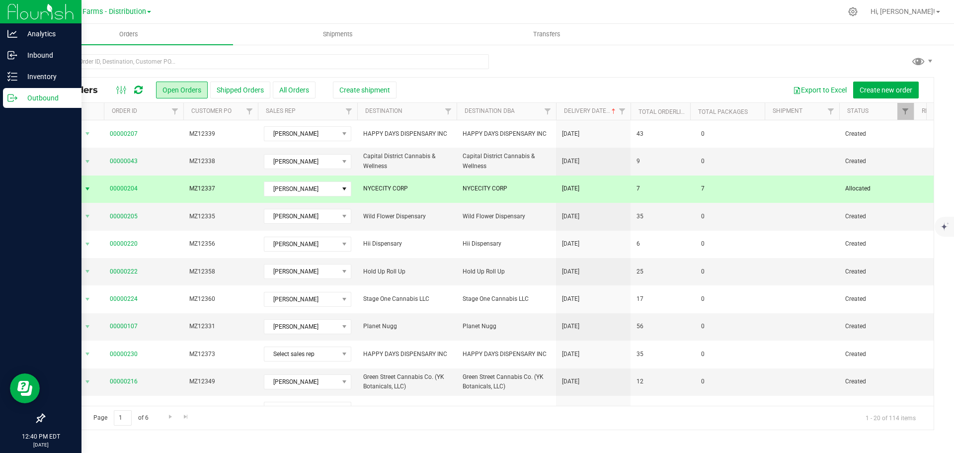
click at [169, 197] on td "00000204" at bounding box center [143, 188] width 79 height 27
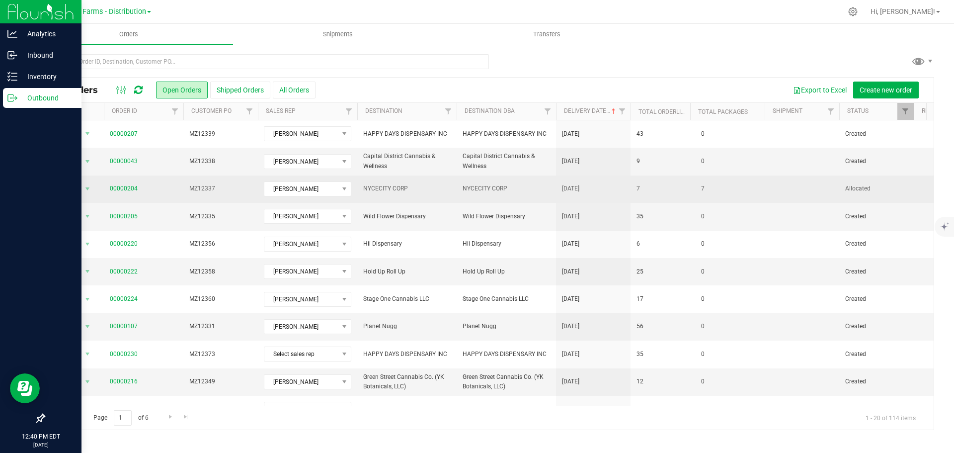
click at [683, 194] on td "7" at bounding box center [660, 188] width 60 height 27
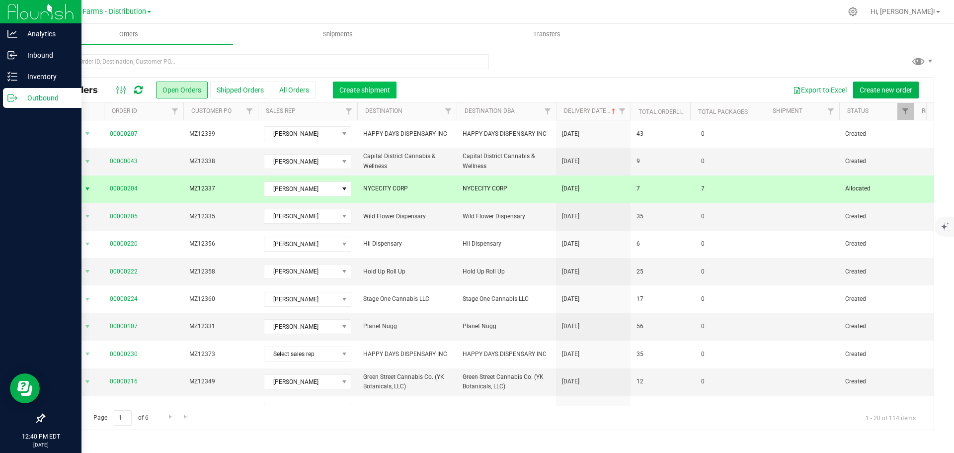
click at [371, 96] on button "Create shipment" at bounding box center [365, 89] width 64 height 17
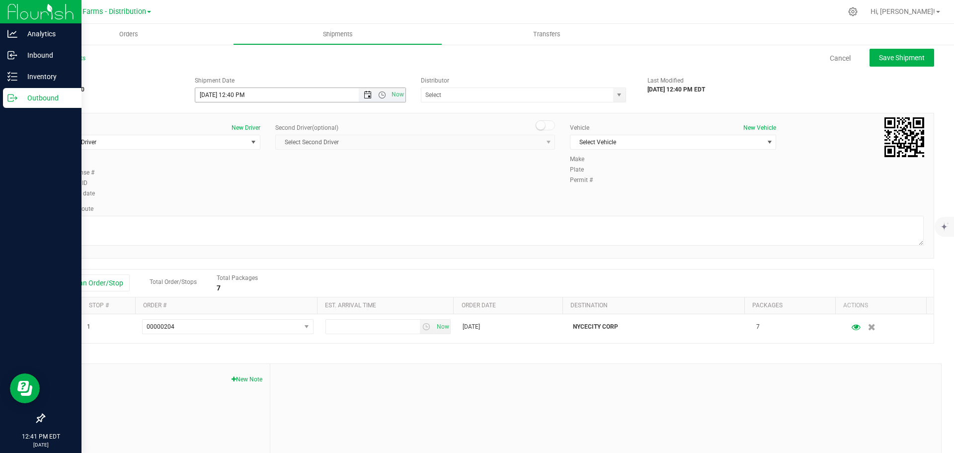
click at [364, 96] on span "Open the date view" at bounding box center [368, 95] width 8 height 8
click at [270, 149] on link "1" at bounding box center [275, 149] width 14 height 15
click at [381, 96] on span "Open the time view" at bounding box center [382, 95] width 8 height 8
click at [234, 139] on li "9:00 AM" at bounding box center [298, 142] width 208 height 13
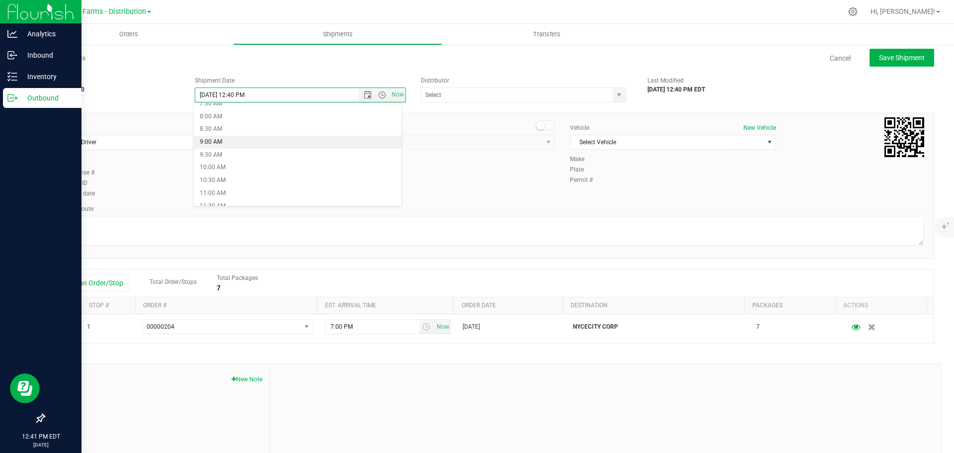
type input "[DATE] 9:00 AM"
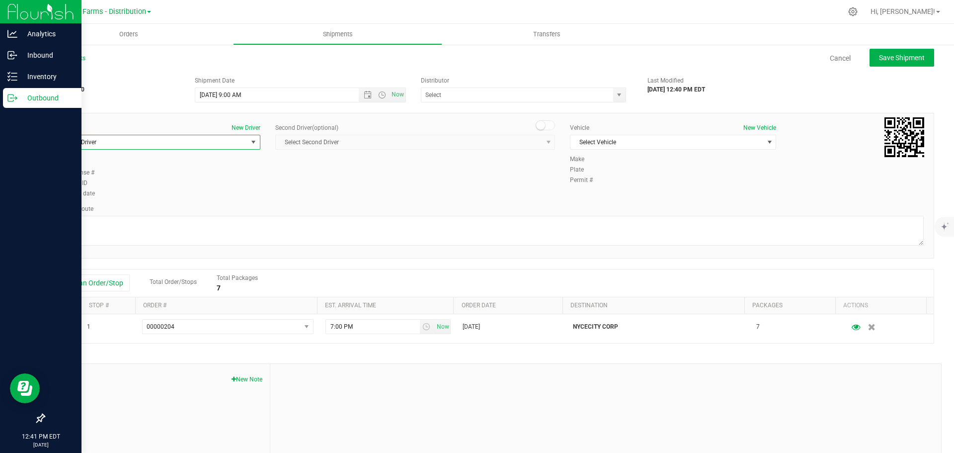
click at [122, 135] on span "Select Driver" at bounding box center [151, 142] width 193 height 14
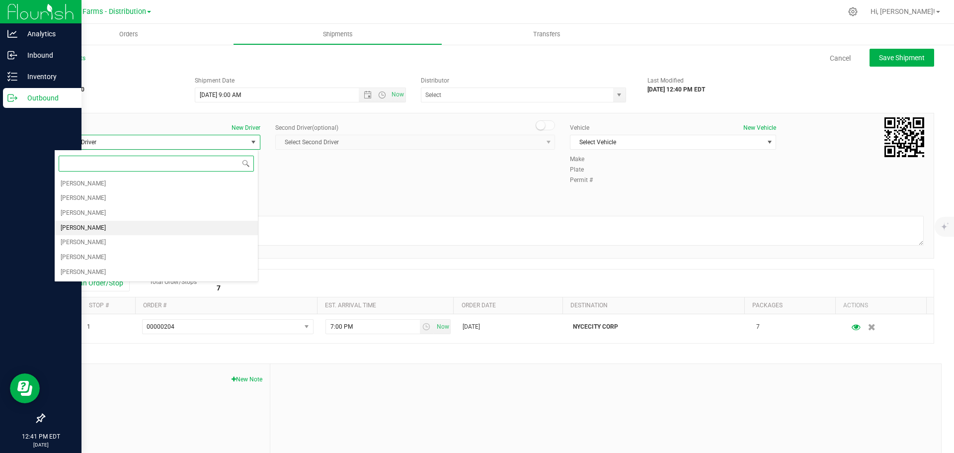
click at [125, 229] on li "[PERSON_NAME]" at bounding box center [156, 228] width 203 height 15
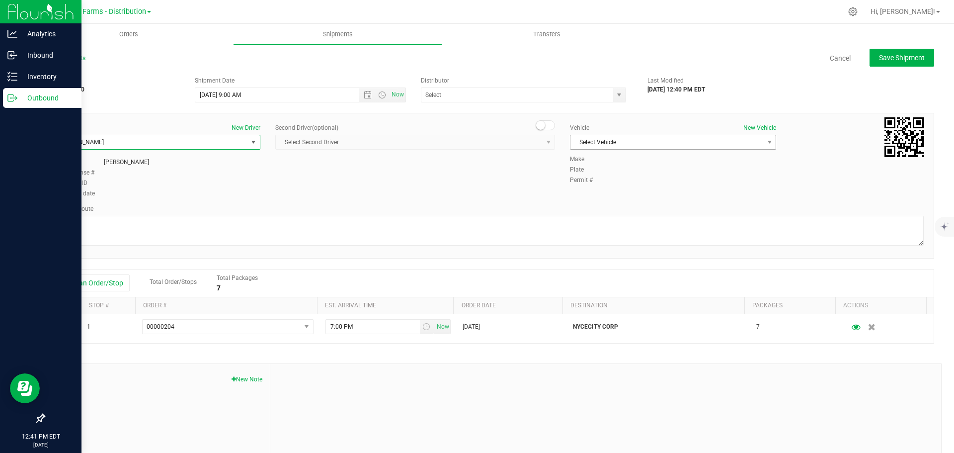
click at [615, 138] on span "Select Vehicle" at bounding box center [666, 142] width 193 height 14
click at [611, 186] on li "Van #2" at bounding box center [667, 188] width 203 height 15
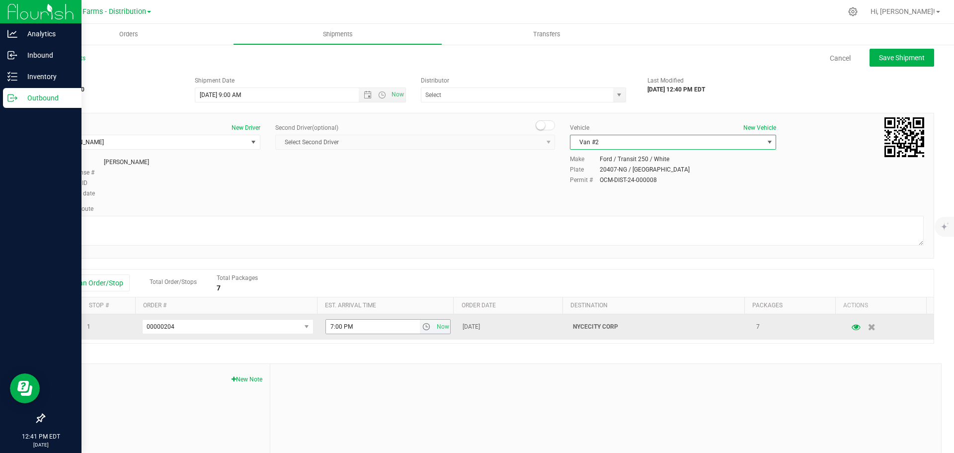
click at [422, 329] on span "select" at bounding box center [426, 326] width 8 height 8
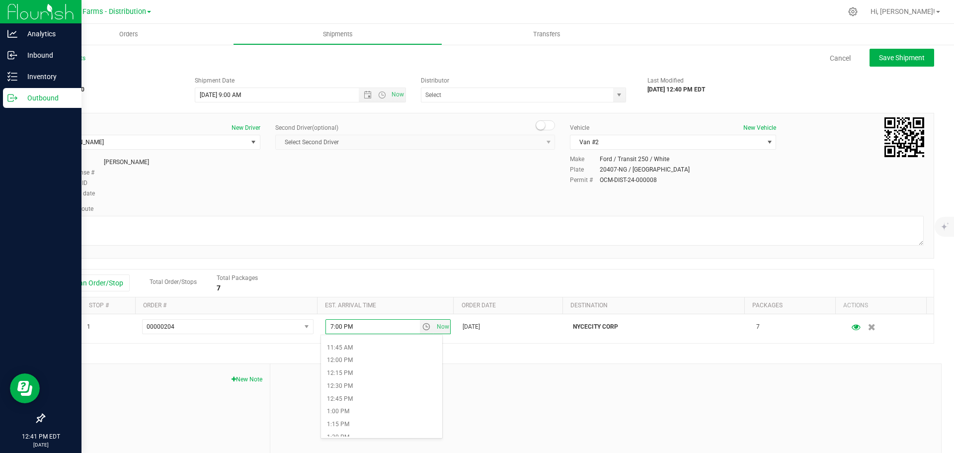
scroll to position [596, 0]
click at [375, 400] on li "12:45 PM" at bounding box center [381, 398] width 121 height 13
click at [492, 182] on div "Driver New Driver [PERSON_NAME] Select Driver [PERSON_NAME] [PERSON_NAME] [PERS…" at bounding box center [489, 161] width 884 height 76
click at [617, 97] on span "select" at bounding box center [619, 95] width 8 height 8
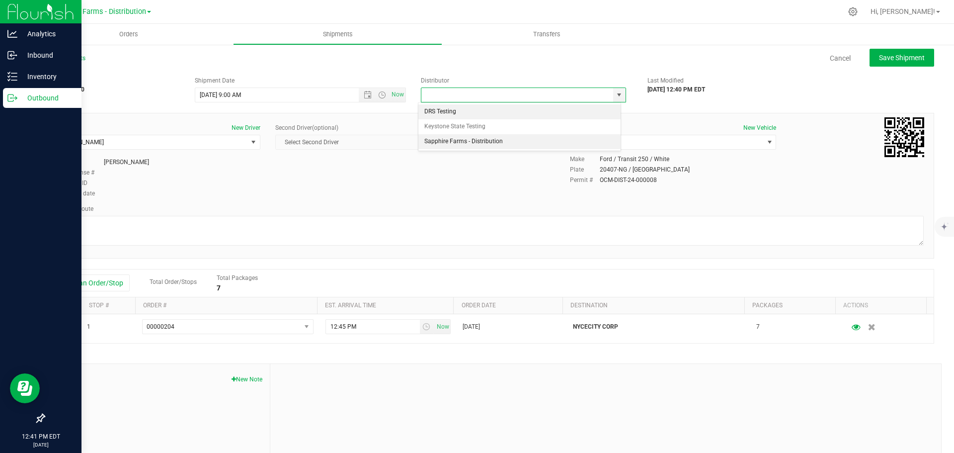
click at [519, 145] on li "Sapphire Farms - Distribution" at bounding box center [519, 141] width 202 height 15
type input "Sapphire Farms - Distribution"
click at [881, 58] on span "Save Shipment" at bounding box center [902, 58] width 46 height 8
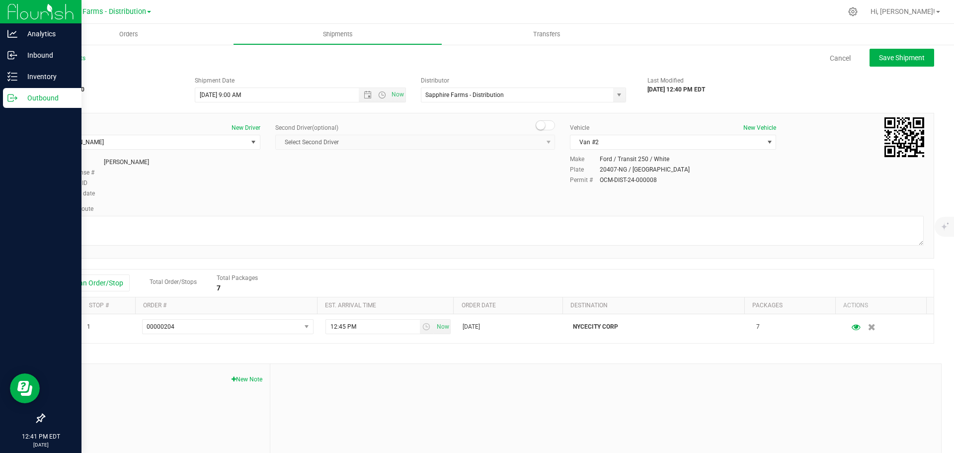
type input "[DATE] 1:00 PM"
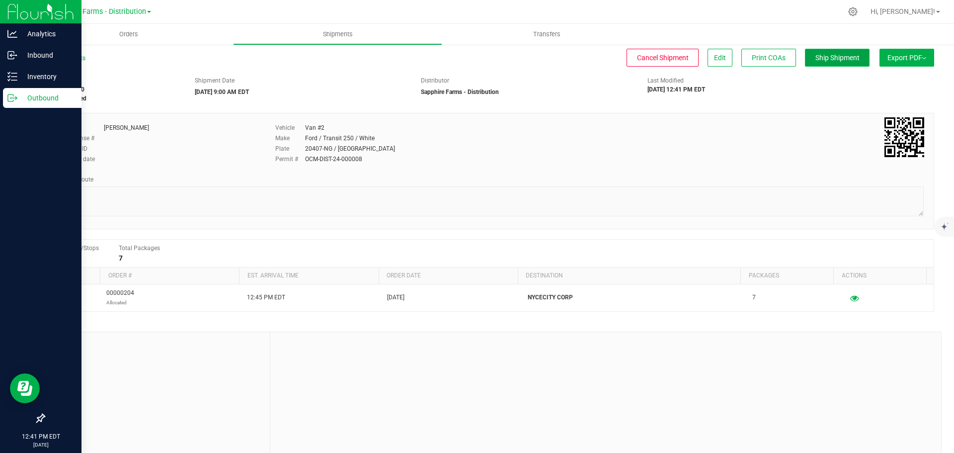
click at [821, 62] on button "Ship Shipment" at bounding box center [837, 58] width 65 height 18
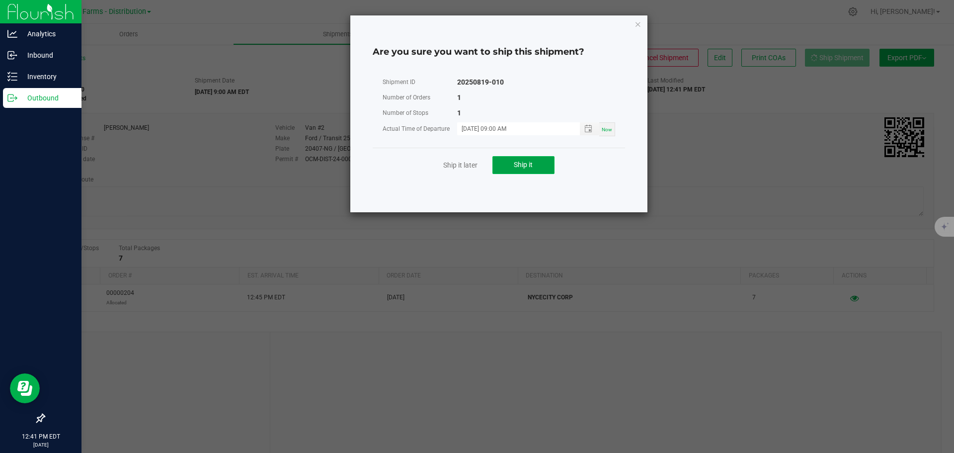
click at [520, 166] on span "Ship it" at bounding box center [523, 164] width 19 height 8
